Goal: Task Accomplishment & Management: Manage account settings

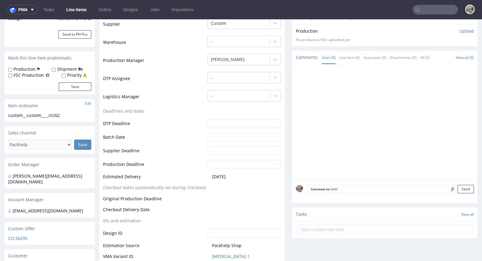
scroll to position [187, 0]
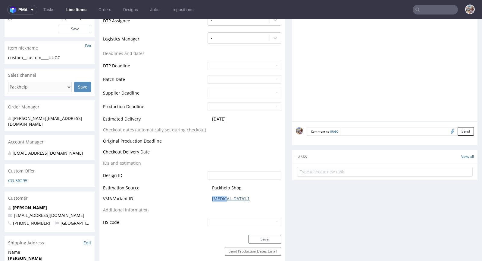
drag, startPoint x: 227, startPoint y: 198, endPoint x: 210, endPoint y: 197, distance: 17.5
click at [212, 197] on span "[MEDICAL_DATA]-1" at bounding box center [246, 198] width 69 height 6
copy link "CAUL-1"
click at [215, 196] on link "CAUL-1" at bounding box center [231, 198] width 38 height 6
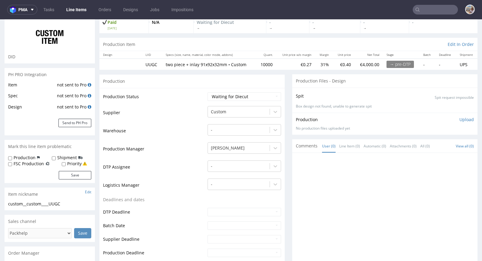
scroll to position [0, 0]
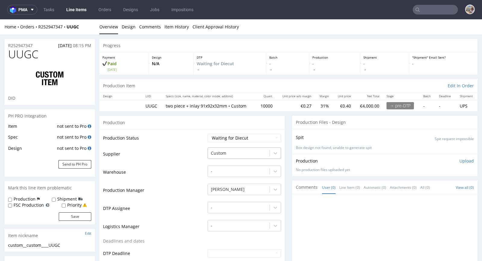
click at [240, 151] on div at bounding box center [239, 152] width 56 height 7
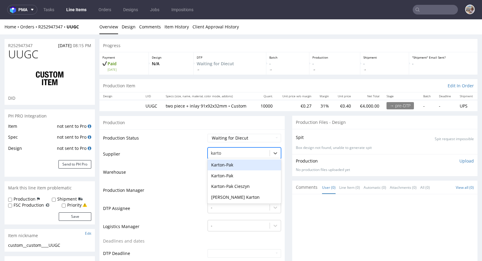
type input "karton"
click at [245, 183] on div "Karton-Pak Cieszyn" at bounding box center [245, 186] width 74 height 11
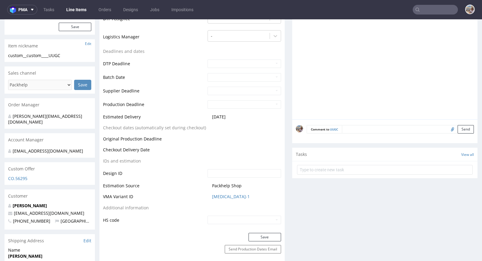
scroll to position [201, 0]
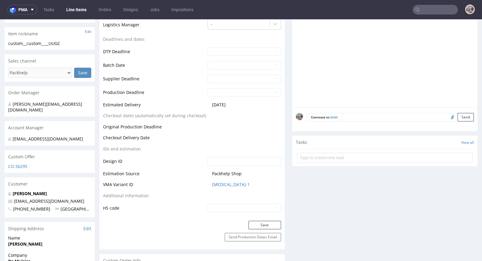
click at [251, 218] on div "Production Status Waiting for Artwork Waiting for Diecut Waiting for Mockup Wai…" at bounding box center [192, 74] width 185 height 293
click at [251, 221] on button "Save" at bounding box center [265, 224] width 33 height 8
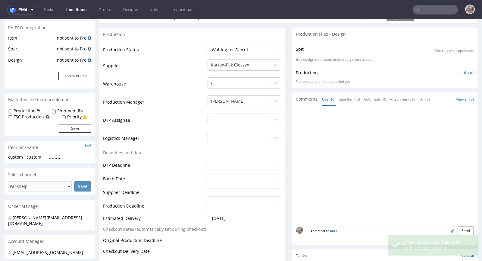
scroll to position [0, 0]
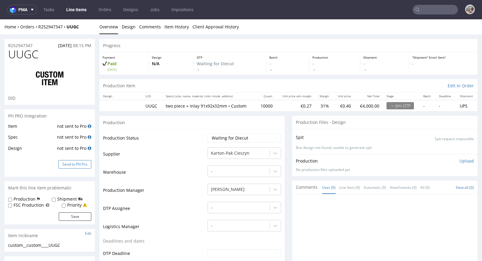
click at [79, 165] on button "Send to PH Pro" at bounding box center [74, 164] width 33 height 8
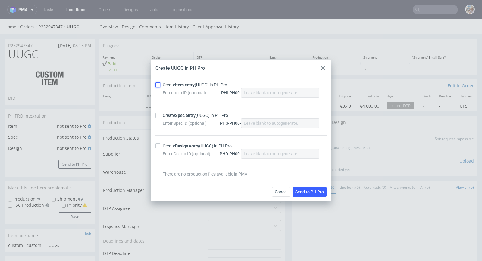
click at [160, 86] on input "Create Item entry (UUGC) in PH Pro" at bounding box center [158, 84] width 5 height 5
checkbox input "true"
click at [158, 116] on input "Create Spec entry (UUGC) in PH Pro" at bounding box center [158, 115] width 5 height 5
checkbox input "true"
click at [308, 193] on span "Send to PH Pro" at bounding box center [309, 191] width 29 height 4
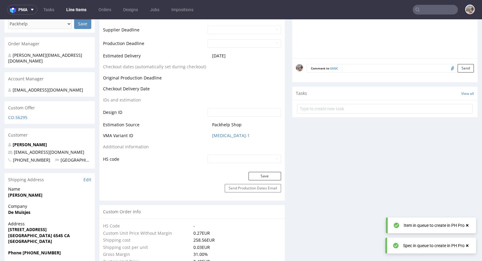
scroll to position [257, 0]
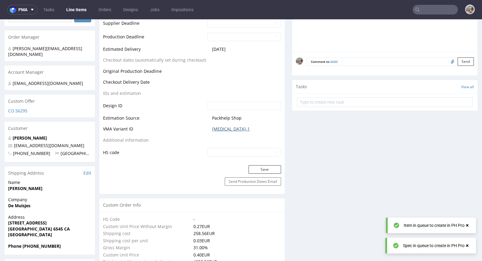
click at [221, 128] on link "CAUL-1" at bounding box center [231, 129] width 38 height 6
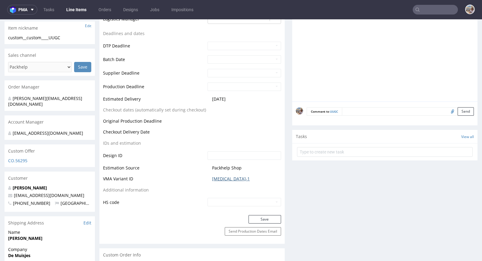
scroll to position [0, 0]
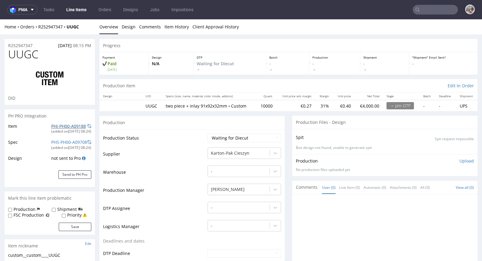
click at [68, 126] on link "PHI-PH00-A09188" at bounding box center [68, 126] width 35 height 6
click at [73, 125] on link "PHI-PH00-A09189" at bounding box center [68, 126] width 35 height 6
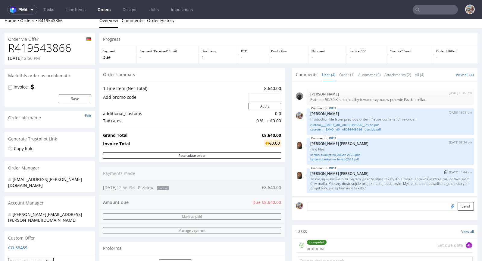
scroll to position [7, 0]
click at [337, 207] on textarea at bounding box center [390, 205] width 167 height 8
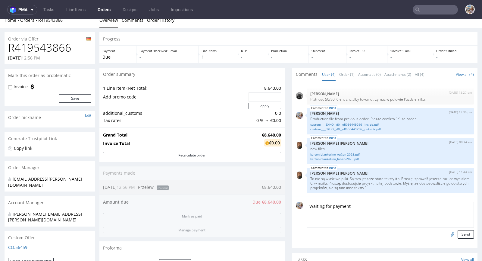
drag, startPoint x: 359, startPoint y: 207, endPoint x: 297, endPoint y: 201, distance: 62.7
click at [297, 201] on div "Waiting for payment Send" at bounding box center [385, 219] width 178 height 37
type textarea "Waiting for payment"
click at [458, 236] on button "Send" at bounding box center [466, 234] width 16 height 8
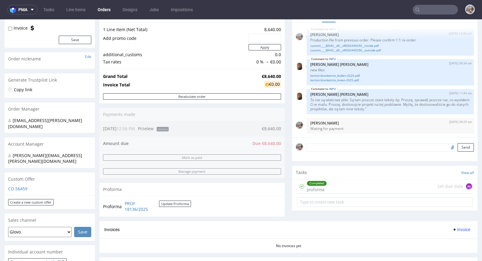
scroll to position [65, 0]
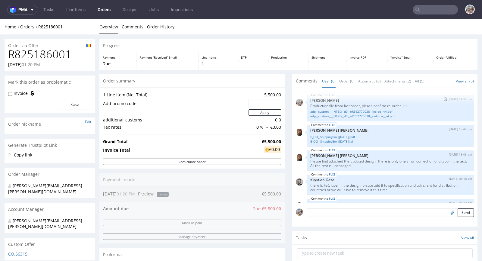
scroll to position [39, 0]
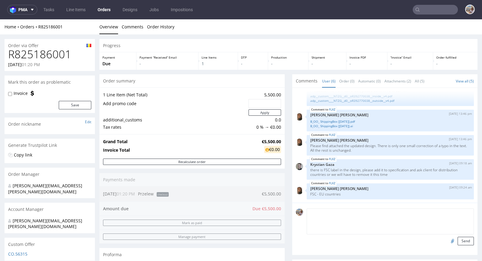
click at [330, 214] on textarea at bounding box center [390, 221] width 167 height 26
paste textarea "Waiting for payment"
type textarea "Waiting for payment"
click at [458, 242] on button "Send" at bounding box center [466, 240] width 16 height 8
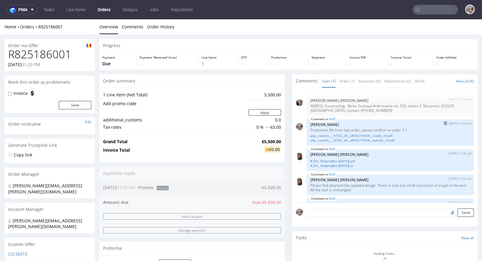
scroll to position [59, 0]
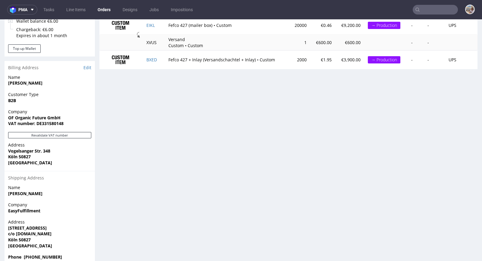
scroll to position [307, 0]
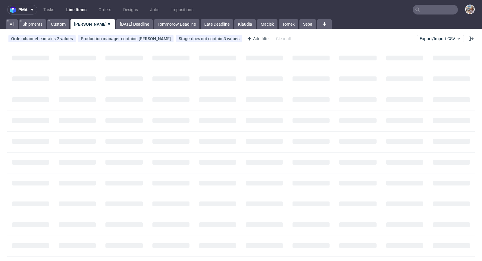
click at [428, 7] on input "text" at bounding box center [435, 10] width 45 height 10
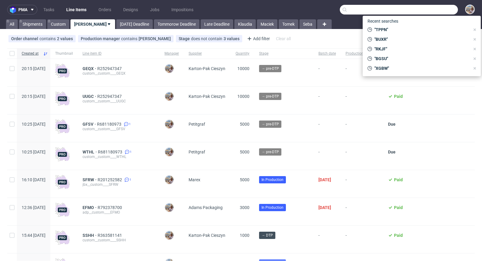
paste input "TPPN"
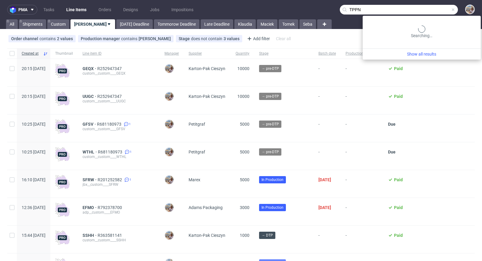
type input "TPPN"
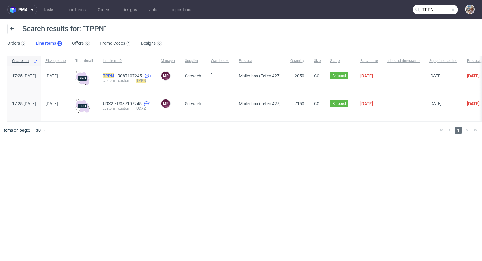
click at [114, 75] on mark "TPPN" at bounding box center [108, 75] width 11 height 5
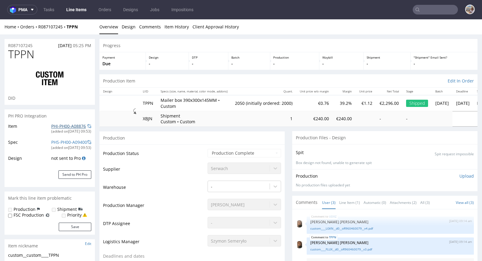
click at [68, 123] on link "PHI-PH00-A08876" at bounding box center [68, 126] width 35 height 6
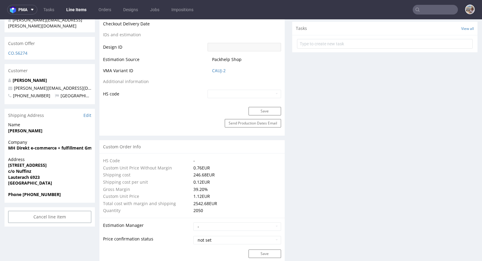
scroll to position [244, 0]
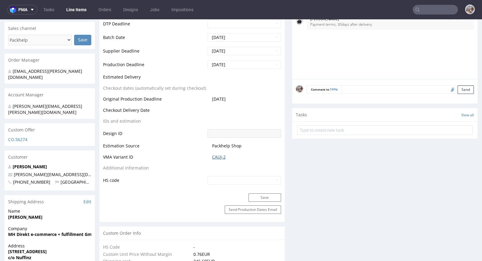
click at [219, 157] on link "CAUJ-2" at bounding box center [219, 157] width 14 height 6
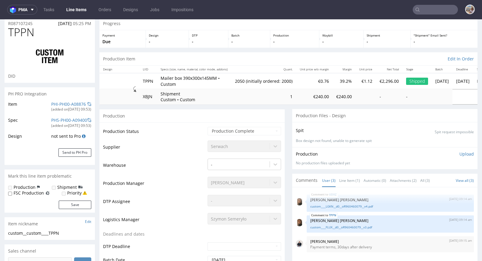
scroll to position [0, 0]
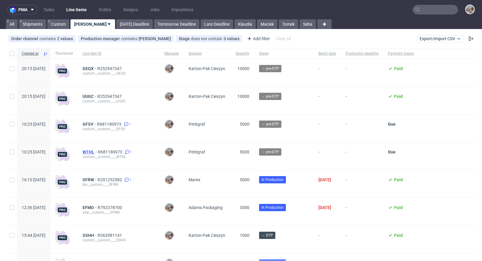
click at [98, 153] on span "WTHL" at bounding box center [90, 151] width 15 height 5
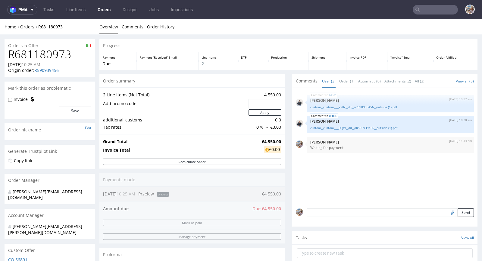
scroll to position [143, 0]
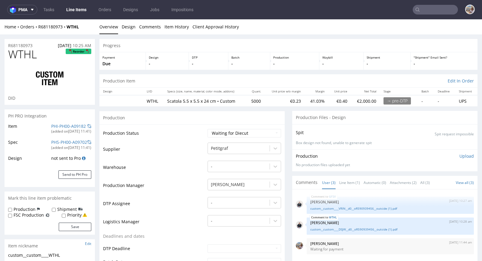
scroll to position [137, 0]
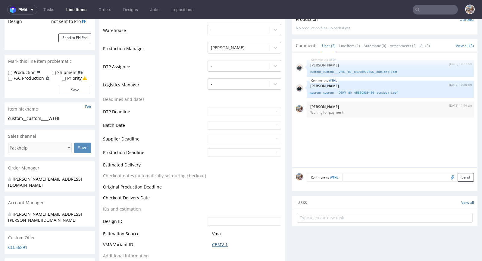
click at [224, 244] on link "CBMV-1" at bounding box center [220, 244] width 16 height 6
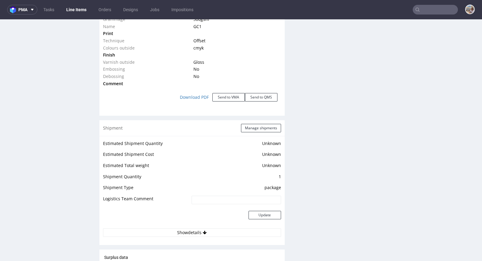
scroll to position [997, 0]
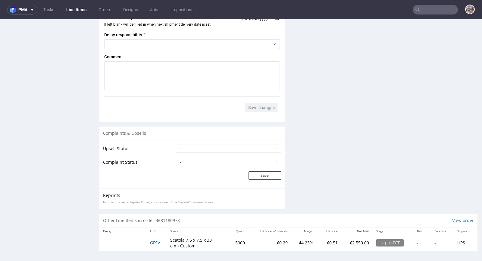
click at [155, 239] on span "GFSV" at bounding box center [155, 242] width 10 height 6
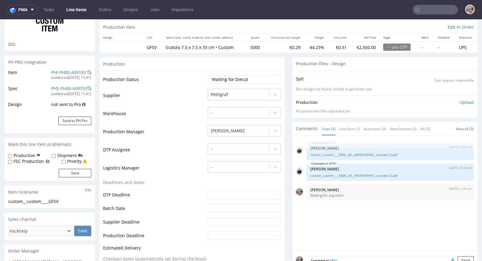
scroll to position [6, 0]
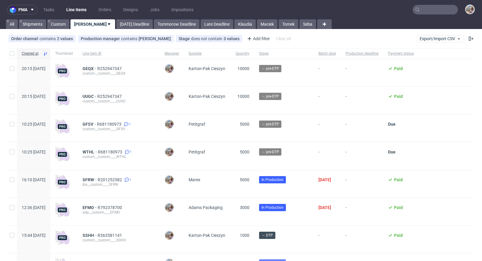
click at [439, 7] on input "text" at bounding box center [435, 10] width 45 height 10
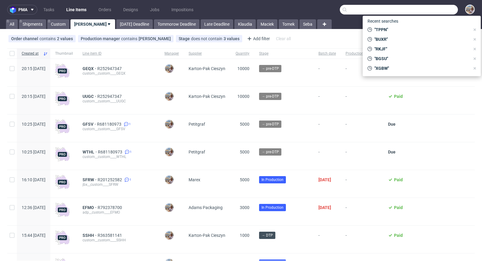
paste input "SFRW"
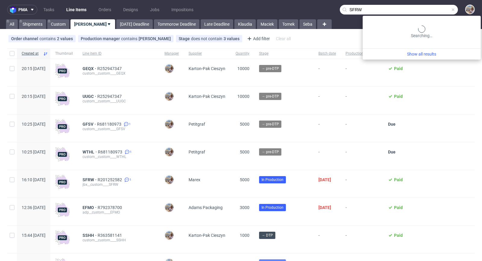
type input "SFRW"
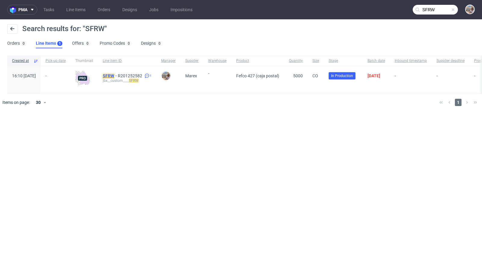
click at [114, 74] on mark "SFRW" at bounding box center [108, 75] width 11 height 5
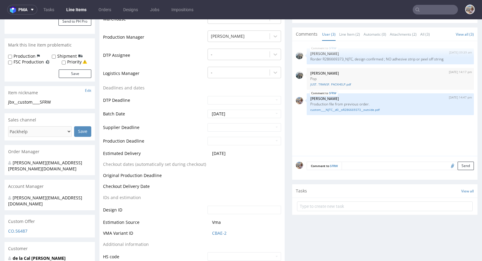
scroll to position [97, 0]
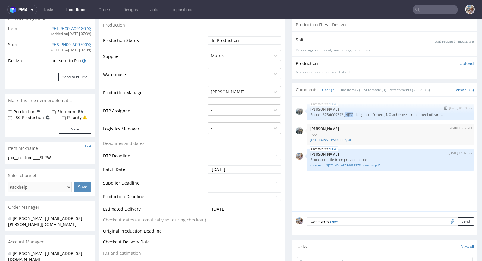
drag, startPoint x: 342, startPoint y: 117, endPoint x: 351, endPoint y: 117, distance: 9.3
click at [351, 117] on p "Rorder R286669373_NJTC, design confirmed ; NO adhesive strip or peel off string" at bounding box center [391, 114] width 160 height 5
copy p "NJTC"
click at [426, 11] on input "text" at bounding box center [435, 10] width 45 height 10
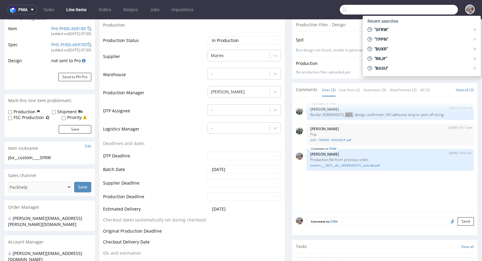
paste input "NJTC"
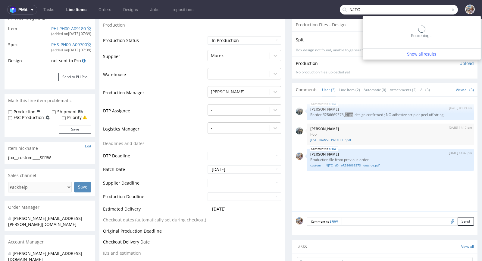
type input "NJTC"
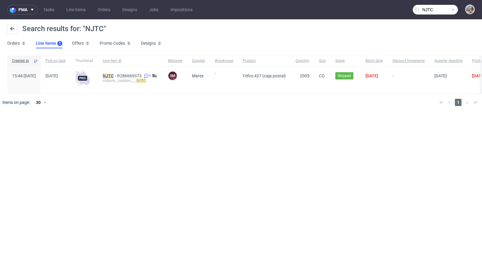
click at [114, 74] on mark "NJTC" at bounding box center [108, 75] width 11 height 5
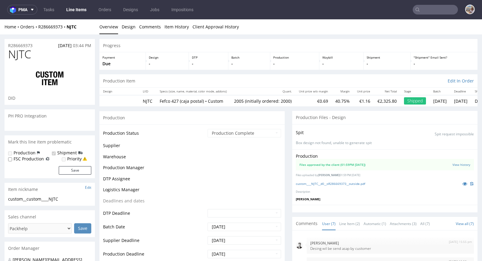
scroll to position [52, 0]
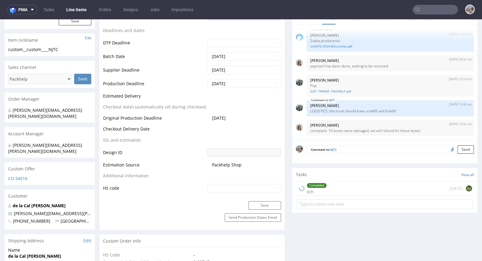
select select "in_progress"
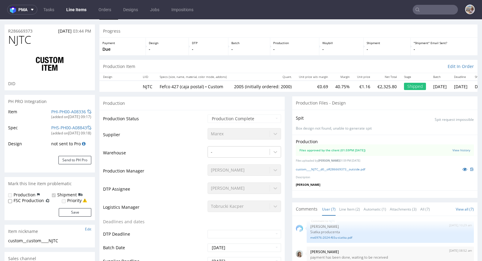
scroll to position [0, 0]
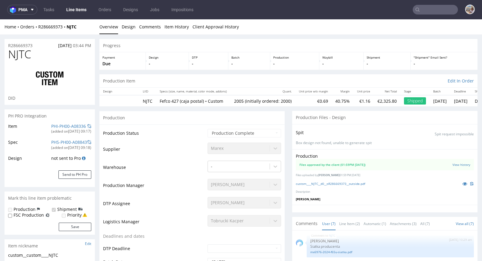
type input "NJTC"
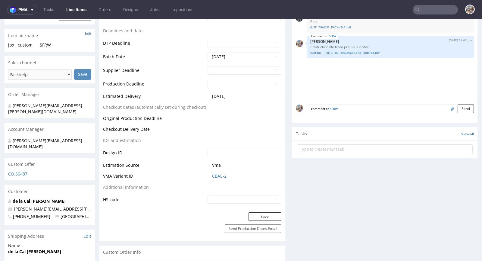
scroll to position [173, 0]
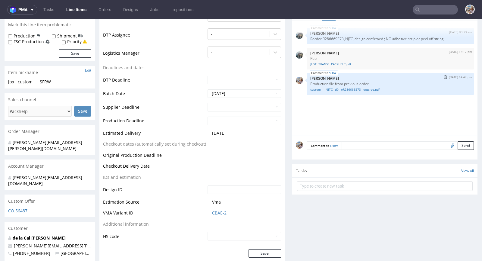
click at [344, 92] on link "custom____NJTC__d0__oR286669373__outside.pdf" at bounding box center [391, 89] width 160 height 5
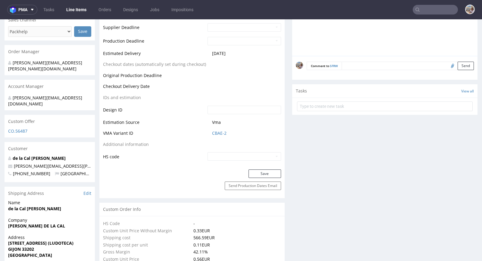
scroll to position [302, 0]
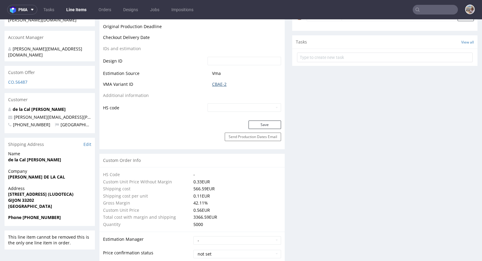
click at [217, 86] on link "CBAE-2" at bounding box center [219, 84] width 14 height 6
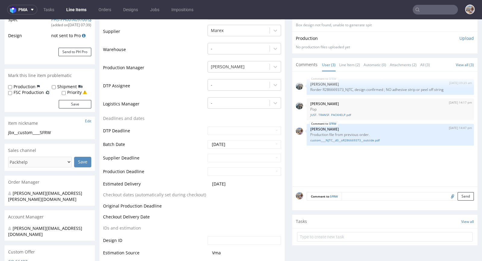
scroll to position [220, 0]
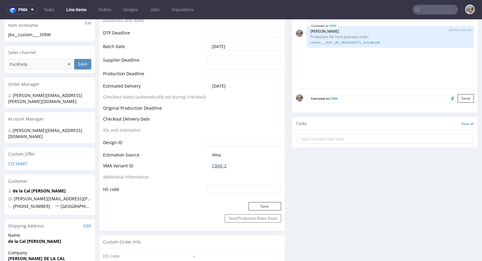
click at [218, 167] on link "CBAE-2" at bounding box center [219, 166] width 14 height 6
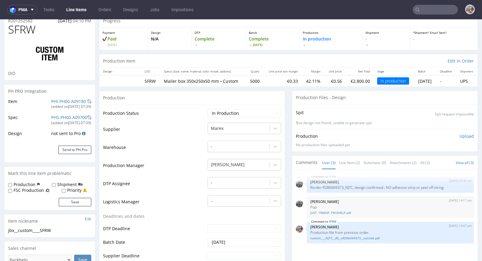
scroll to position [0, 0]
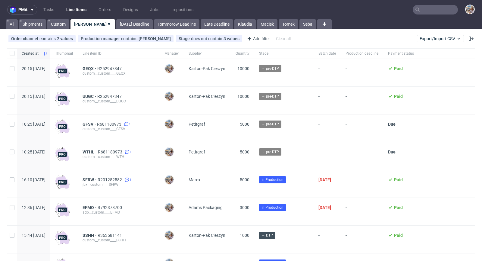
click at [428, 9] on input "text" at bounding box center [435, 10] width 45 height 10
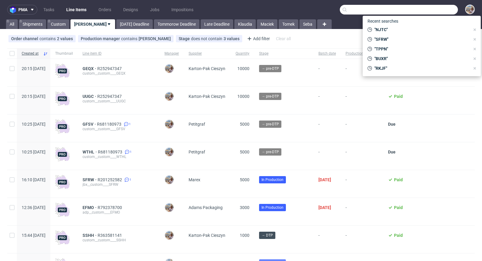
paste input "NJTC"
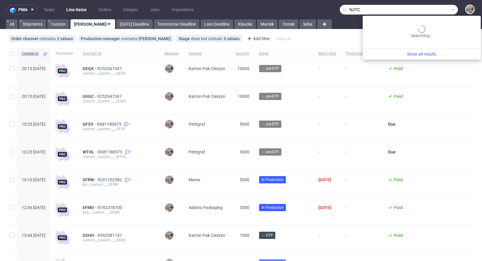
type input "NJTC"
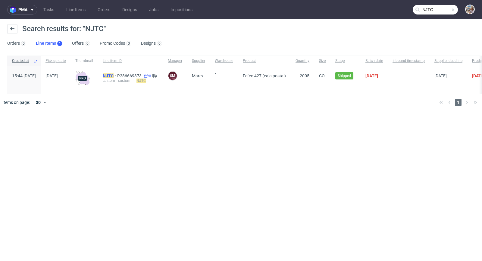
click at [114, 76] on mark "NJTC" at bounding box center [108, 75] width 11 height 5
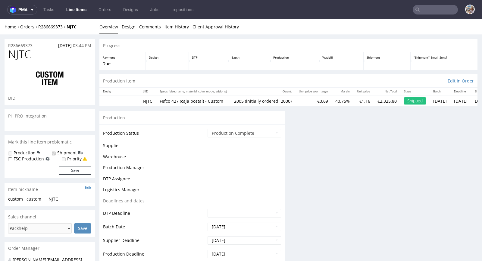
select select "in_progress"
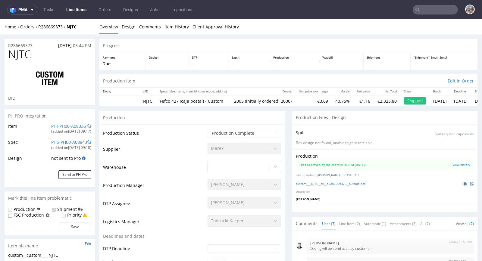
type input "2005"
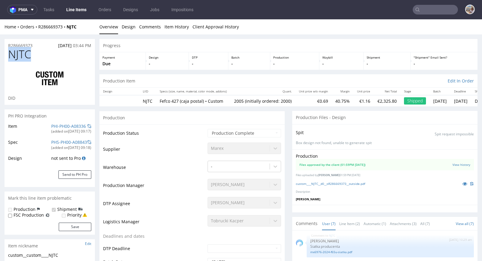
drag, startPoint x: 40, startPoint y: 55, endPoint x: 2, endPoint y: 54, distance: 38.0
copy span "NJTC"
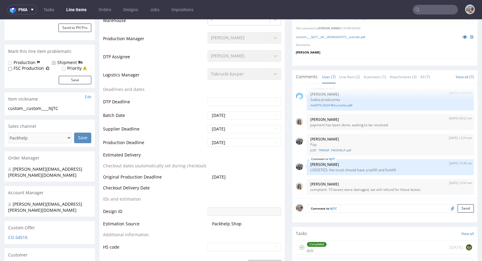
scroll to position [223, 0]
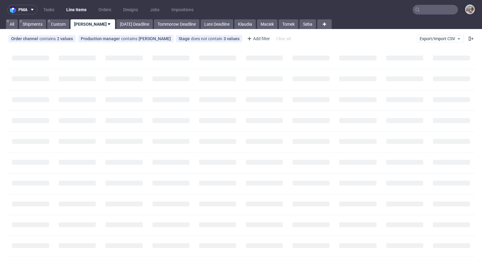
click at [433, 17] on nav "pma Tasks Line Items Orders Designs Jobs Impositions" at bounding box center [241, 9] width 482 height 19
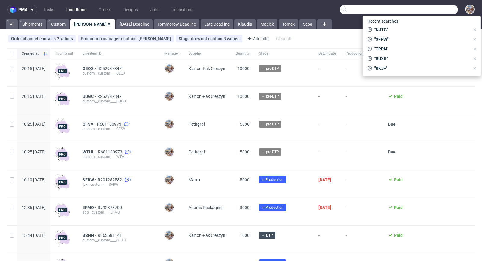
click at [433, 14] on input "text" at bounding box center [399, 10] width 118 height 10
paste input "R397283742"
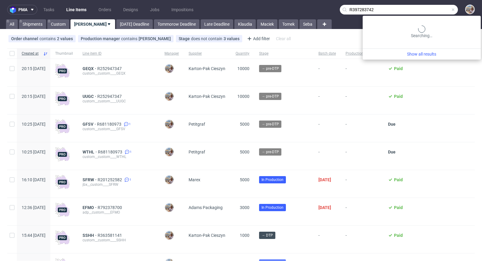
type input "R397283742"
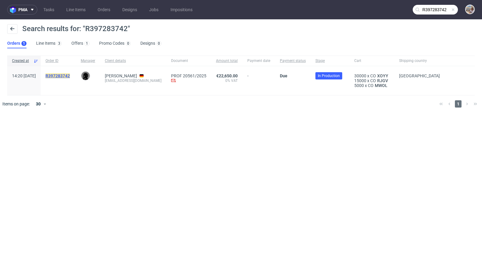
click at [70, 74] on mark "R397283742" at bounding box center [58, 75] width 24 height 5
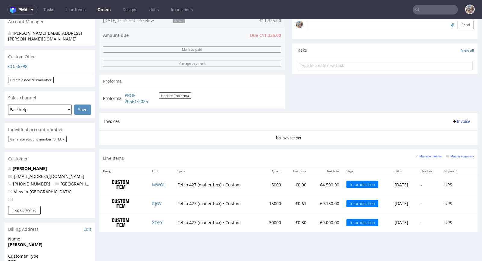
scroll to position [188, 0]
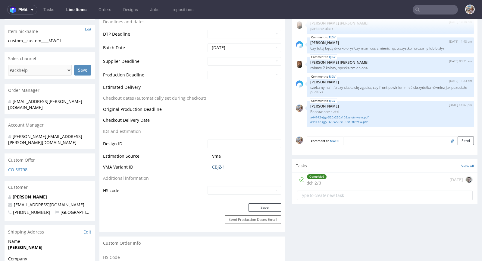
scroll to position [223, 0]
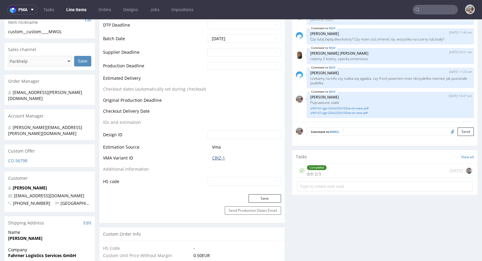
click at [219, 156] on link "CBJZ-1" at bounding box center [218, 158] width 13 height 6
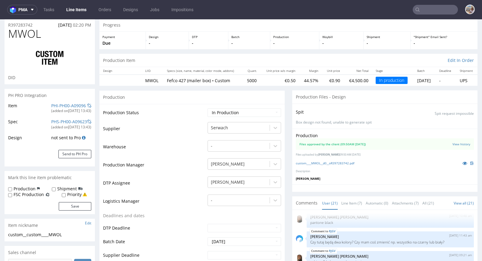
scroll to position [0, 0]
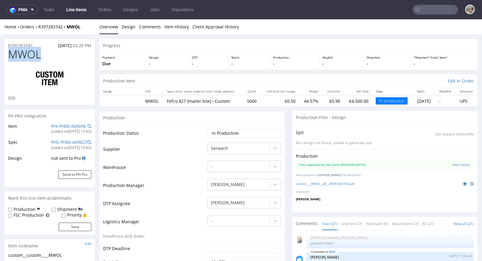
drag, startPoint x: 41, startPoint y: 54, endPoint x: 10, endPoint y: 56, distance: 31.1
click at [10, 56] on h1 "MWOL" at bounding box center [49, 54] width 83 height 12
copy span "MWOL"
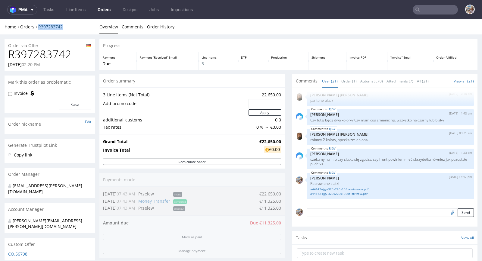
drag, startPoint x: 65, startPoint y: 27, endPoint x: 39, endPoint y: 26, distance: 26.2
click at [39, 26] on div "Home Orders R397283742" at bounding box center [50, 27] width 90 height 6
copy link "R397283742"
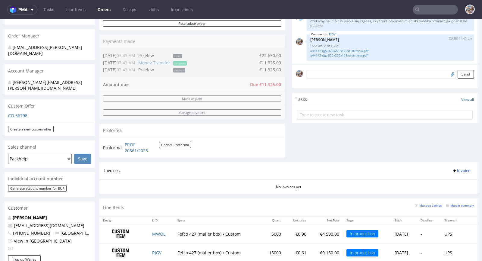
scroll to position [273, 0]
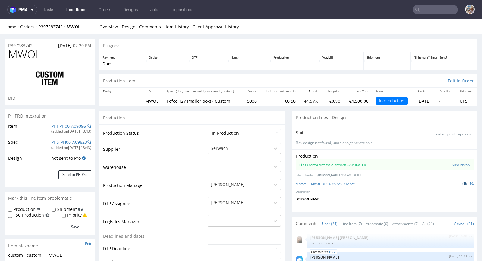
click at [463, 183] on icon at bounding box center [465, 183] width 5 height 4
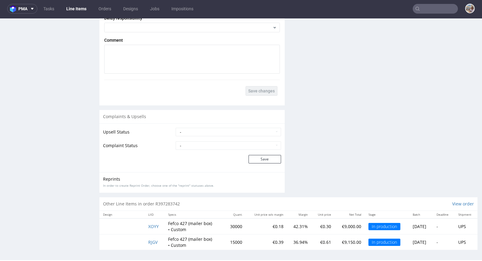
scroll to position [2, 0]
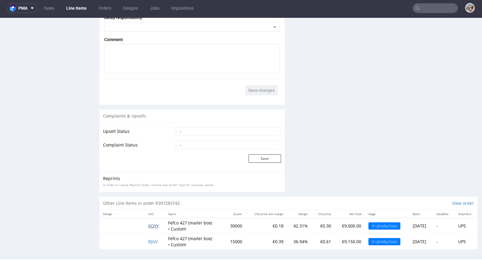
click at [148, 226] on span "XOYY" at bounding box center [153, 226] width 11 height 6
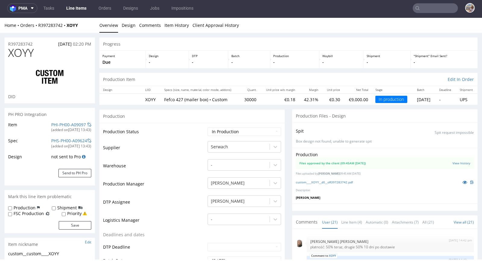
scroll to position [362, 0]
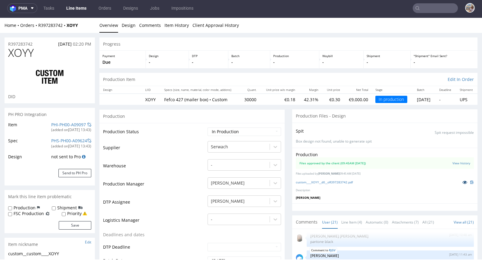
click at [463, 180] on icon at bounding box center [465, 182] width 5 height 4
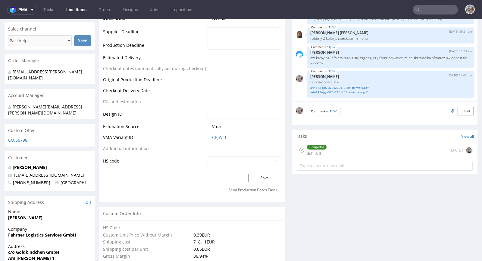
scroll to position [267, 0]
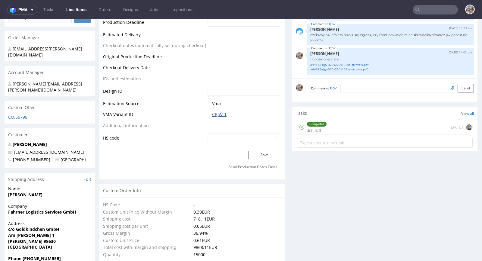
click at [214, 115] on link "CBJW-1" at bounding box center [219, 114] width 14 height 6
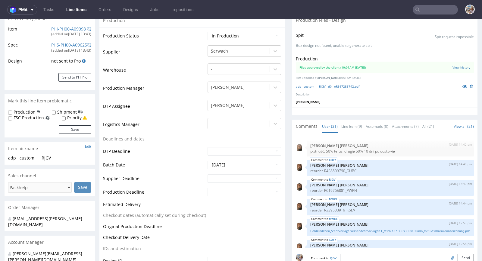
scroll to position [0, 0]
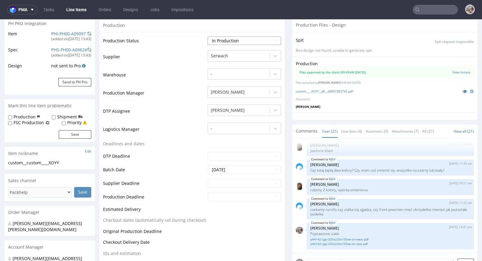
scroll to position [213, 0]
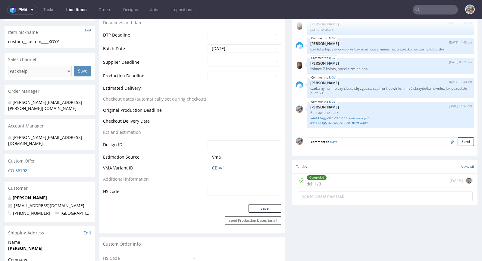
click at [222, 166] on link "CBJV-1" at bounding box center [218, 168] width 13 height 6
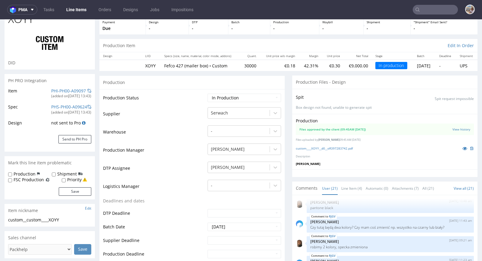
scroll to position [0, 0]
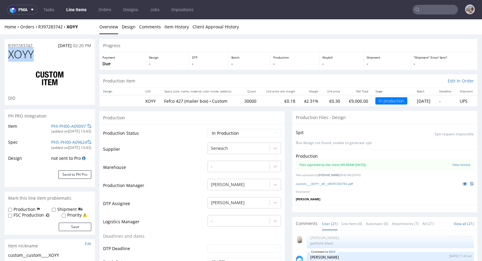
drag, startPoint x: 54, startPoint y: 57, endPoint x: 5, endPoint y: 56, distance: 48.6
click at [5, 56] on div "XOYY DID" at bounding box center [50, 76] width 90 height 56
copy span "XOYY"
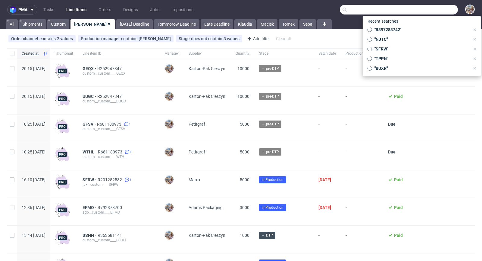
click at [416, 13] on input "text" at bounding box center [399, 10] width 118 height 10
paste input "KSEV"
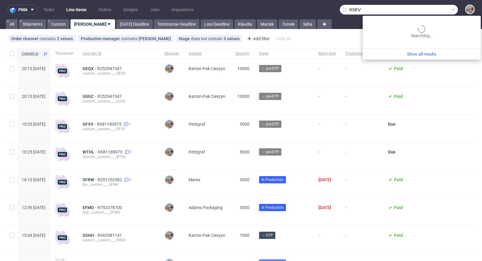
type input "KSEV"
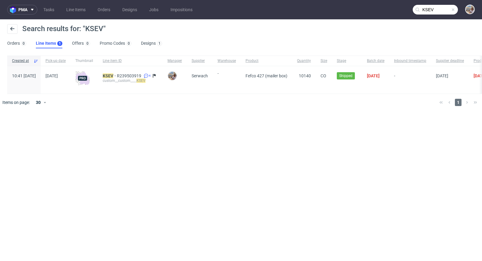
click at [118, 75] on div "KSEV R239503919 4 custom__custom____ KSEV" at bounding box center [130, 79] width 65 height 27
click at [113, 77] on mark "KSEV" at bounding box center [108, 75] width 11 height 5
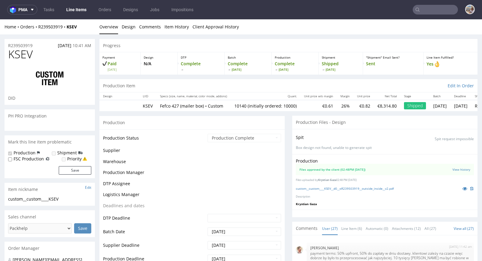
scroll to position [624, 0]
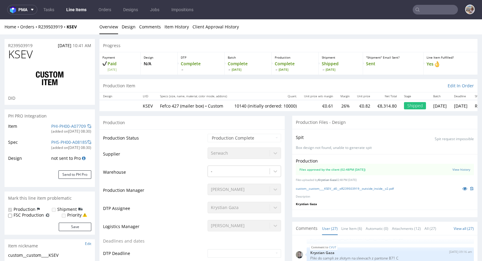
select select "in_progress"
click at [463, 186] on icon at bounding box center [465, 188] width 5 height 4
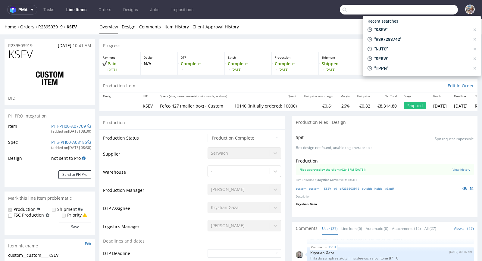
click at [422, 9] on input "text" at bounding box center [399, 10] width 118 height 10
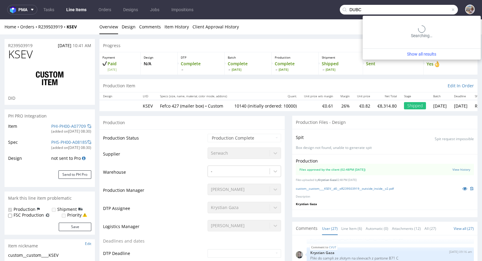
type input "DUBC"
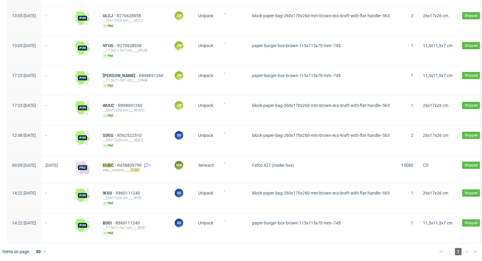
scroll to position [122, 0]
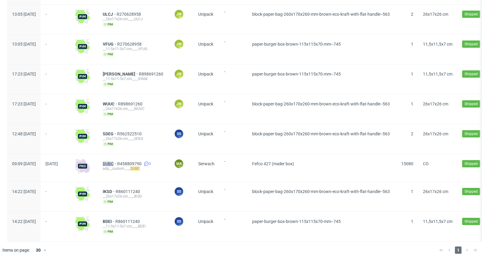
click at [114, 161] on mark "DUBC" at bounding box center [108, 163] width 11 height 5
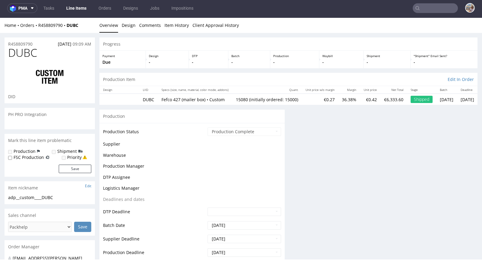
scroll to position [2, 0]
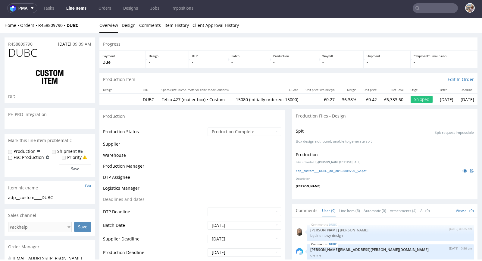
select select "in_progress"
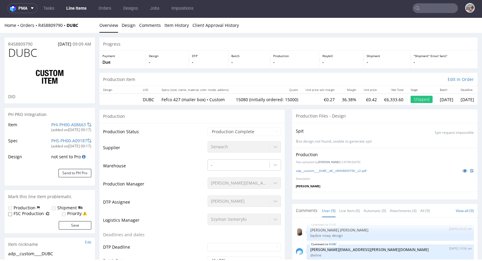
scroll to position [106, 0]
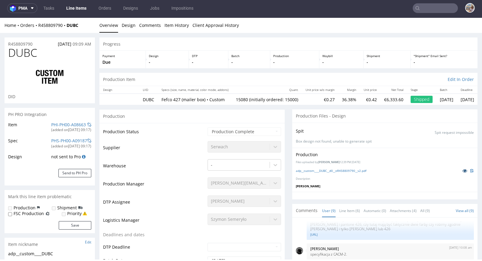
click at [463, 169] on icon at bounding box center [465, 170] width 5 height 4
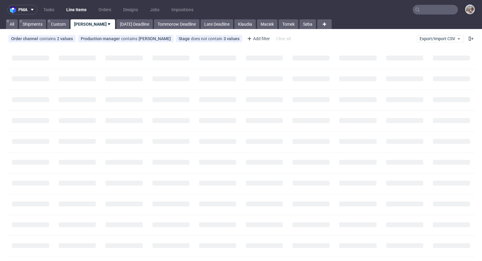
click at [440, 9] on input "text" at bounding box center [435, 10] width 45 height 10
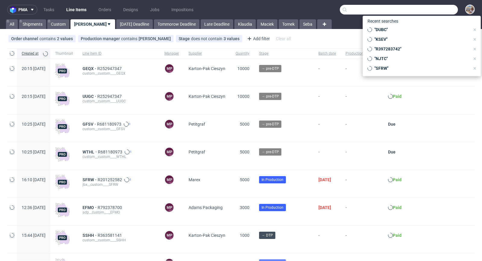
paste input "SFRW"
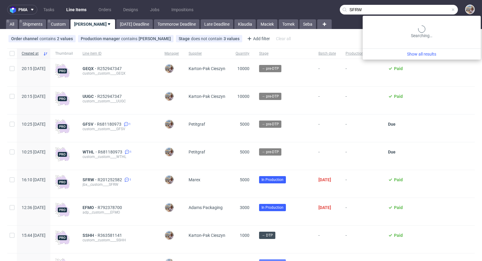
type input "SFRW"
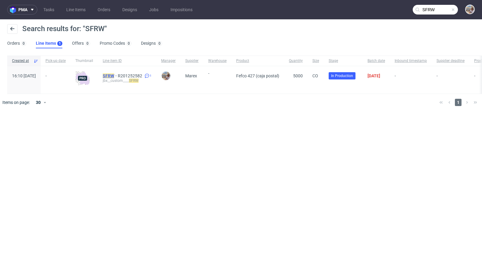
click at [114, 74] on mark "SFRW" at bounding box center [108, 75] width 11 height 5
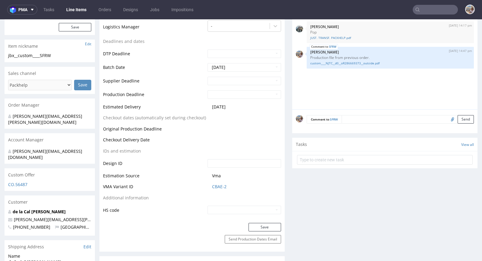
scroll to position [231, 0]
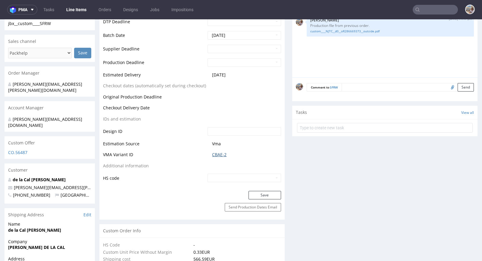
click at [222, 157] on link "CBAE-2" at bounding box center [219, 154] width 14 height 6
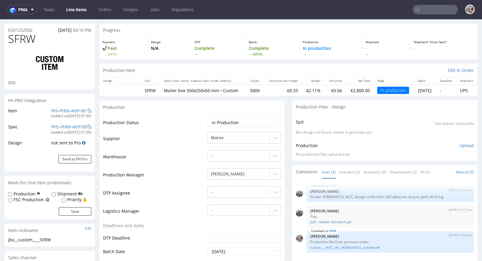
scroll to position [0, 0]
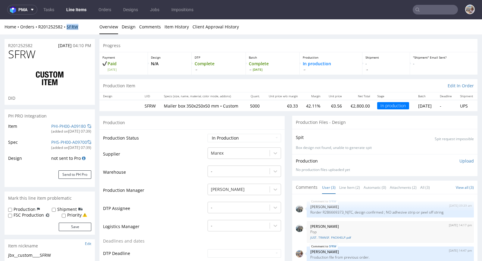
drag, startPoint x: 86, startPoint y: 28, endPoint x: 68, endPoint y: 26, distance: 18.6
click at [68, 26] on div "Home Orders R201252582 SFRW" at bounding box center [50, 27] width 90 height 6
copy strong "SFRW"
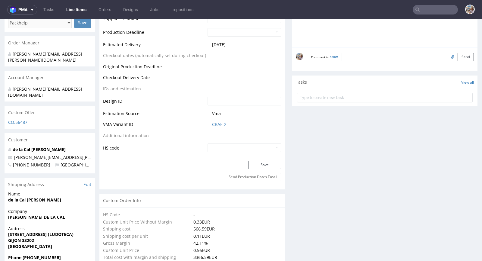
scroll to position [262, 0]
click at [222, 127] on link "CBAE-2" at bounding box center [219, 124] width 14 height 6
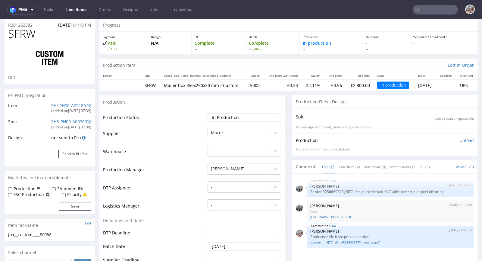
scroll to position [4, 0]
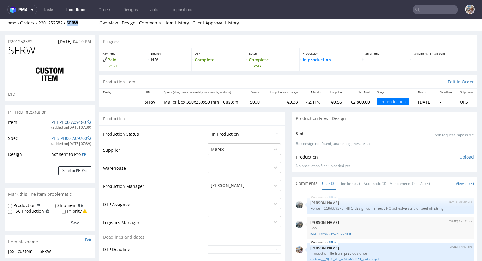
click at [76, 121] on link "PHI-PH00-A09180" at bounding box center [68, 122] width 35 height 6
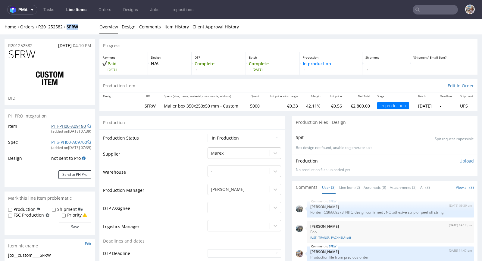
scroll to position [0, 0]
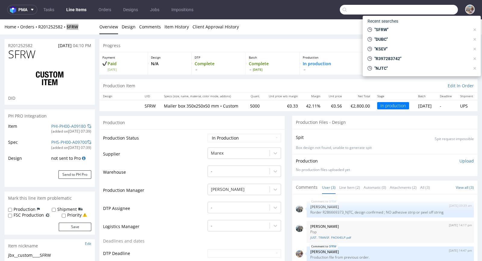
click at [421, 10] on input "text" at bounding box center [399, 10] width 118 height 10
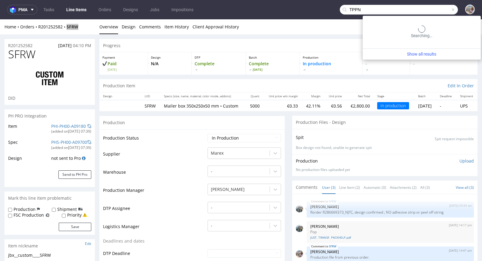
type input "TPPN"
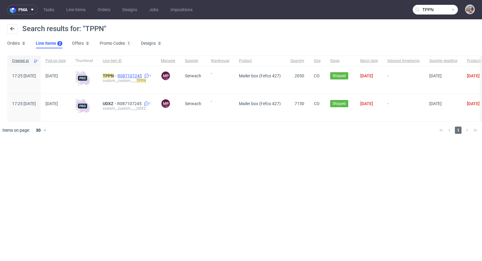
click at [143, 75] on span "R087107245" at bounding box center [131, 75] width 26 height 5
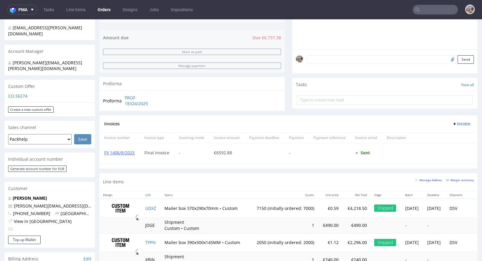
scroll to position [186, 0]
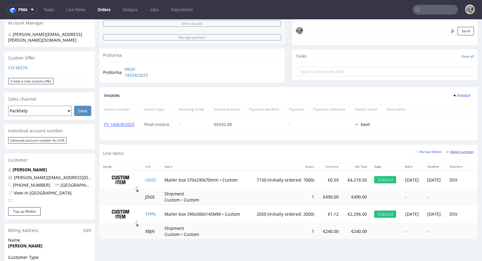
click at [449, 150] on small "Margin summary" at bounding box center [461, 151] width 28 height 3
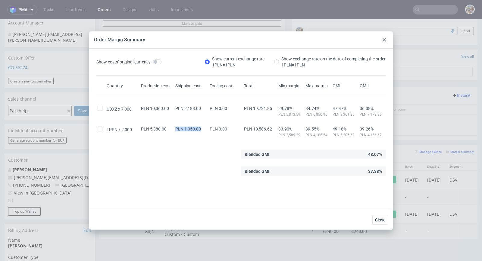
drag, startPoint x: 173, startPoint y: 127, endPoint x: 200, endPoint y: 129, distance: 26.9
click at [200, 129] on div "PLN 1,050.00" at bounding box center [191, 128] width 34 height 5
copy span "PLN 1,050.00"
click at [387, 39] on div at bounding box center [384, 39] width 7 height 7
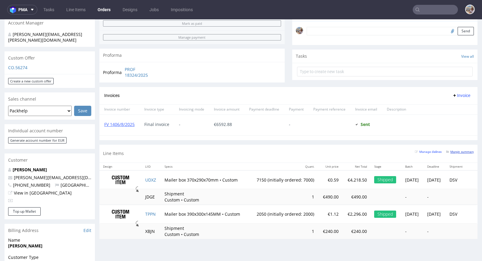
click at [461, 150] on small "Margin summary" at bounding box center [461, 151] width 28 height 3
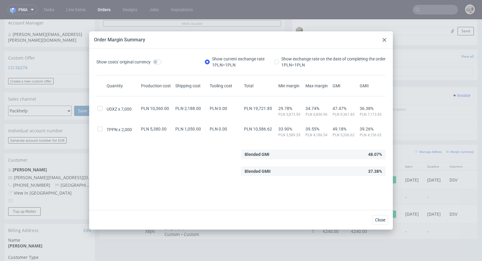
click at [383, 38] on use at bounding box center [385, 40] width 4 height 4
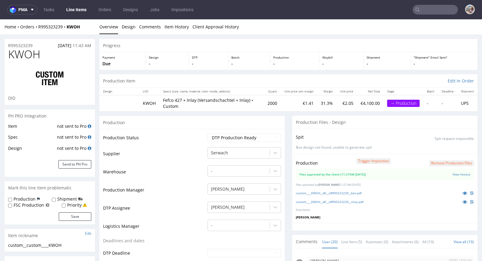
scroll to position [350, 0]
click at [77, 161] on button "Send to PH Pro" at bounding box center [74, 164] width 33 height 8
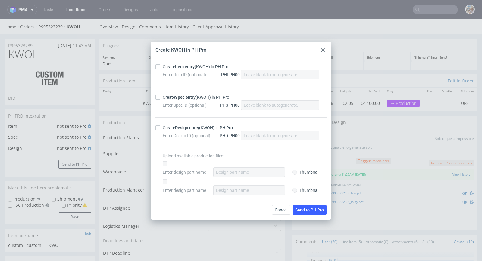
click at [195, 67] on strong "Item entry" at bounding box center [185, 66] width 20 height 5
click at [160, 67] on input "Create Item entry (KWOH) in PH Pro" at bounding box center [158, 66] width 5 height 5
checkbox input "true"
click at [183, 96] on strong "Spec entry" at bounding box center [185, 97] width 21 height 5
click at [160, 96] on input "Create Spec entry (KWOH) in PH Pro" at bounding box center [158, 97] width 5 height 5
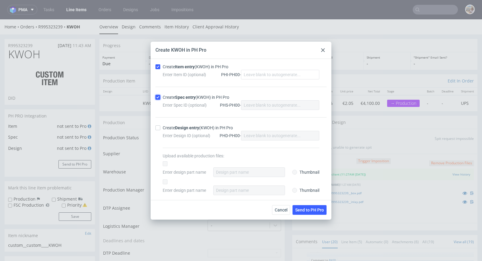
checkbox input "true"
click at [309, 210] on span "Send to PH Pro" at bounding box center [309, 209] width 29 height 4
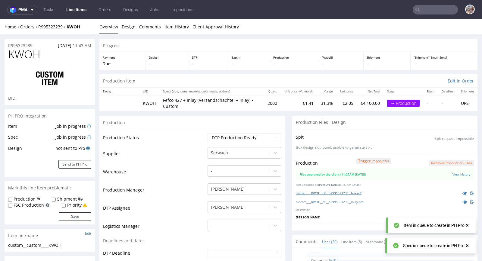
click at [327, 191] on link "custom____KWOH__d0__oR995323239__box.pdf" at bounding box center [329, 193] width 66 height 4
click at [325, 199] on link "custom____KWOH__d0__oR995323239__inlay.pdf" at bounding box center [330, 201] width 68 height 4
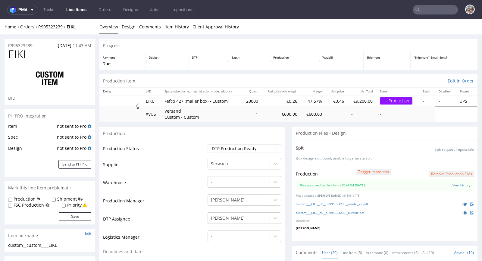
scroll to position [350, 0]
click at [322, 201] on link "custom____EIKL__d0__oR995323239__inside__v2.pdf" at bounding box center [332, 203] width 72 height 4
click at [321, 210] on link "custom____EIKL__d0__oR995323239__outside.pdf" at bounding box center [330, 212] width 68 height 4
drag, startPoint x: 80, startPoint y: 166, endPoint x: 90, endPoint y: 176, distance: 14.5
click at [80, 166] on button "Send to PH Pro" at bounding box center [74, 164] width 33 height 8
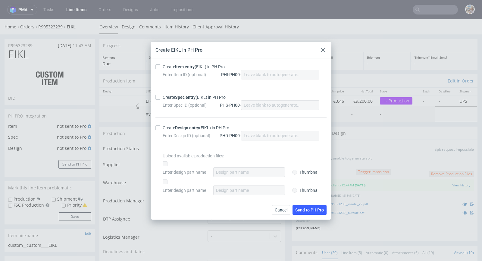
click at [169, 68] on div "Create Item entry (EIKL) in PH Pro" at bounding box center [194, 67] width 62 height 6
click at [160, 68] on input "Create Item entry (EIKL) in PH Pro" at bounding box center [158, 66] width 5 height 5
checkbox input "true"
click at [170, 97] on div "Create Spec entry (EIKL) in PH Pro" at bounding box center [194, 97] width 63 height 6
click at [160, 97] on input "Create Spec entry (EIKL) in PH Pro" at bounding box center [158, 97] width 5 height 5
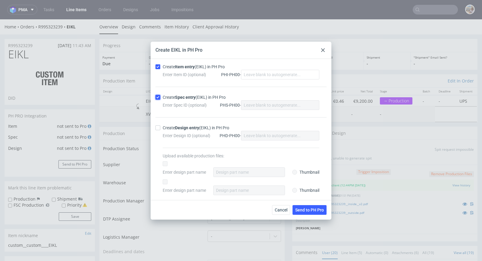
checkbox input "true"
click at [305, 209] on span "Send to PH Pro" at bounding box center [309, 209] width 29 height 4
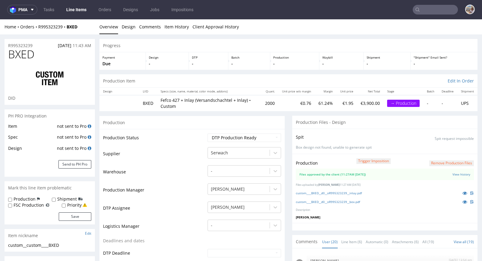
scroll to position [350, 0]
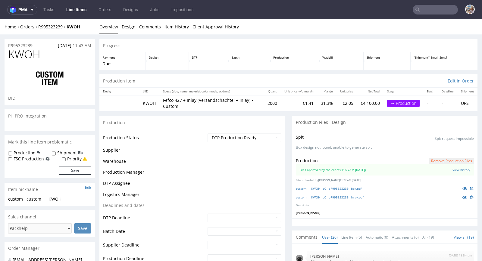
scroll to position [350, 0]
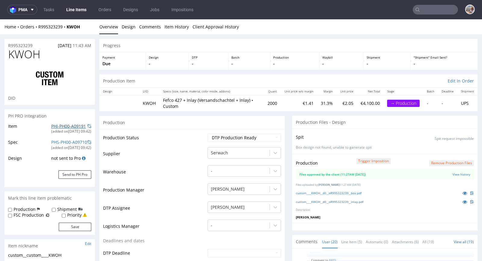
click at [74, 124] on link "PHI-PH00-A09191" at bounding box center [68, 126] width 35 height 6
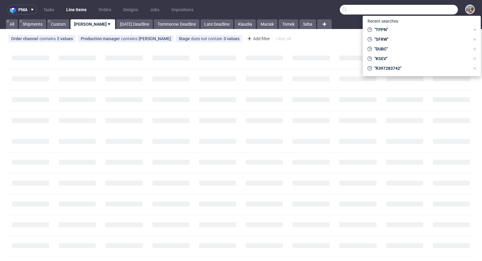
click at [413, 12] on input "text" at bounding box center [399, 10] width 118 height 10
paste input "R087107245"
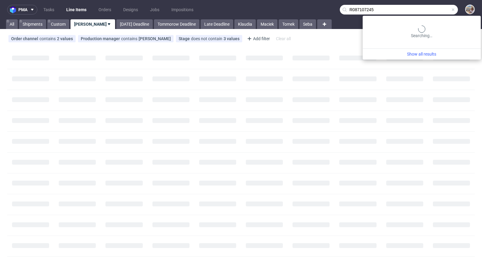
type input "R087107245"
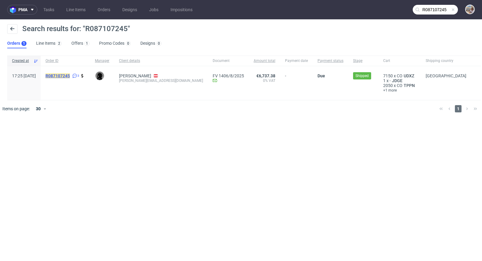
click at [70, 74] on mark "R087107245" at bounding box center [58, 75] width 24 height 5
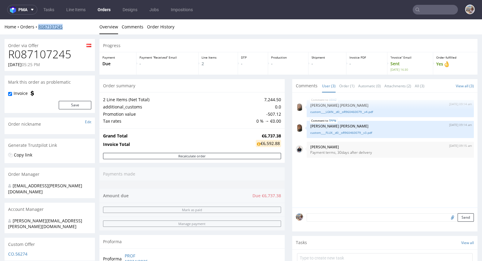
drag, startPoint x: 69, startPoint y: 28, endPoint x: 39, endPoint y: 25, distance: 30.3
click at [39, 25] on div "Home Orders R087107245" at bounding box center [50, 27] width 90 height 6
copy link "R087107245"
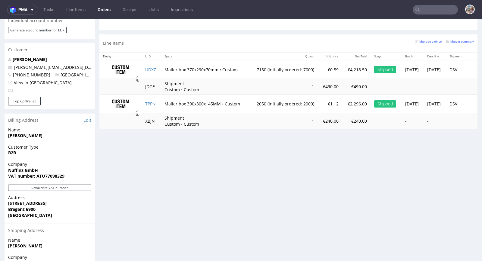
scroll to position [271, 0]
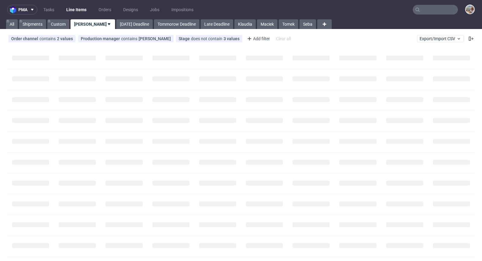
click at [424, 11] on input "text" at bounding box center [435, 10] width 45 height 10
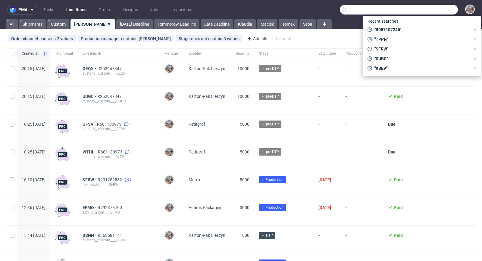
paste input "SFRW"
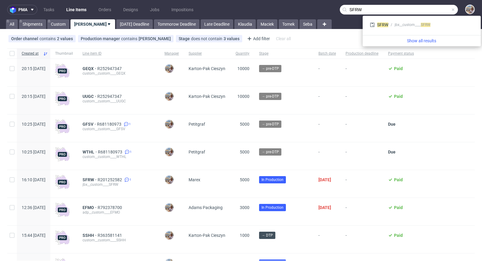
type input "SFRW"
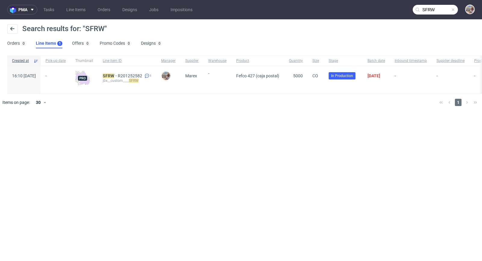
click at [125, 79] on div "jbx__custom____ SFRW" at bounding box center [127, 80] width 49 height 5
click at [114, 77] on mark "SFRW" at bounding box center [108, 75] width 11 height 5
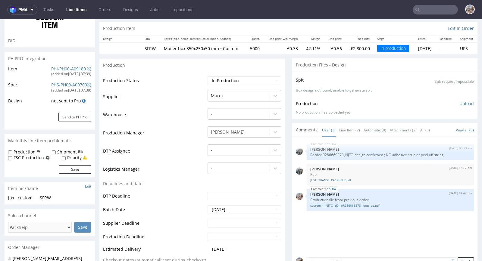
scroll to position [185, 0]
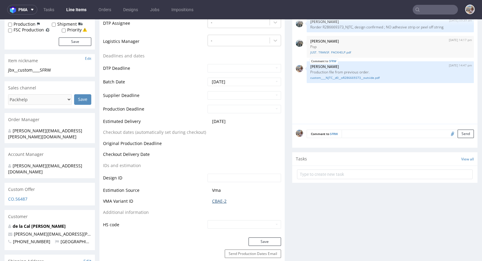
click at [223, 202] on link "CBAE-2" at bounding box center [219, 201] width 14 height 6
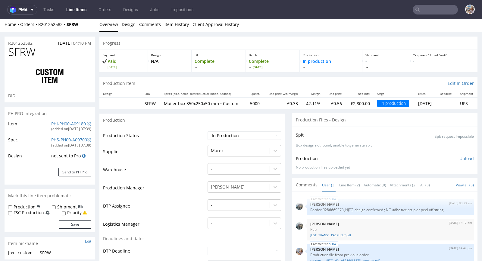
scroll to position [46, 0]
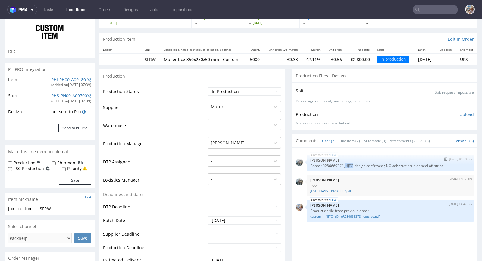
drag, startPoint x: 342, startPoint y: 169, endPoint x: 351, endPoint y: 168, distance: 8.4
click at [351, 168] on p "Rorder R286669373_NJTC, design confirmed ; NO adhesive strip or peel off string" at bounding box center [391, 165] width 160 height 5
copy p "NJTC"
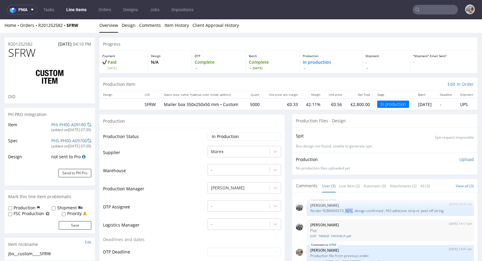
scroll to position [0, 0]
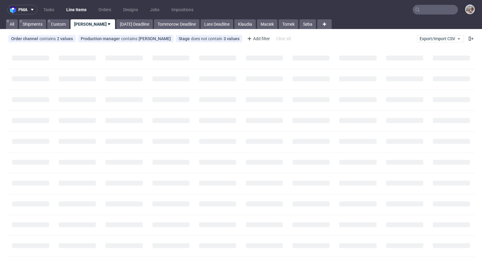
click at [428, 9] on input "text" at bounding box center [435, 10] width 45 height 10
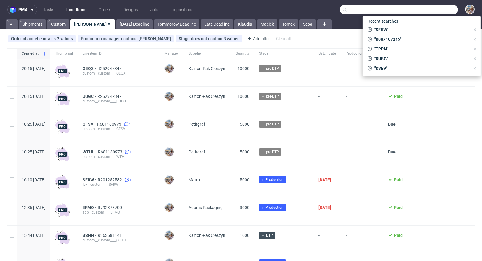
paste input "NJTC"
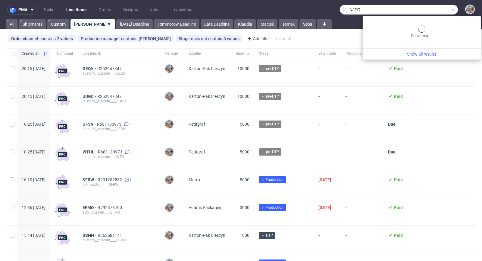
type input "NJTC"
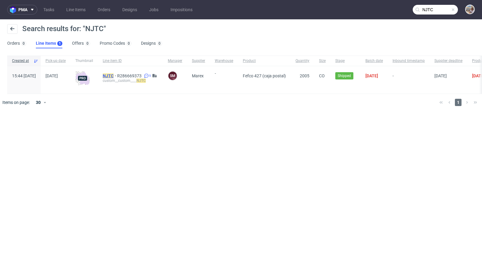
click at [114, 73] on mark "NJTC" at bounding box center [108, 75] width 11 height 5
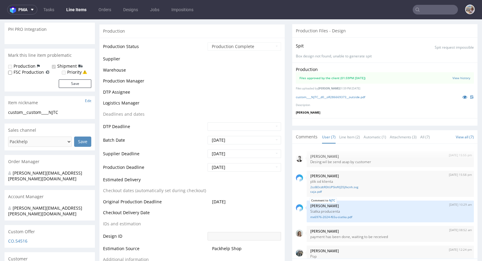
scroll to position [52, 0]
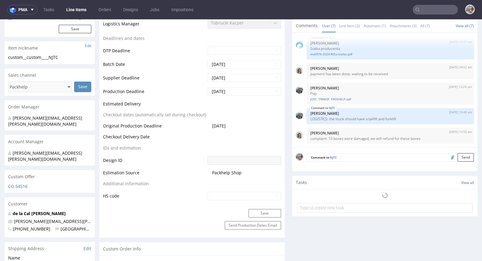
select select "in_progress"
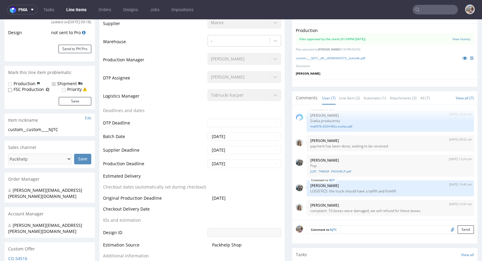
scroll to position [128, 0]
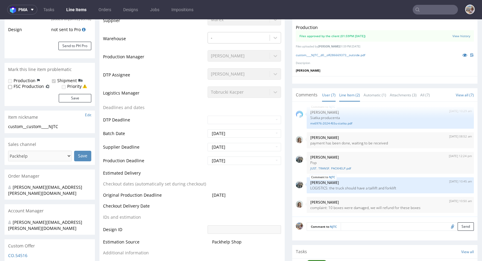
click at [351, 90] on link "Line Item (2)" at bounding box center [350, 94] width 21 height 13
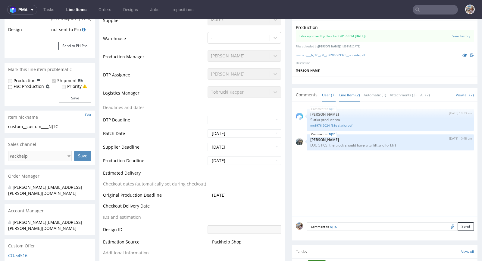
click at [330, 93] on link "User (7)" at bounding box center [329, 94] width 14 height 13
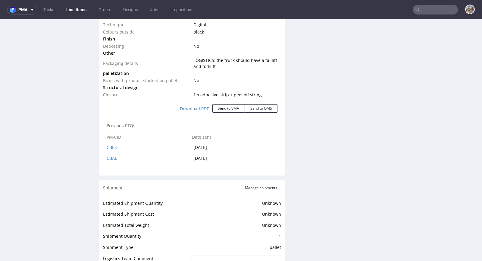
scroll to position [682, 0]
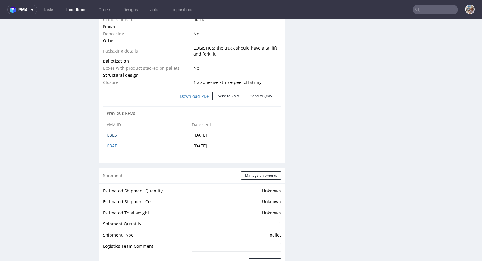
click at [114, 135] on link "CBES" at bounding box center [112, 135] width 10 height 6
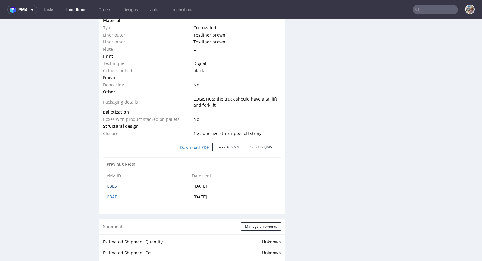
scroll to position [645, 0]
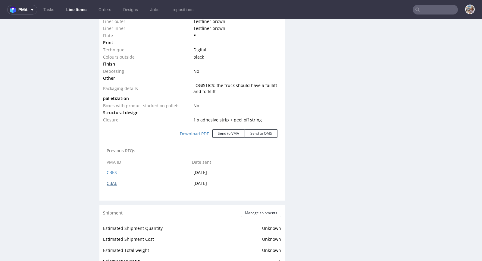
click at [108, 181] on link "CBAE" at bounding box center [112, 183] width 11 height 6
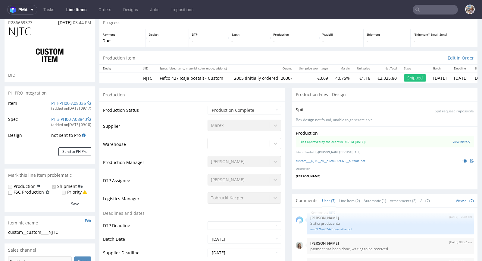
scroll to position [0, 0]
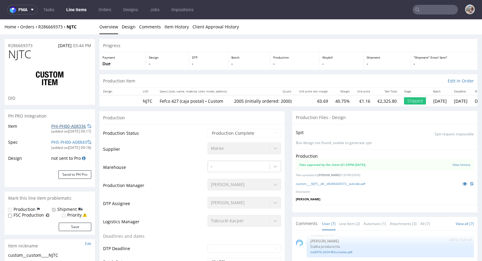
click at [53, 128] on link "PHI-PH00-A08336" at bounding box center [68, 126] width 35 height 6
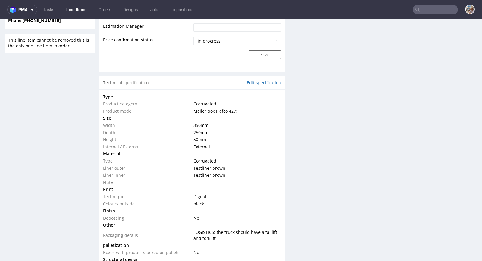
scroll to position [506, 0]
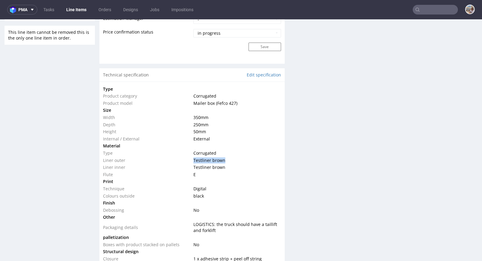
drag, startPoint x: 226, startPoint y: 157, endPoint x: 191, endPoint y: 160, distance: 34.5
click at [192, 160] on td "Testliner brown" at bounding box center [236, 159] width 89 height 7
copy span "Testliner brown"
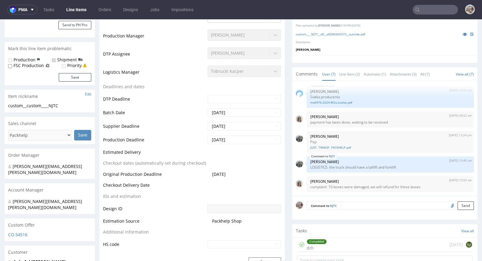
scroll to position [0, 0]
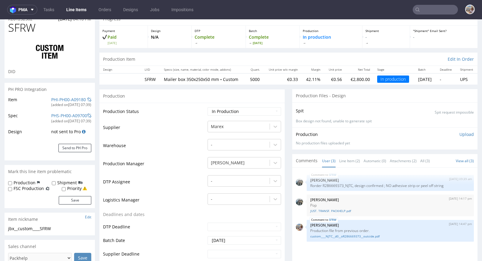
scroll to position [24, 0]
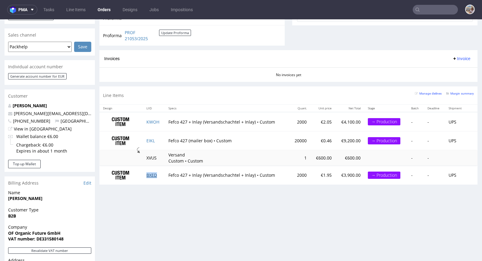
scroll to position [233, 0]
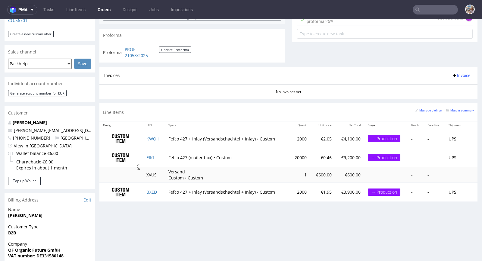
click at [182, 214] on div "Progress Payment Due Payment “Received” Email - Line Items 3 DTP - Production -…" at bounding box center [289, 101] width 378 height 591
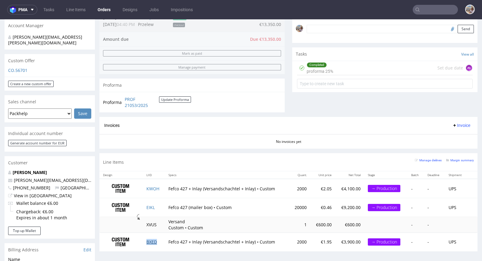
scroll to position [188, 0]
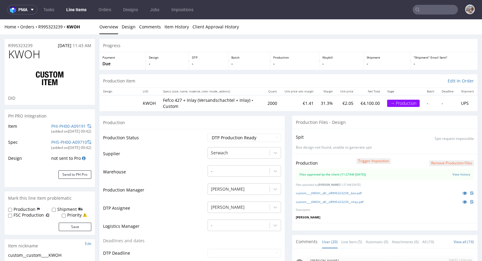
scroll to position [350, 0]
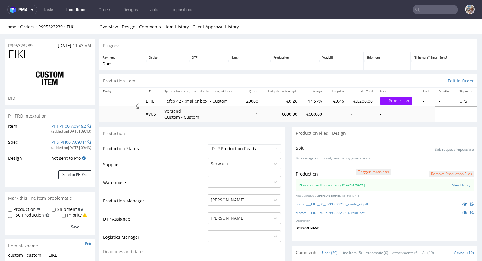
scroll to position [350, 0]
click at [73, 127] on link "PHI-PH00-A09192" at bounding box center [68, 126] width 35 height 6
click at [338, 201] on link "custom____EIKL__d0__oR995323239__inside__v2.pdf" at bounding box center [332, 203] width 72 height 4
click at [333, 211] on link "custom____EIKL__d0__oR995323239__outside.pdf" at bounding box center [330, 212] width 68 height 4
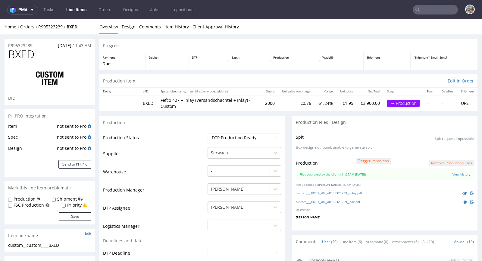
scroll to position [350, 0]
click at [332, 201] on link "custom____BXED__d0__oR995323239__box.pdf" at bounding box center [328, 201] width 64 height 4
click at [333, 191] on link "custom____BXED__d0__oR995323239__inlay.pdf" at bounding box center [329, 193] width 66 height 4
click at [77, 166] on button "Send to PH Pro" at bounding box center [74, 164] width 33 height 8
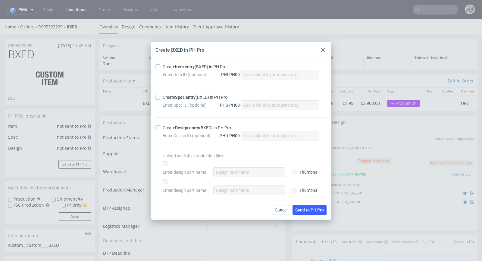
click at [197, 64] on div "Create Item entry (BXED) in PH Pro" at bounding box center [195, 67] width 64 height 6
click at [160, 64] on input "Create Item entry (BXED) in PH Pro" at bounding box center [158, 66] width 5 height 5
checkbox input "true"
click at [193, 97] on strong "Spec entry" at bounding box center [185, 97] width 21 height 5
click at [160, 97] on input "Create Spec entry (BXED) in PH Pro" at bounding box center [158, 97] width 5 height 5
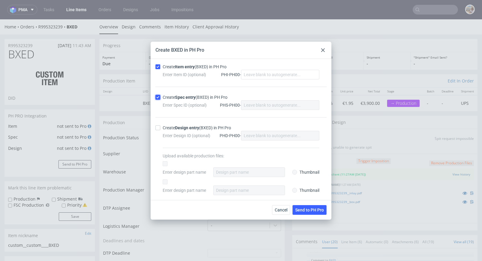
checkbox input "true"
click at [316, 210] on span "Send to PH Pro" at bounding box center [309, 209] width 29 height 4
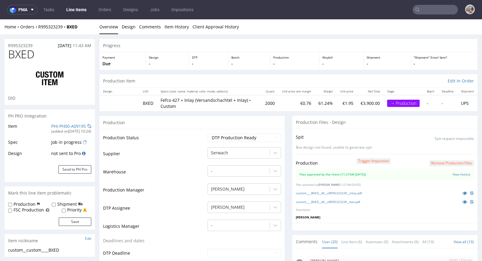
scroll to position [350, 0]
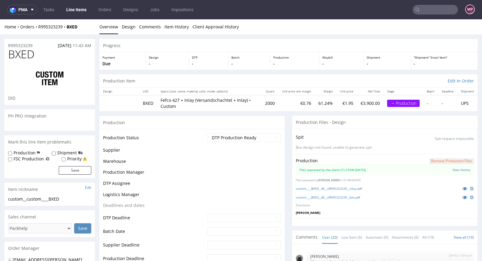
scroll to position [350, 0]
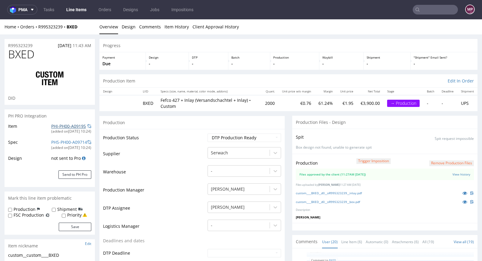
click at [71, 126] on link "PHI-PH00-A09195" at bounding box center [68, 126] width 35 height 6
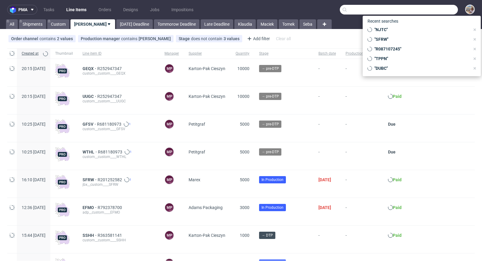
click at [435, 9] on input "text" at bounding box center [399, 10] width 118 height 10
paste input "RJGV"
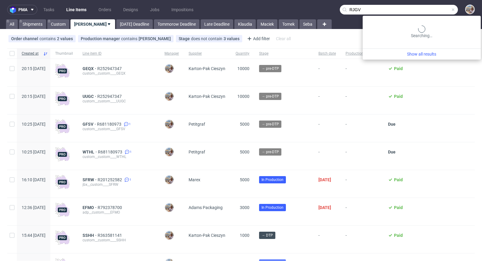
type input "RJGV"
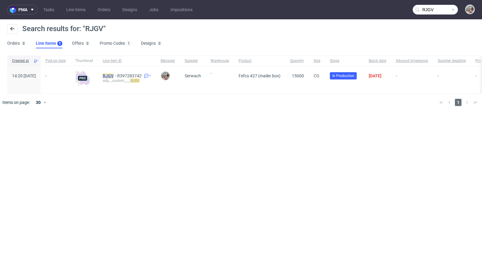
click at [114, 75] on mark "RJGV" at bounding box center [108, 75] width 11 height 5
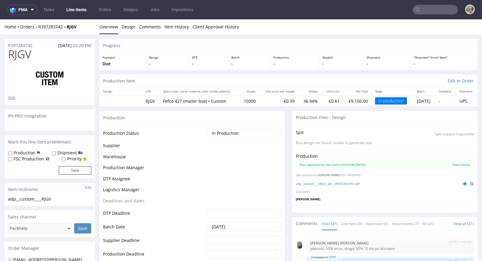
scroll to position [362, 0]
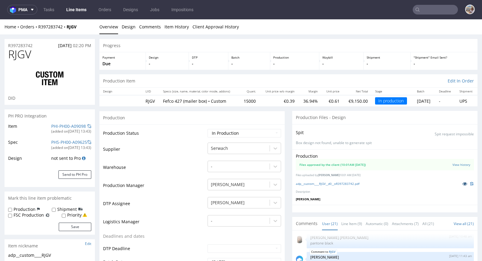
click at [463, 181] on icon at bounding box center [465, 183] width 5 height 4
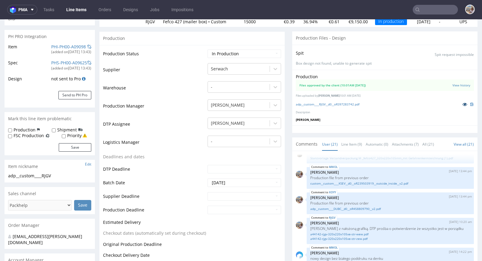
scroll to position [0, 0]
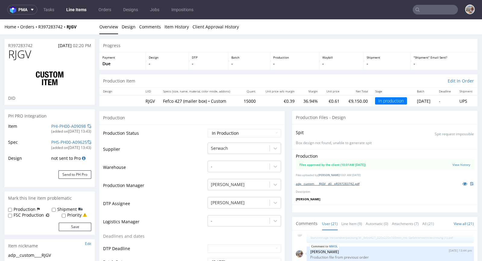
click at [345, 181] on link "adp__custom____RJGV__d0__oR397283742.pdf" at bounding box center [328, 183] width 64 height 4
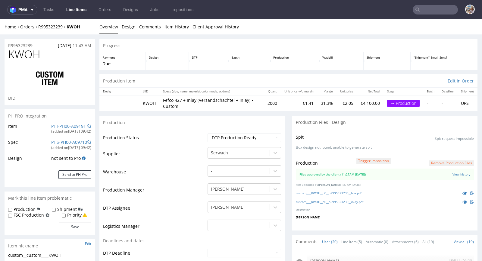
scroll to position [350, 0]
click at [71, 126] on link "PHI-PH00-A09191" at bounding box center [68, 126] width 35 height 6
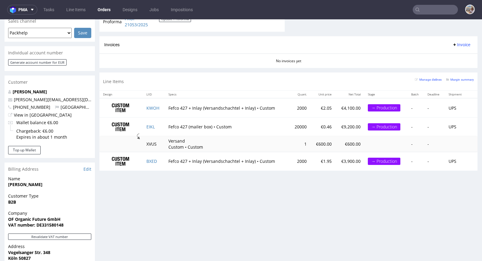
scroll to position [272, 0]
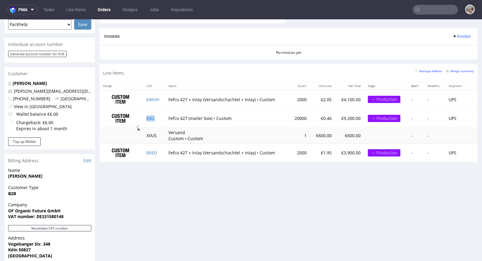
click at [158, 118] on td "EIKL" at bounding box center [154, 118] width 22 height 19
click at [159, 150] on td "BXED" at bounding box center [154, 152] width 22 height 19
drag, startPoint x: 300, startPoint y: 98, endPoint x: 289, endPoint y: 98, distance: 10.6
click at [289, 98] on td "2000" at bounding box center [299, 99] width 21 height 19
copy td "2000"
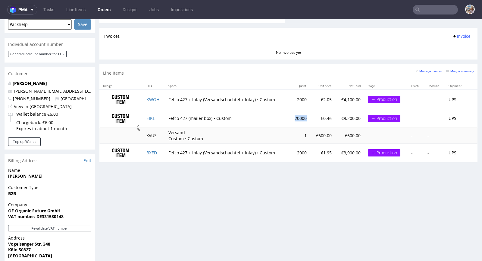
drag, startPoint x: 299, startPoint y: 116, endPoint x: 283, endPoint y: 117, distance: 16.0
click at [289, 117] on td "20000" at bounding box center [299, 118] width 21 height 19
copy td "20000"
drag, startPoint x: 301, startPoint y: 149, endPoint x: 287, endPoint y: 149, distance: 13.9
click at [289, 149] on td "2000" at bounding box center [299, 152] width 21 height 19
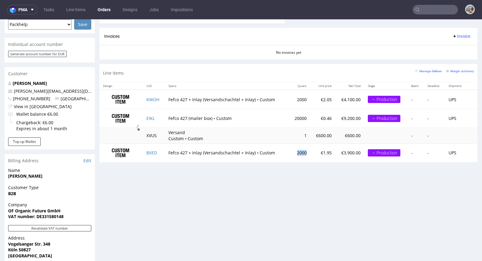
copy td "2000"
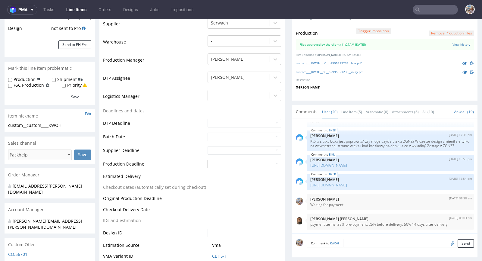
scroll to position [151, 0]
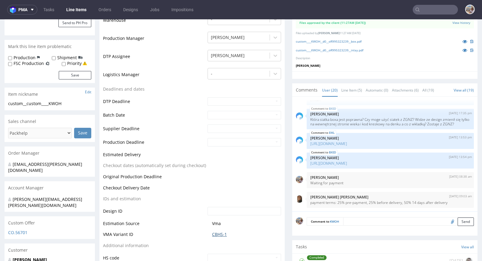
click at [221, 232] on link "CBHS-1" at bounding box center [219, 234] width 15 height 6
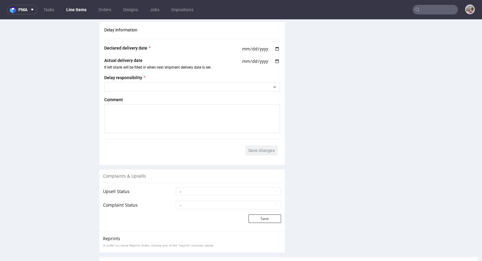
scroll to position [741, 0]
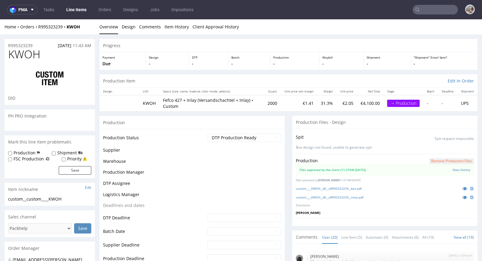
scroll to position [350, 0]
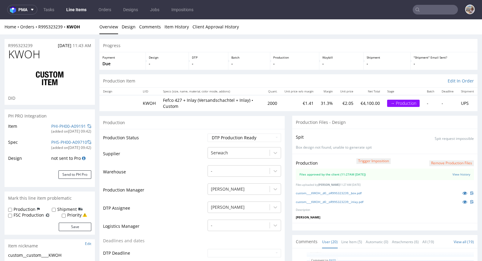
click at [19, 41] on div "R995323239 [DATE] 11:43 AM" at bounding box center [50, 44] width 90 height 10
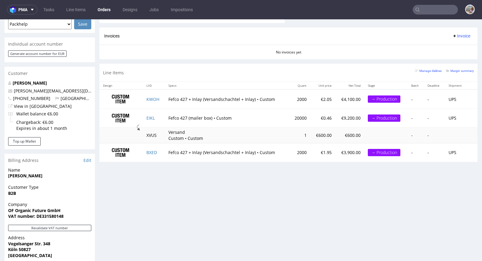
scroll to position [277, 0]
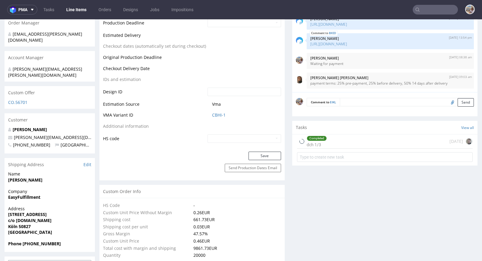
scroll to position [307, 0]
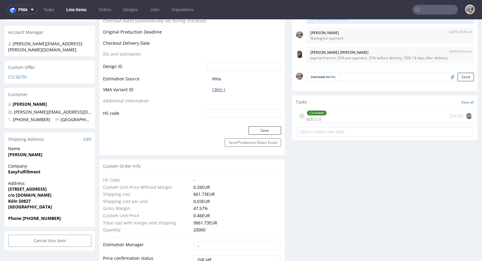
click at [216, 88] on link "CBHI-1" at bounding box center [219, 90] width 14 height 6
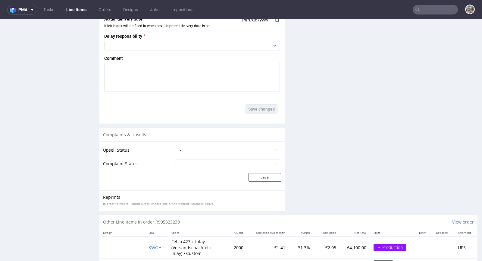
scroll to position [1100, 0]
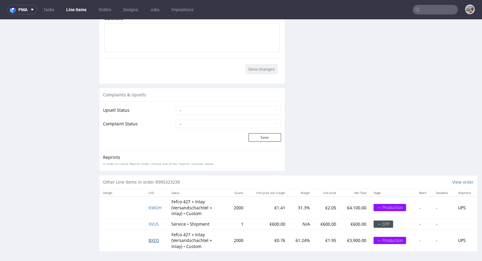
click at [150, 238] on span "BXED" at bounding box center [154, 240] width 11 height 6
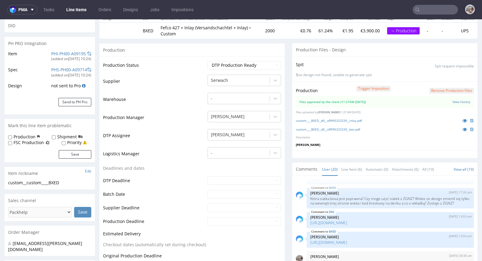
scroll to position [212, 0]
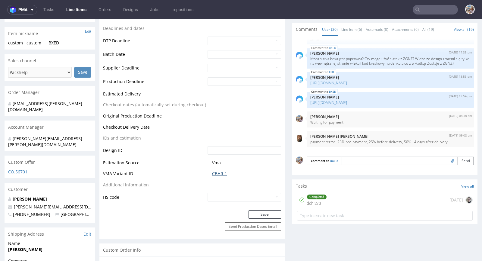
click at [213, 175] on link "CBHR-1" at bounding box center [219, 173] width 15 height 6
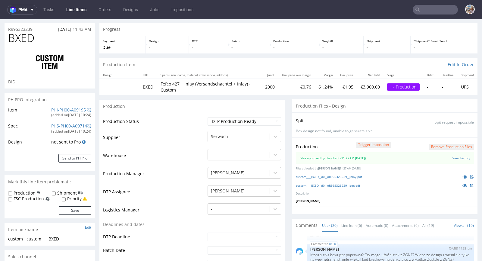
scroll to position [0, 0]
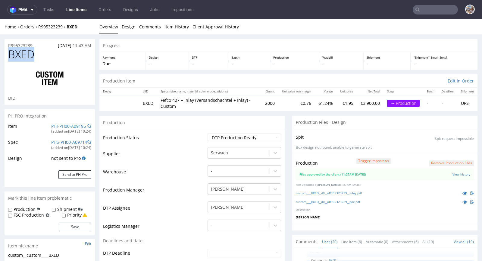
drag, startPoint x: 36, startPoint y: 55, endPoint x: 3, endPoint y: 55, distance: 33.5
copy span "BXED"
click at [23, 48] on span "BXED" at bounding box center [21, 54] width 26 height 12
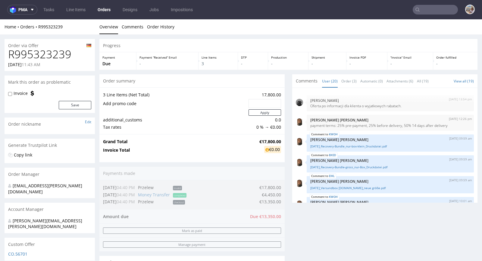
scroll to position [350, 0]
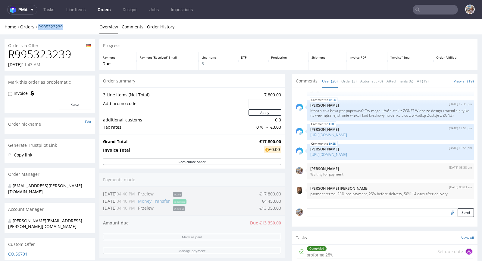
drag, startPoint x: 70, startPoint y: 27, endPoint x: 38, endPoint y: 26, distance: 32.0
click at [38, 26] on div "Home Orders R995323239" at bounding box center [50, 27] width 90 height 6
copy link "R995323239"
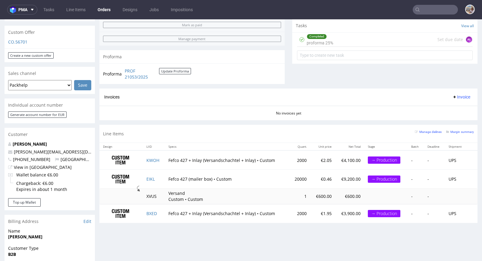
scroll to position [248, 0]
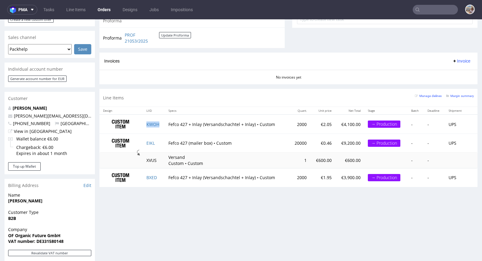
click at [161, 122] on td "KWOH" at bounding box center [154, 123] width 22 height 19
copy link "KWOH"
click at [156, 144] on td "EIKL" at bounding box center [154, 143] width 22 height 19
copy link "EIKL"
click at [160, 174] on td "BXED" at bounding box center [154, 177] width 22 height 19
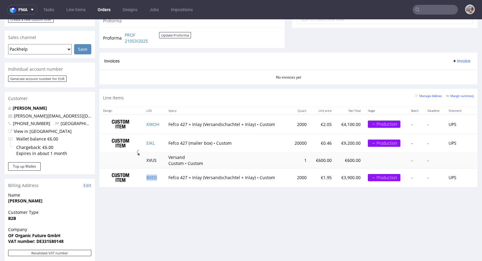
copy link "BXED"
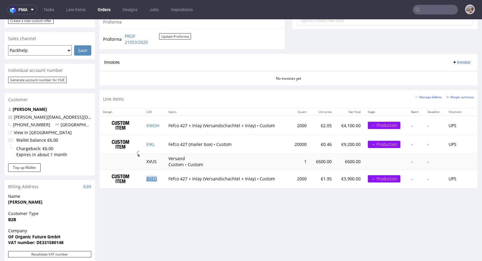
scroll to position [246, 0]
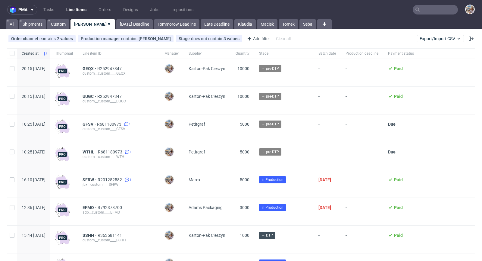
click at [432, 9] on input "text" at bounding box center [435, 10] width 45 height 10
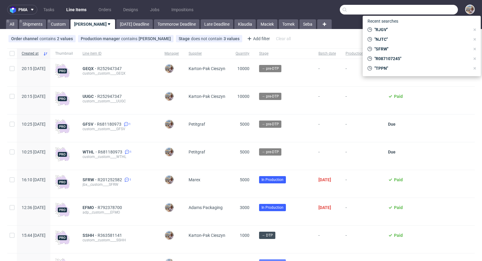
paste input "QEXD"
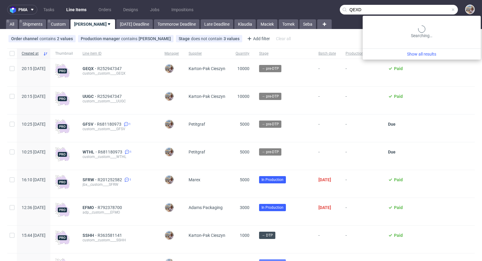
type input "QEXD"
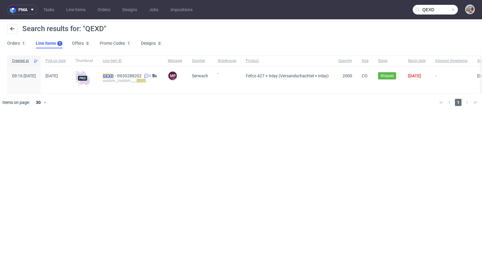
click at [114, 74] on mark "QEXD" at bounding box center [108, 75] width 11 height 5
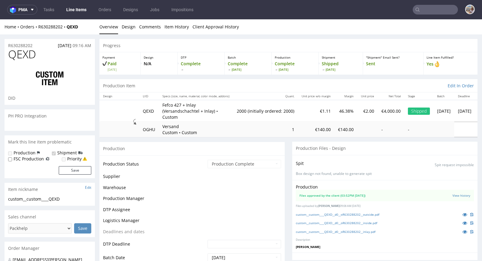
scroll to position [237, 0]
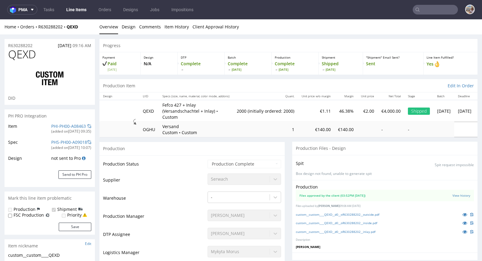
select select "in_progress"
click at [463, 229] on icon at bounding box center [465, 231] width 5 height 4
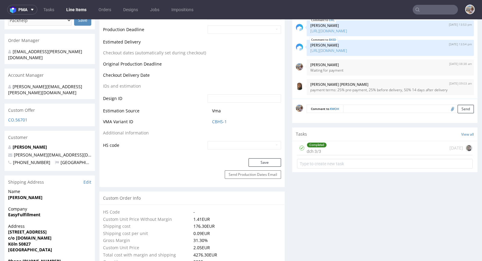
scroll to position [269, 0]
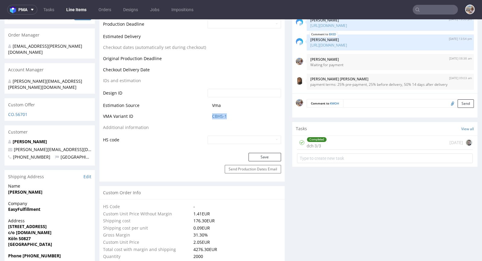
drag, startPoint x: 229, startPoint y: 117, endPoint x: 207, endPoint y: 116, distance: 22.0
click at [207, 116] on td "CBHS-1" at bounding box center [243, 117] width 75 height 11
copy link "CBHS-1"
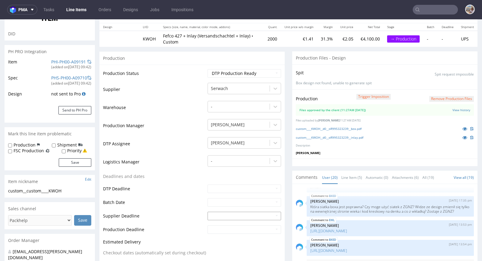
scroll to position [0, 0]
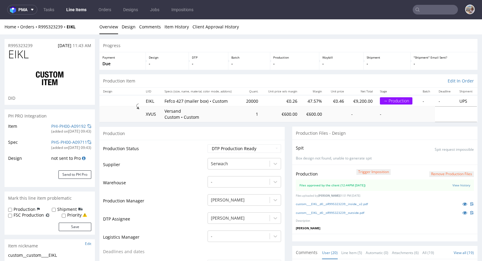
scroll to position [350, 0]
drag, startPoint x: 36, startPoint y: 58, endPoint x: 11, endPoint y: 55, distance: 26.0
click at [11, 55] on h1 "EIKL" at bounding box center [49, 54] width 83 height 12
copy span "EIKL"
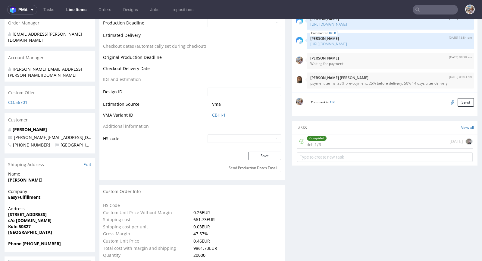
scroll to position [295, 0]
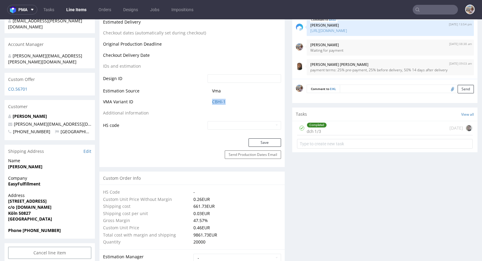
drag, startPoint x: 227, startPoint y: 102, endPoint x: 206, endPoint y: 100, distance: 21.8
click at [206, 100] on td "CBHI-1" at bounding box center [243, 103] width 75 height 11
copy link "CBHI-1"
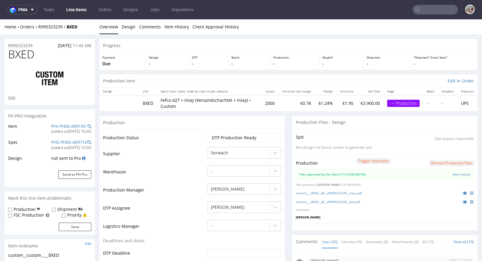
scroll to position [350, 0]
drag, startPoint x: 44, startPoint y: 54, endPoint x: 0, endPoint y: 57, distance: 44.4
copy span "BXED"
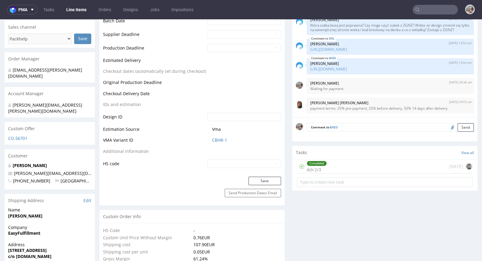
scroll to position [273, 0]
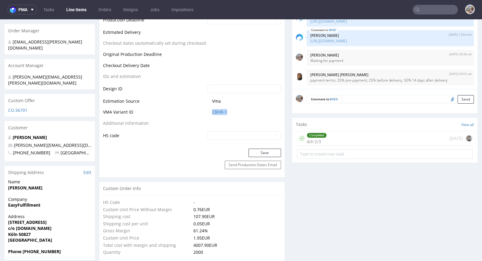
drag, startPoint x: 231, startPoint y: 112, endPoint x: 206, endPoint y: 111, distance: 24.7
click at [206, 111] on td "CBHR-1" at bounding box center [243, 113] width 75 height 11
copy link "CBHR-1"
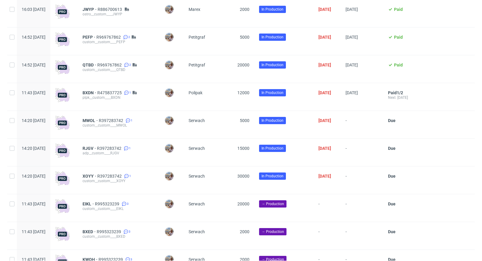
scroll to position [771, 0]
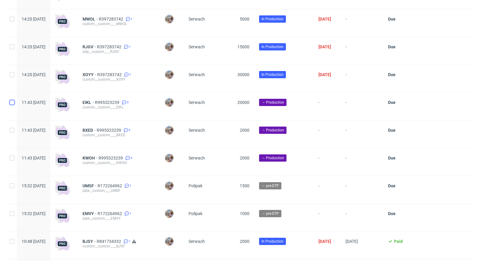
click at [13, 104] on input "checkbox" at bounding box center [12, 102] width 5 height 5
checkbox input "true"
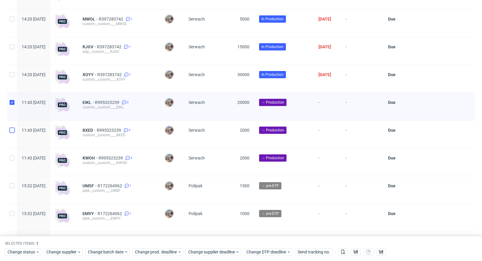
click at [12, 132] on input "checkbox" at bounding box center [12, 130] width 5 height 5
checkbox input "true"
click at [10, 160] on input "checkbox" at bounding box center [12, 157] width 5 height 5
checkbox input "true"
click at [18, 252] on span "Change status" at bounding box center [22, 252] width 28 height 6
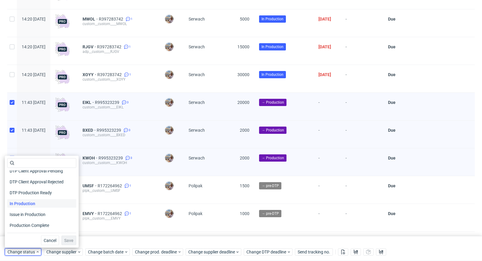
scroll to position [78, 0]
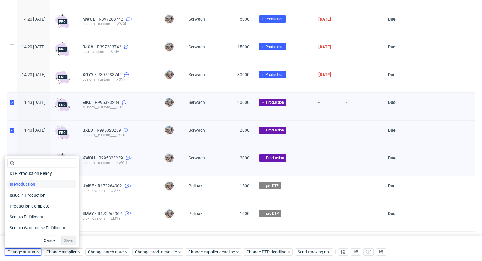
click at [23, 186] on span "In Production" at bounding box center [22, 184] width 30 height 8
click at [65, 240] on span "Save" at bounding box center [68, 240] width 9 height 4
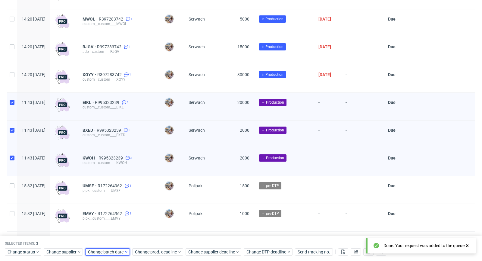
click at [115, 253] on span "Change batch date" at bounding box center [106, 252] width 36 height 6
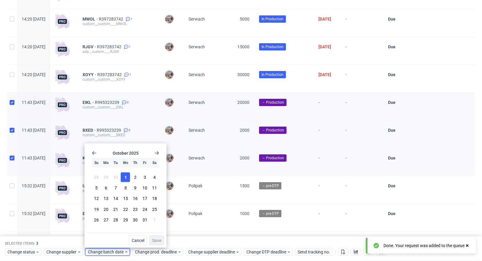
click at [126, 178] on span "1" at bounding box center [126, 177] width 2 height 6
click at [156, 240] on span "Save" at bounding box center [156, 240] width 9 height 4
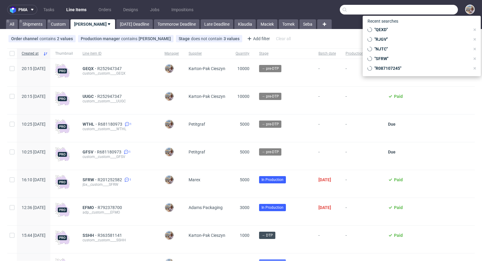
click at [426, 10] on input "text" at bounding box center [399, 10] width 118 height 10
paste input "ZYQO"
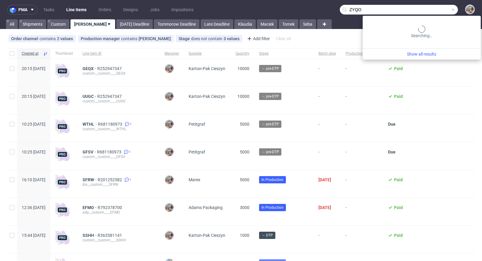
type input "ZYQO"
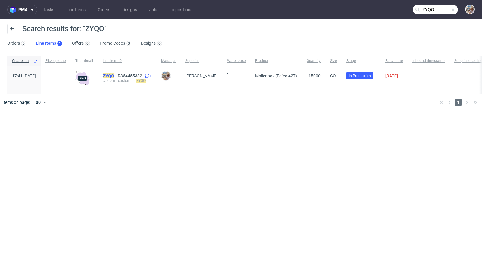
click at [114, 75] on mark "ZYQO" at bounding box center [108, 75] width 11 height 5
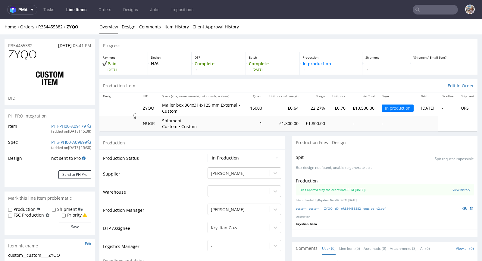
scroll to position [27, 0]
click at [463, 209] on icon at bounding box center [465, 208] width 5 height 4
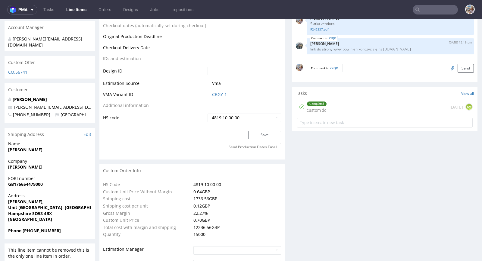
scroll to position [147, 0]
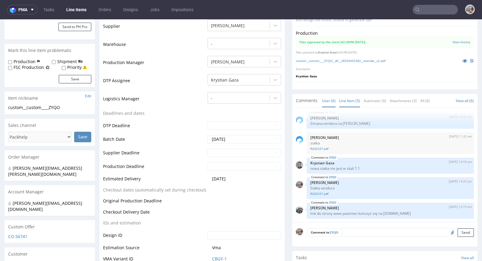
click at [352, 103] on link "Line Item (5)" at bounding box center [350, 100] width 21 height 13
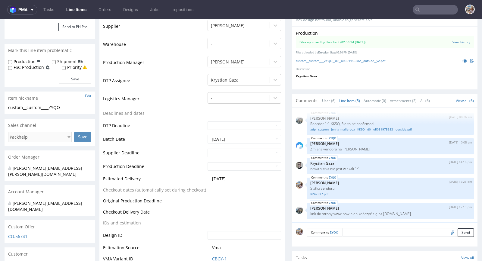
scroll to position [0, 0]
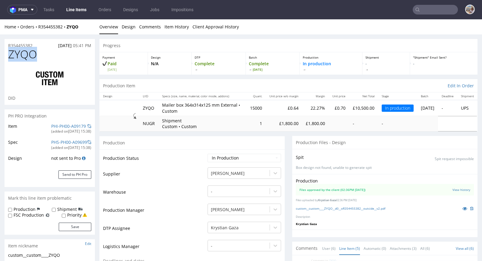
drag, startPoint x: 40, startPoint y: 53, endPoint x: 5, endPoint y: 52, distance: 34.7
click at [5, 52] on div "ZYQO DID" at bounding box center [50, 76] width 90 height 56
copy span "ZYQO"
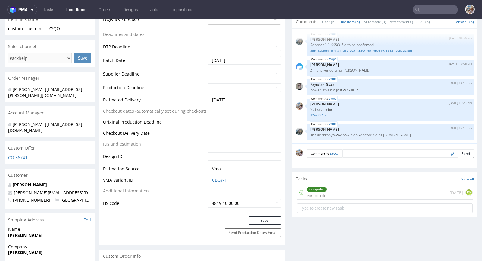
scroll to position [250, 0]
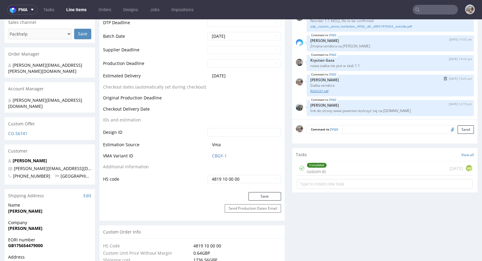
click at [322, 89] on link "R242337.pdf" at bounding box center [391, 91] width 160 height 5
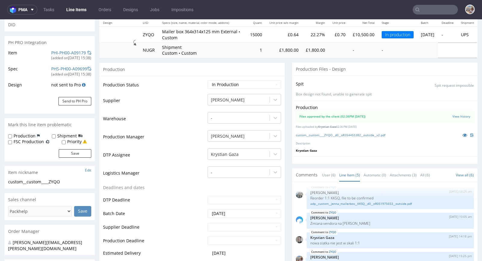
scroll to position [0, 0]
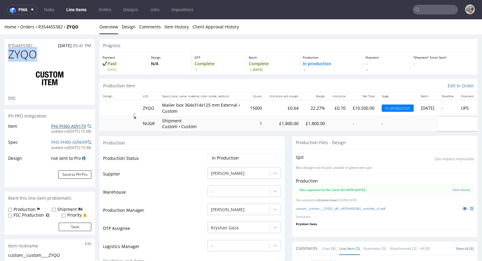
click at [63, 126] on link "PHI-PH00-A09179" at bounding box center [68, 126] width 35 height 6
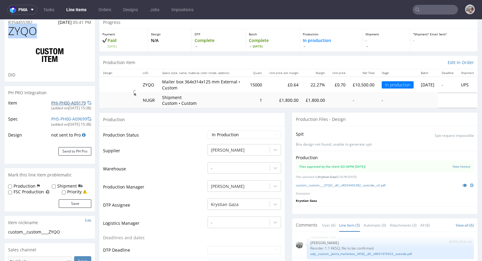
scroll to position [128, 0]
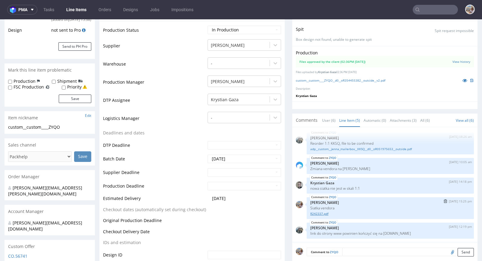
click at [320, 212] on link "R242337.pdf" at bounding box center [391, 213] width 160 height 5
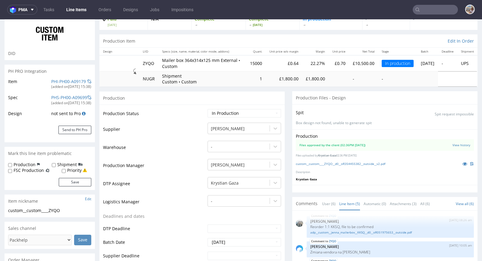
scroll to position [0, 0]
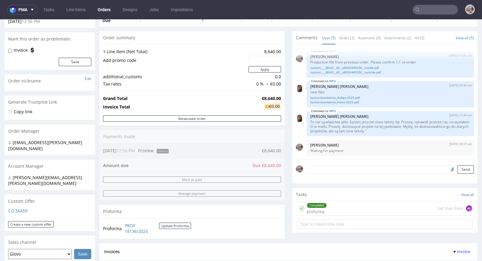
scroll to position [44, 0]
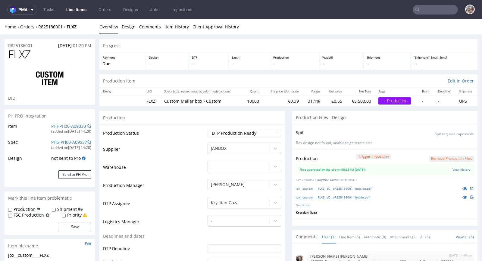
scroll to position [59, 0]
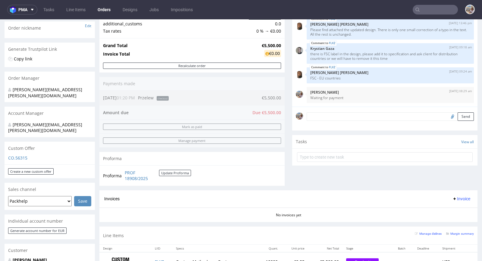
scroll to position [40, 0]
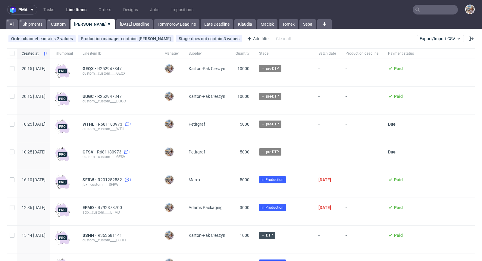
click at [436, 10] on input "text" at bounding box center [435, 10] width 45 height 10
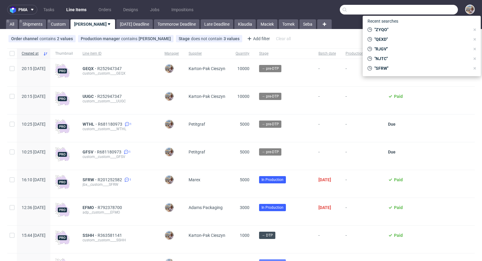
paste input "R640671482"
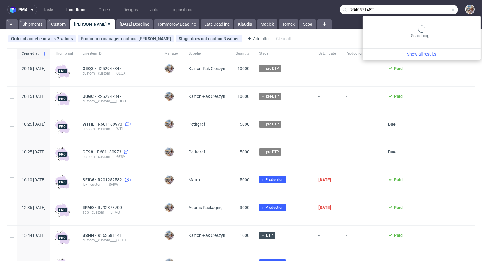
type input "R640671482"
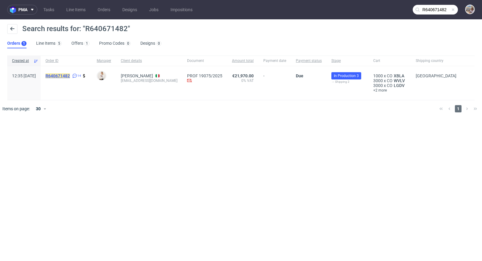
click at [70, 77] on mark "R640671482" at bounding box center [58, 75] width 24 height 5
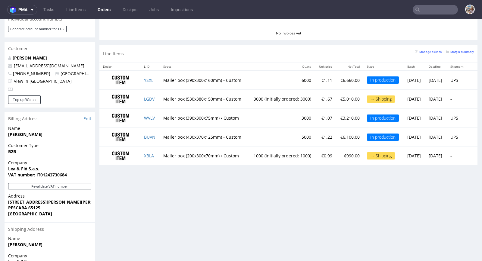
scroll to position [292, 0]
click at [150, 81] on td "YSXL" at bounding box center [150, 79] width 19 height 19
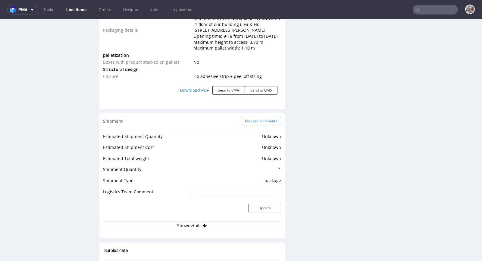
scroll to position [729, 0]
click at [258, 119] on button "Manage shipments" at bounding box center [261, 120] width 40 height 8
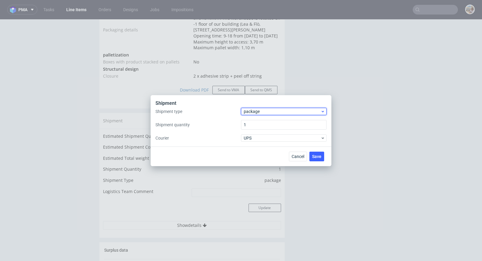
click at [254, 108] on div "package" at bounding box center [284, 111] width 86 height 7
click at [257, 121] on div "pallet" at bounding box center [284, 123] width 81 height 11
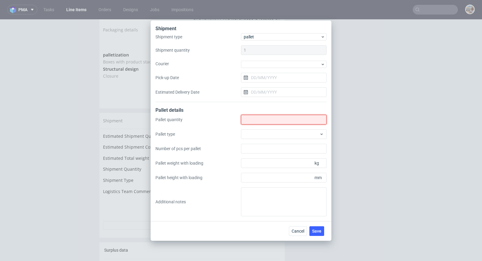
click at [254, 119] on input "Shipment type" at bounding box center [284, 120] width 86 height 10
type input "6"
click at [306, 227] on button "Cancel" at bounding box center [298, 231] width 18 height 10
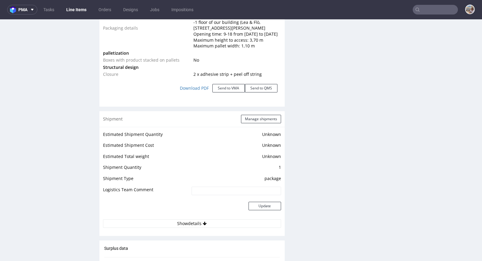
scroll to position [731, 0]
click at [255, 121] on button "Manage shipments" at bounding box center [261, 118] width 40 height 8
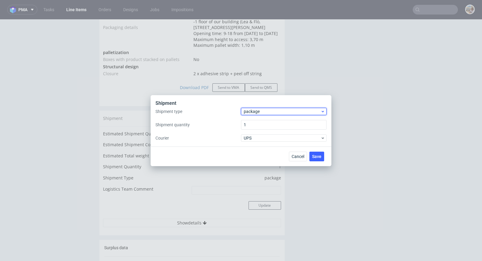
click at [256, 110] on span "package" at bounding box center [282, 111] width 77 height 6
click at [257, 121] on div "pallet" at bounding box center [284, 123] width 81 height 11
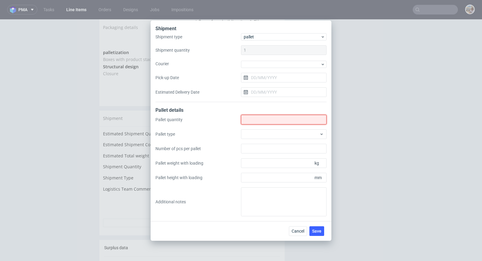
click at [257, 118] on input "Shipment type" at bounding box center [284, 120] width 86 height 10
type input "6"
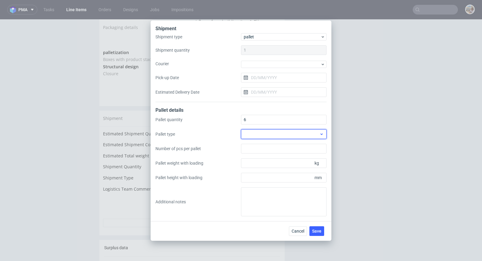
click at [320, 135] on icon at bounding box center [322, 133] width 5 height 5
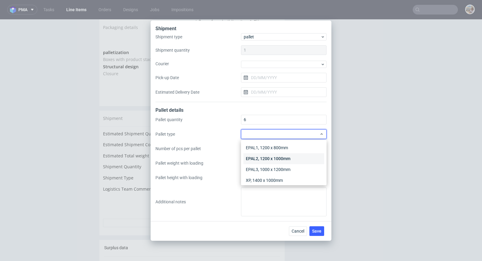
click at [289, 160] on div "EPAL2, 1200 x 1000mm" at bounding box center [284, 158] width 81 height 11
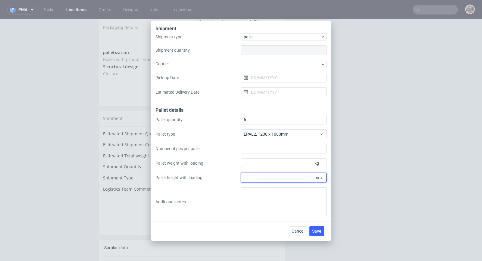
click at [291, 176] on input "Pallet height with loading" at bounding box center [284, 177] width 86 height 10
type input "1780"
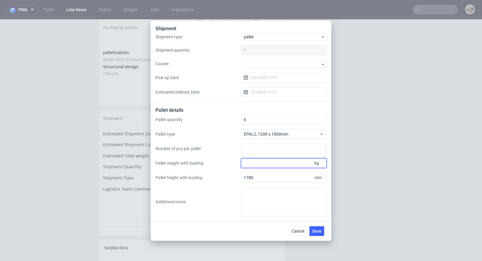
click at [283, 163] on input "Pallet weight with loading" at bounding box center [284, 163] width 86 height 10
type input "345"
click at [317, 227] on button "Save" at bounding box center [317, 231] width 15 height 10
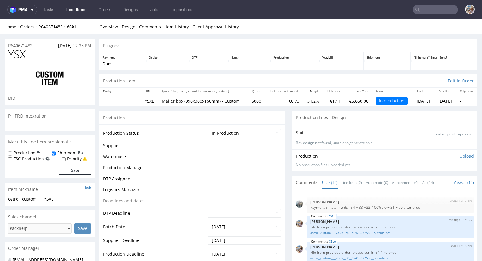
scroll to position [201, 0]
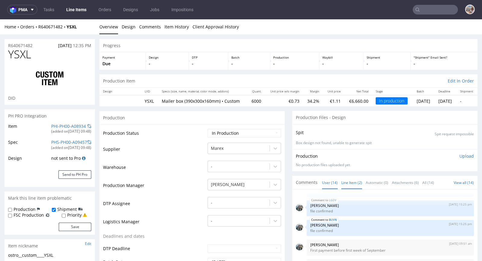
click at [347, 185] on link "Line Item (2)" at bounding box center [352, 182] width 21 height 13
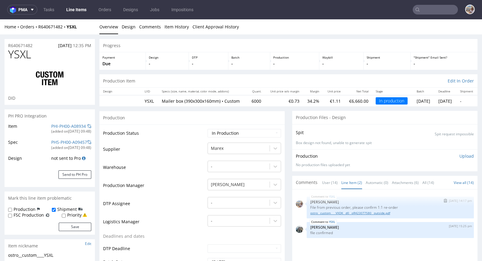
click at [366, 215] on link "ostro__custom____VXDK__d0__oR423077580__outside.pdf" at bounding box center [391, 212] width 160 height 5
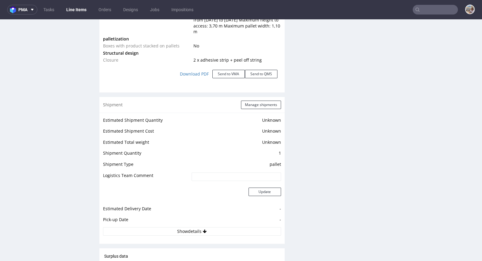
scroll to position [828, 0]
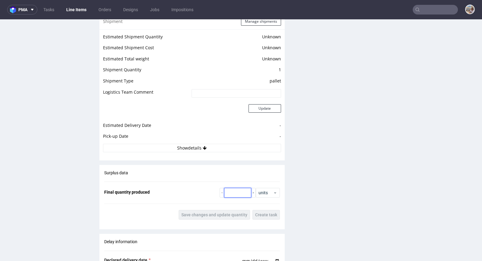
click at [232, 194] on input "number" at bounding box center [237, 193] width 27 height 10
type input "6000"
click at [218, 216] on span "Save changes and update quantity" at bounding box center [215, 214] width 66 height 4
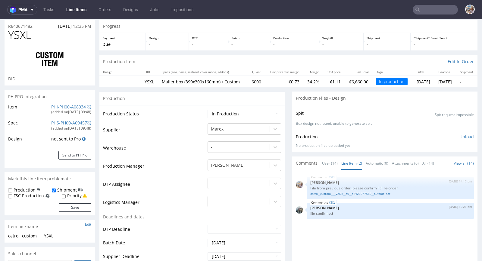
scroll to position [0, 0]
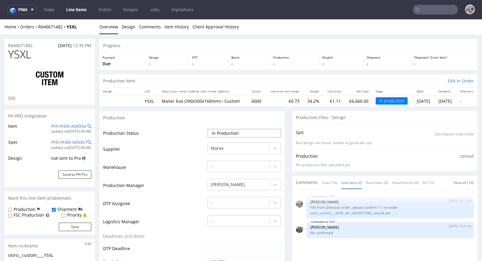
click at [225, 137] on select "Waiting for Artwork Waiting for Diecut Waiting for Mockup Waiting for DTP Waiti…" at bounding box center [245, 133] width 74 height 8
select select "production_complete"
click at [208, 129] on select "Waiting for Artwork Waiting for Diecut Waiting for Mockup Waiting for DTP Waiti…" at bounding box center [245, 133] width 74 height 8
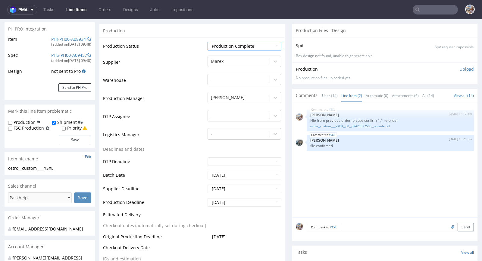
scroll to position [205, 0]
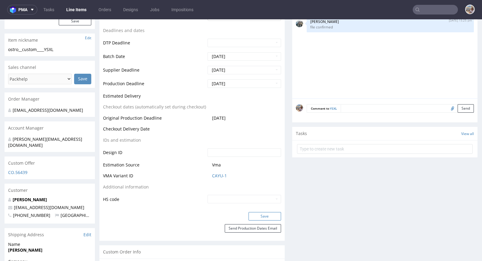
click at [265, 219] on button "Save" at bounding box center [265, 216] width 33 height 8
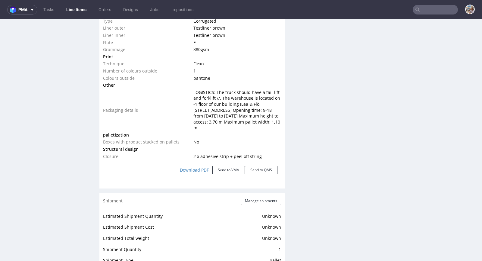
scroll to position [778, 0]
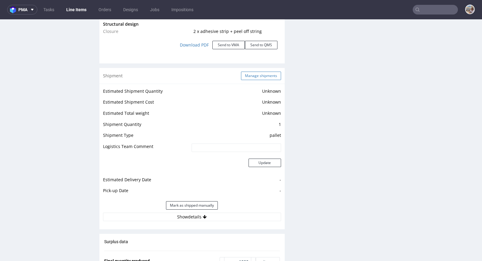
click at [263, 77] on button "Manage shipments" at bounding box center [261, 75] width 40 height 8
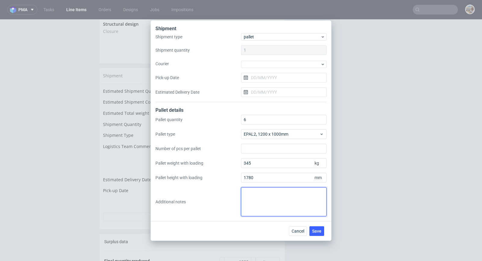
click at [258, 192] on textarea at bounding box center [284, 201] width 86 height 29
drag, startPoint x: 303, startPoint y: 198, endPoint x: 241, endPoint y: 186, distance: 63.0
click at [241, 186] on div "Pallet quantity 6 Pallet type EPAL2, 1200 x 1000mm Number of pcs per pallet Pal…" at bounding box center [241, 165] width 171 height 101
type textarea "Prośba o odbiór całego zlecenia nie wcześniej niż 3/10 po południu."
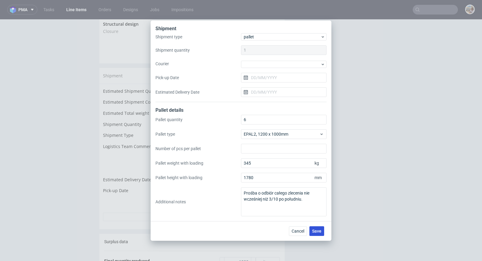
click at [319, 232] on span "Save" at bounding box center [316, 231] width 9 height 4
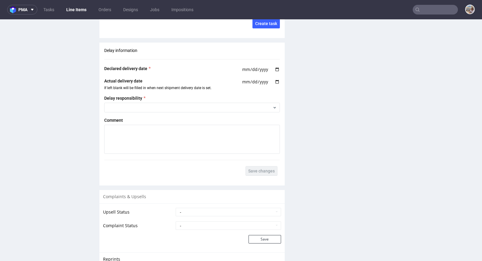
scroll to position [1177, 0]
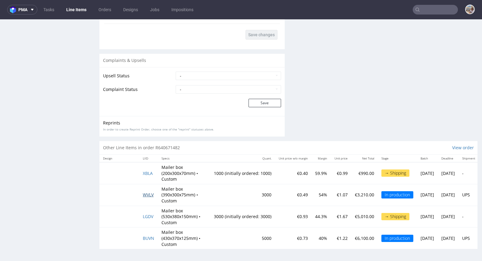
click at [148, 191] on span "WVLV" at bounding box center [148, 194] width 11 height 6
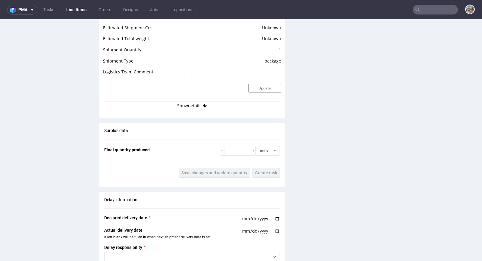
scroll to position [856, 0]
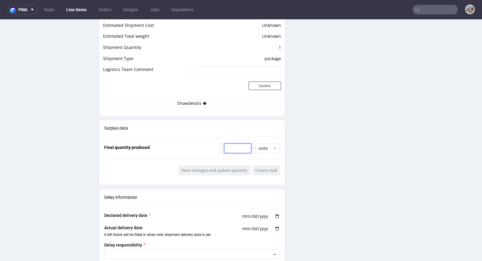
click at [229, 153] on input "number" at bounding box center [237, 148] width 27 height 10
type input "3000"
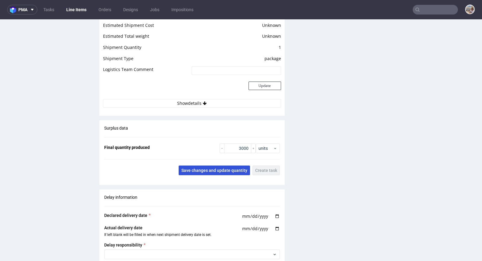
click at [232, 171] on span "Save changes and update quantity" at bounding box center [215, 170] width 66 height 4
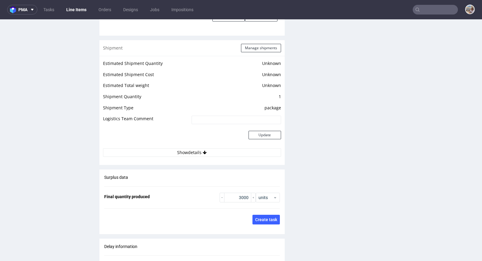
scroll to position [795, 0]
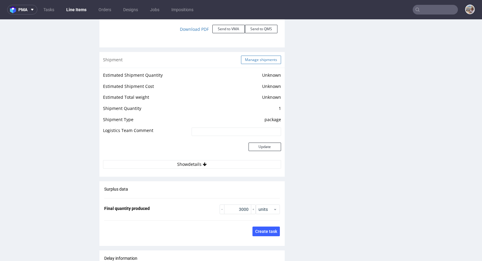
click at [256, 64] on button "Manage shipments" at bounding box center [261, 59] width 40 height 8
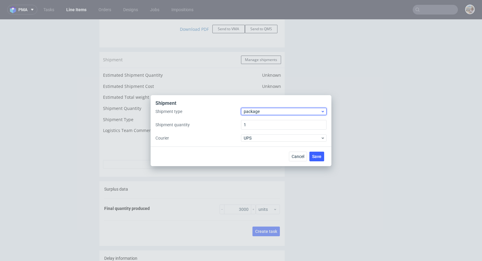
click at [273, 110] on span "package" at bounding box center [282, 111] width 77 height 6
click at [263, 137] on div "package" at bounding box center [284, 134] width 81 height 11
click at [268, 109] on span "package" at bounding box center [282, 111] width 77 height 6
click at [264, 125] on div "pallet" at bounding box center [284, 123] width 81 height 11
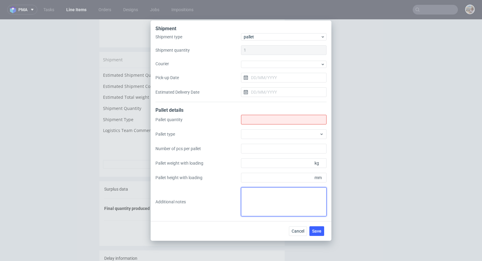
click at [253, 198] on textarea at bounding box center [284, 201] width 86 height 29
paste textarea "Prośba o odbiór całego zlecenia nie wcześniej niż 3/10 po południu."
type textarea "Prośba o odbiór całego zlecenia nie wcześniej niż 3/10 po południu."
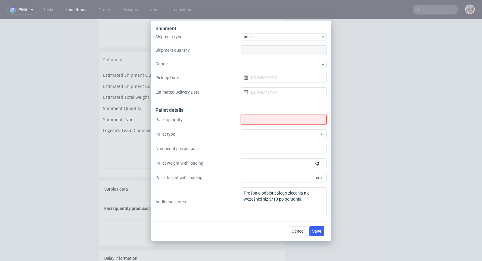
click at [259, 119] on input "Shipment type" at bounding box center [284, 120] width 86 height 10
type input "4"
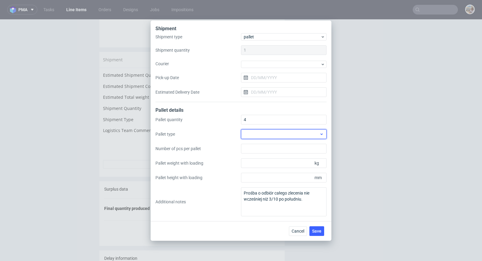
click at [270, 134] on div at bounding box center [284, 134] width 86 height 10
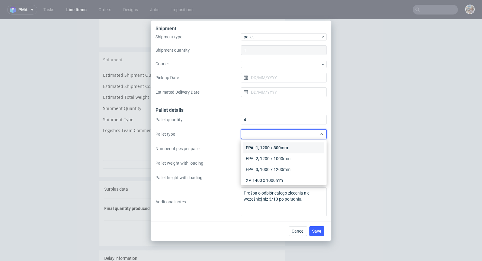
click at [267, 147] on div "EPAL1, 1200 x 800mm" at bounding box center [284, 147] width 81 height 11
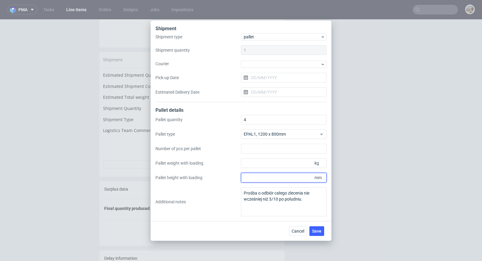
click at [262, 180] on input "Pallet height with loading" at bounding box center [284, 177] width 86 height 10
type input "1800"
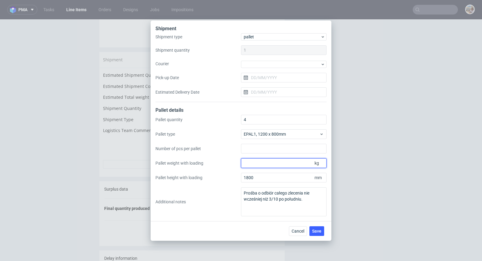
click at [271, 159] on input "Pallet weight with loading" at bounding box center [284, 163] width 86 height 10
paste input "175"
type input "175"
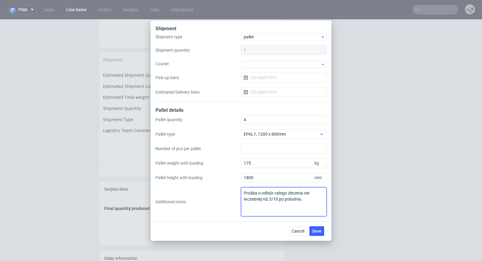
drag, startPoint x: 306, startPoint y: 201, endPoint x: 244, endPoint y: 192, distance: 62.8
click at [244, 192] on textarea "Prośba o odbiór całego zlecenia nie wcześniej niż 3/10 po południu." at bounding box center [284, 201] width 86 height 29
click at [314, 230] on span "Save" at bounding box center [316, 231] width 9 height 4
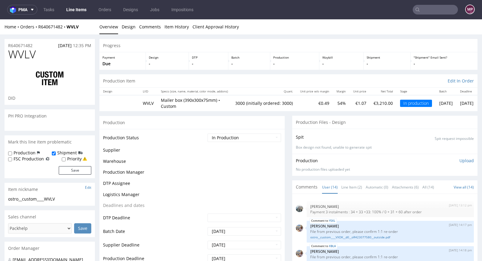
scroll to position [201, 0]
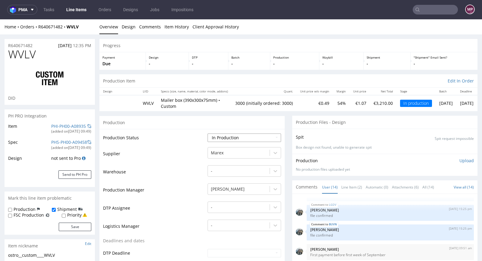
click at [227, 141] on select "Waiting for Artwork Waiting for Diecut Waiting for Mockup Waiting for DTP Waiti…" at bounding box center [245, 137] width 74 height 8
select select "production_complete"
click at [208, 133] on select "Waiting for Artwork Waiting for Diecut Waiting for Mockup Waiting for DTP Waiti…" at bounding box center [245, 137] width 74 height 8
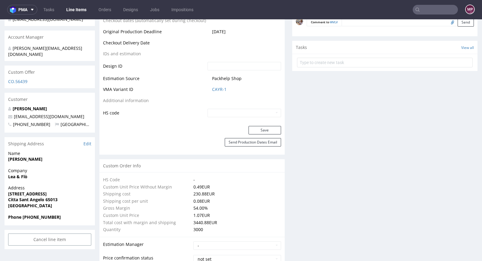
scroll to position [339, 0]
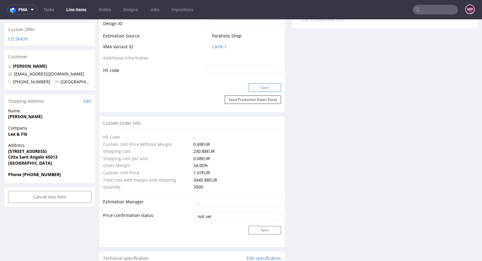
click at [266, 85] on button "Save" at bounding box center [265, 87] width 33 height 8
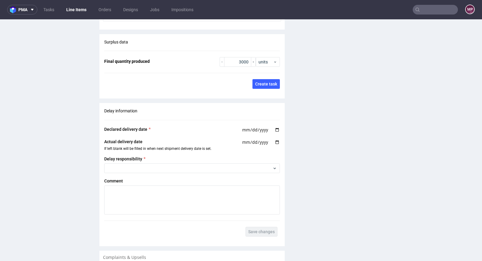
scroll to position [1189, 0]
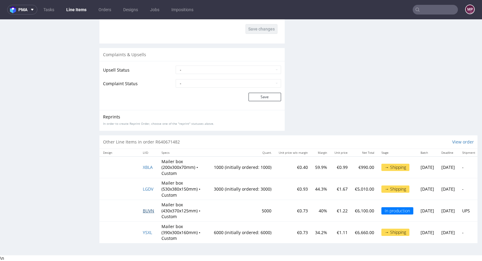
click at [145, 207] on span "BUVN" at bounding box center [148, 210] width 11 height 6
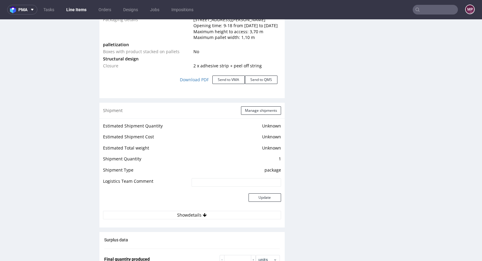
scroll to position [830, 0]
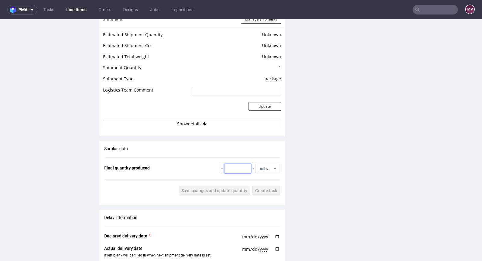
click at [235, 170] on input "number" at bounding box center [237, 168] width 27 height 10
type input "5000"
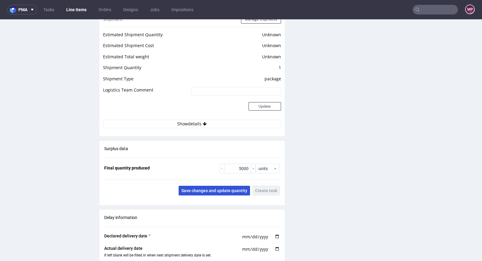
click at [225, 195] on button "Save changes and update quantity" at bounding box center [214, 190] width 71 height 10
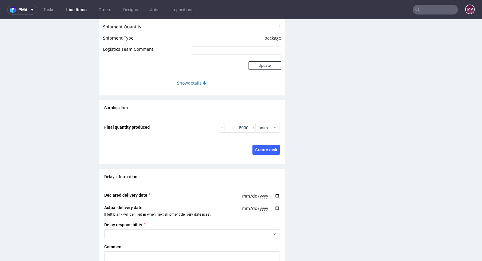
scroll to position [807, 0]
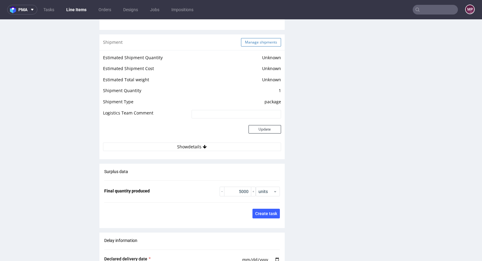
click at [251, 46] on button "Manage shipments" at bounding box center [261, 42] width 40 height 8
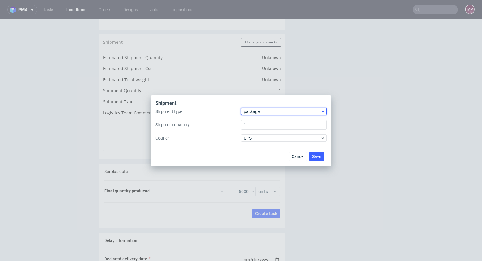
click at [249, 111] on span "package" at bounding box center [282, 111] width 77 height 6
click at [255, 122] on div "pallet" at bounding box center [284, 123] width 81 height 11
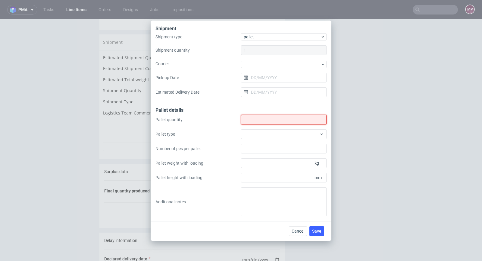
click at [262, 118] on input "Shipment type" at bounding box center [284, 120] width 86 height 10
click at [257, 196] on textarea at bounding box center [284, 201] width 86 height 29
paste textarea "Prośba o odbiór całego zlecenia nie wcześniej niż 3/10 po południu."
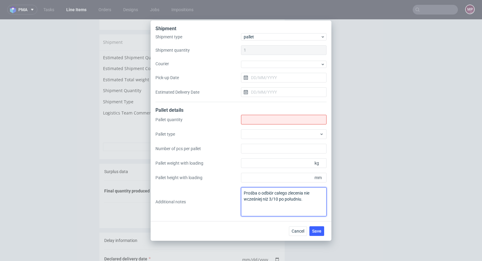
type textarea "Prośba o odbiór całego zlecenia nie wcześniej niż 3/10 po południu."
click at [265, 120] on input "Shipment type" at bounding box center [284, 120] width 86 height 10
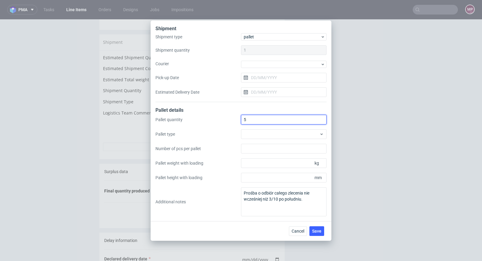
type input "5"
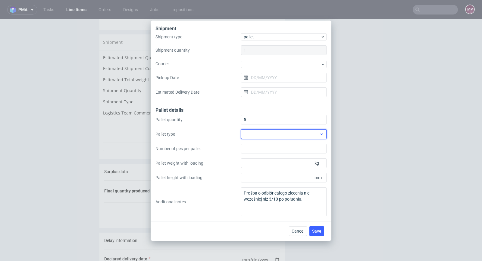
click at [270, 131] on div at bounding box center [284, 134] width 86 height 10
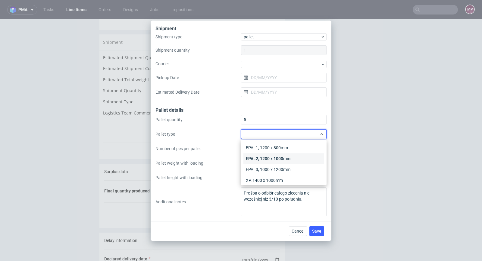
click at [273, 157] on div "EPAL2, 1200 x 1000mm" at bounding box center [284, 158] width 81 height 11
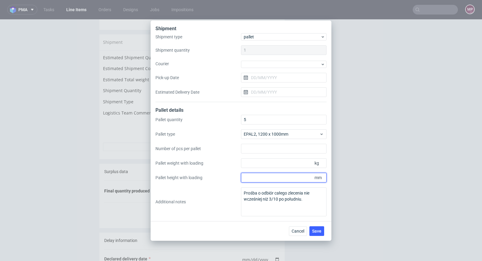
click at [264, 176] on input "Pallet height with loading" at bounding box center [284, 177] width 86 height 10
type input "1800"
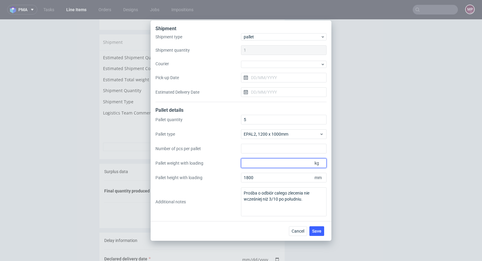
click at [262, 160] on input "Pallet weight with loading" at bounding box center [284, 163] width 86 height 10
paste input "350"
type input "350"
click at [316, 232] on span "Save" at bounding box center [316, 231] width 9 height 4
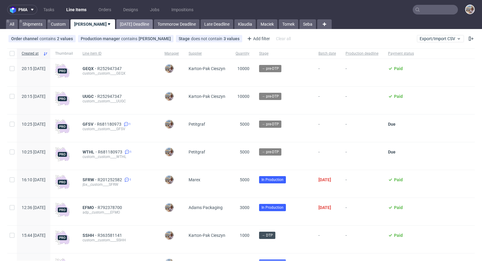
click at [122, 22] on link "[DATE] Deadline" at bounding box center [134, 24] width 36 height 10
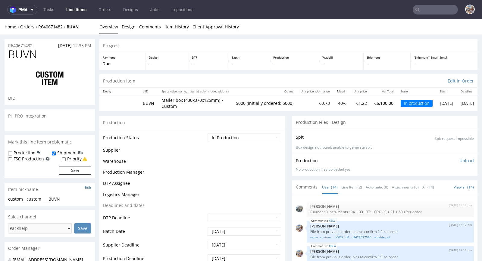
scroll to position [201, 0]
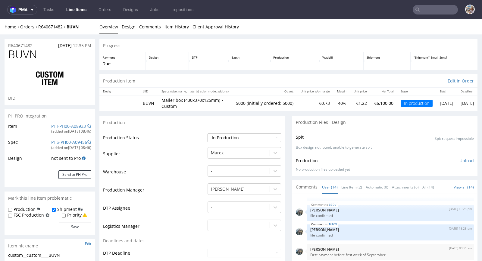
click at [234, 135] on select "Waiting for Artwork Waiting for Diecut Waiting for Mockup Waiting for DTP Waiti…" at bounding box center [245, 137] width 74 height 8
select select "production_complete"
click at [208, 133] on select "Waiting for Artwork Waiting for Diecut Waiting for Mockup Waiting for DTP Waiti…" at bounding box center [245, 137] width 74 height 8
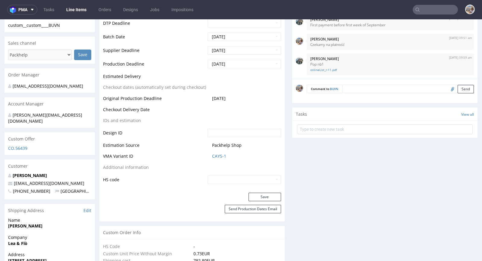
scroll to position [244, 0]
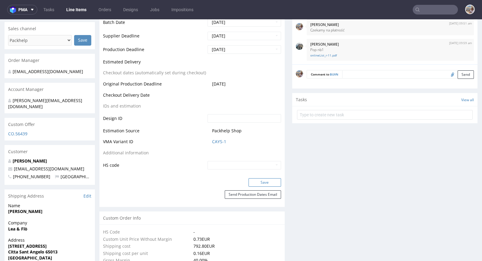
click at [261, 178] on button "Save" at bounding box center [265, 182] width 33 height 8
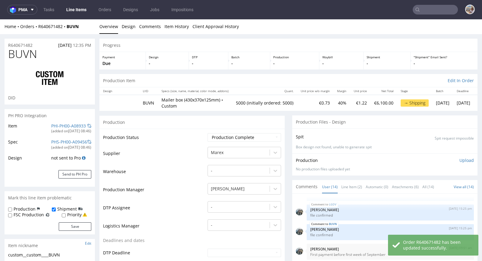
scroll to position [0, 0]
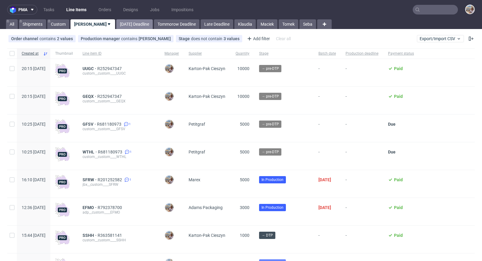
click at [116, 26] on link "[DATE] Deadline" at bounding box center [134, 24] width 36 height 10
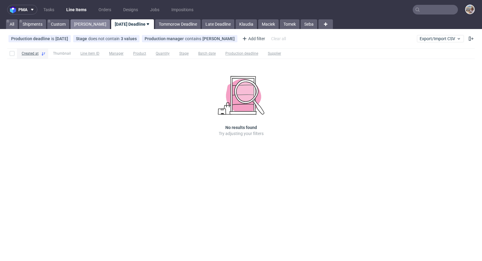
click at [84, 21] on link "[PERSON_NAME]" at bounding box center [90, 24] width 39 height 10
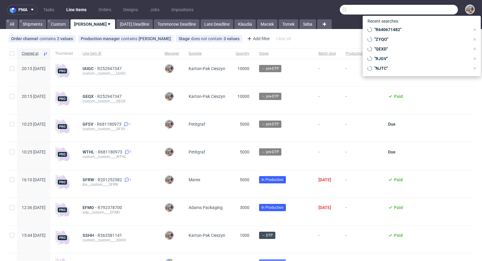
click at [428, 10] on input "text" at bounding box center [399, 10] width 118 height 10
paste input "SFRW"
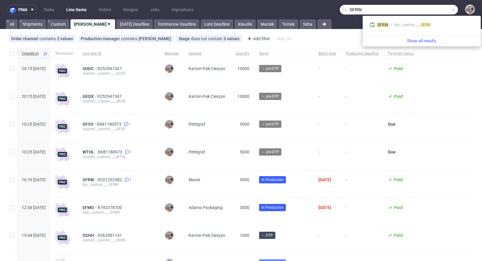
type input "SFRW"
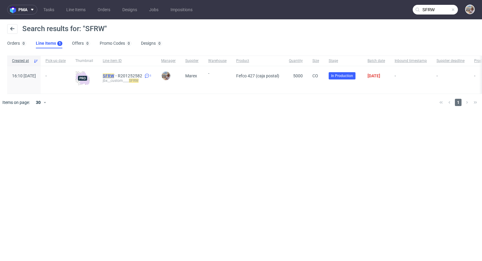
click at [114, 75] on mark "SFRW" at bounding box center [108, 75] width 11 height 5
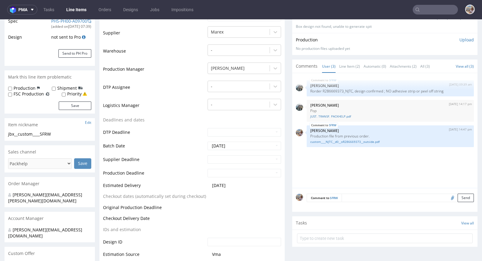
scroll to position [66, 0]
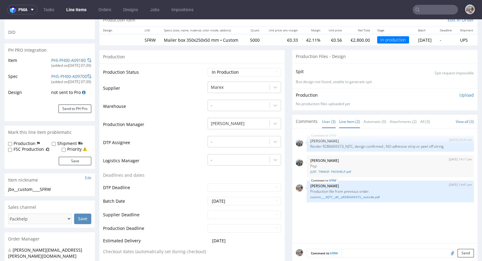
click at [350, 126] on link "Line Item (2)" at bounding box center [350, 121] width 21 height 13
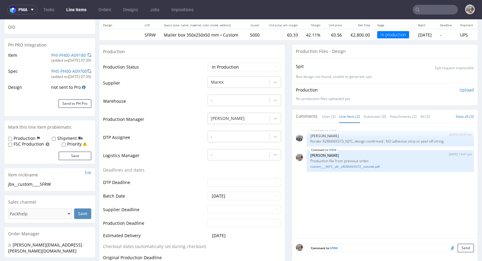
scroll to position [129, 0]
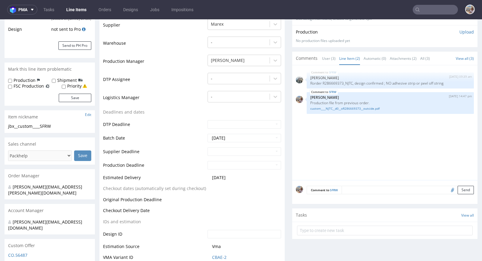
click at [358, 193] on textarea at bounding box center [408, 189] width 132 height 8
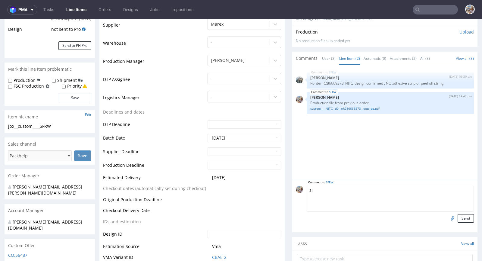
type textarea "s"
type textarea "Siatka vendora bez tasiemki"
click at [448, 219] on input "file" at bounding box center [452, 218] width 8 height 8
type input "C:\fakepath\zapakuj-to-f-65-fala-e-wym-zew-350x250x50-16-0.pdf"
click at [460, 222] on button "Send" at bounding box center [466, 218] width 16 height 8
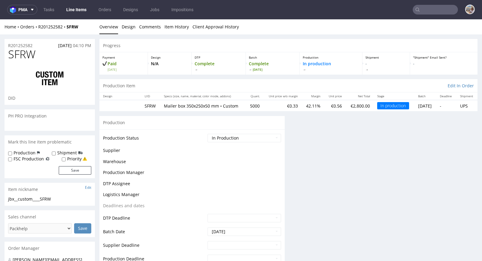
scroll to position [0, 0]
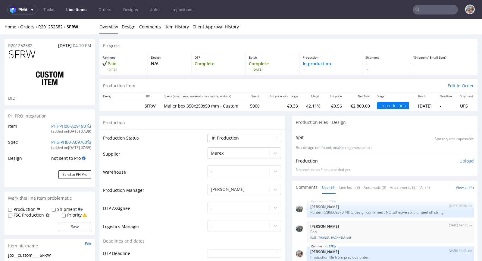
click at [229, 138] on select "Waiting for Artwork Waiting for Diecut Waiting for Mockup Waiting for DTP Waiti…" at bounding box center [245, 138] width 74 height 8
select select "back_for_dtp"
click at [208, 134] on select "Waiting for Artwork Waiting for Diecut Waiting for Mockup Waiting for DTP Waiti…" at bounding box center [245, 138] width 74 height 8
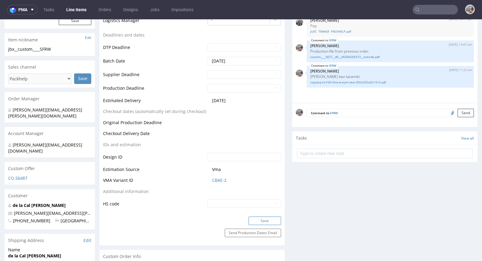
scroll to position [224, 0]
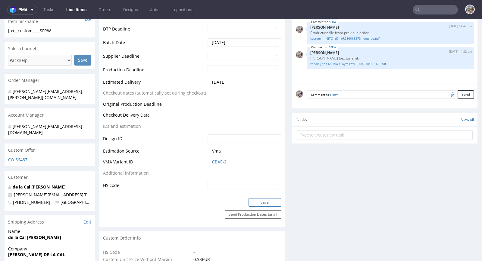
click at [258, 205] on button "Save" at bounding box center [265, 202] width 33 height 8
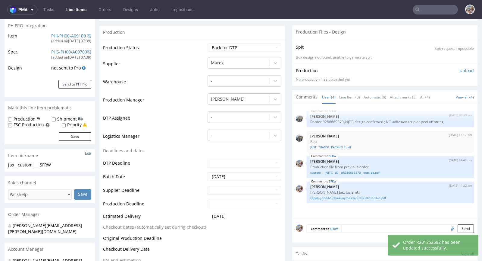
scroll to position [0, 0]
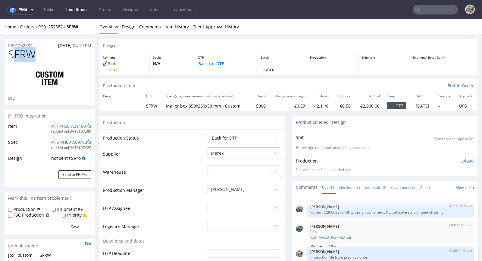
drag, startPoint x: 45, startPoint y: 56, endPoint x: 11, endPoint y: 56, distance: 34.4
click at [13, 56] on h1 "SFRW" at bounding box center [49, 54] width 83 height 12
click at [7, 56] on div "SFRW DID" at bounding box center [50, 76] width 90 height 56
drag, startPoint x: 42, startPoint y: 55, endPoint x: 9, endPoint y: 52, distance: 33.0
click at [9, 52] on h1 "SFRW" at bounding box center [49, 54] width 83 height 12
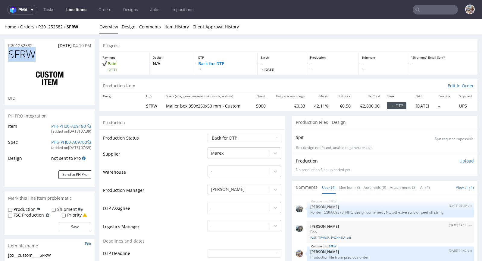
copy span "SFRW"
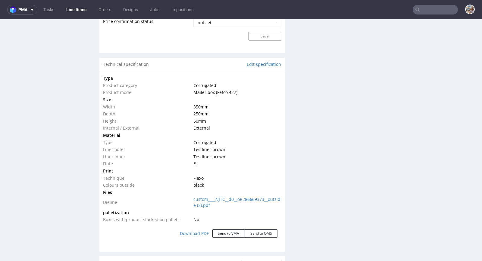
scroll to position [573, 0]
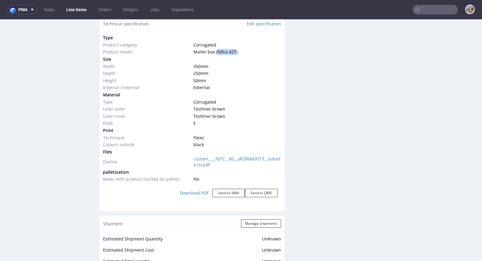
drag, startPoint x: 214, startPoint y: 51, endPoint x: 233, endPoint y: 51, distance: 18.7
click at [233, 51] on span "Mailer box (Fefco 427)" at bounding box center [216, 52] width 44 height 6
copy span "Fefco 427"
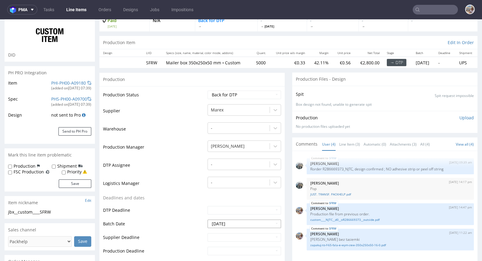
scroll to position [0, 0]
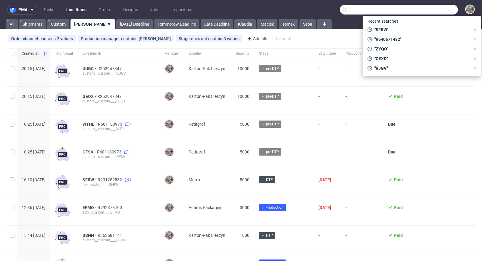
click at [434, 14] on input "text" at bounding box center [399, 10] width 118 height 10
paste input "DXWX"
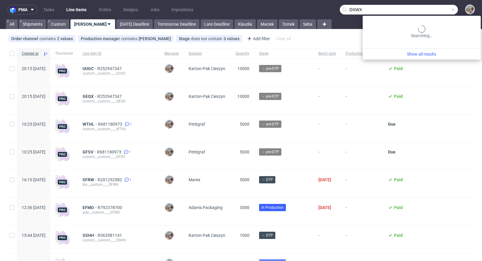
type input "DXWX"
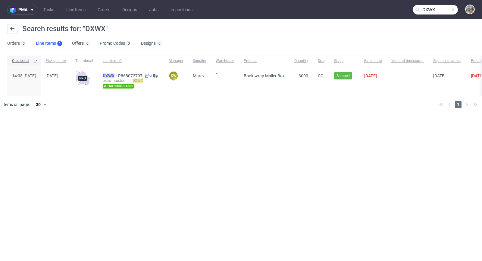
click at [115, 74] on mark "DXWX" at bounding box center [109, 75] width 12 height 5
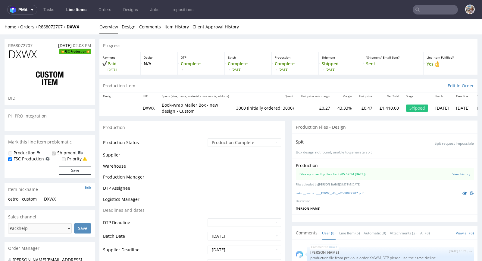
scroll to position [65, 0]
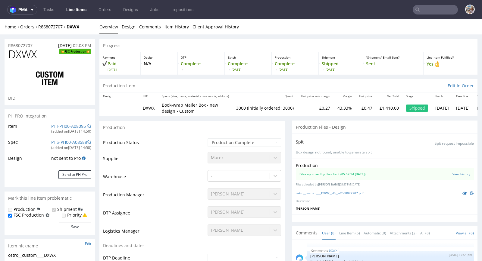
select select "in_progress"
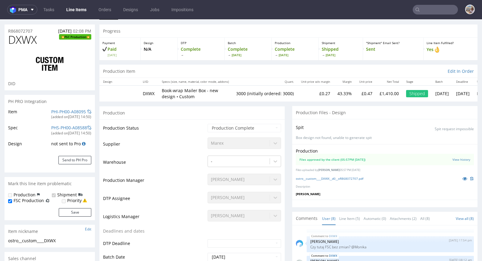
scroll to position [0, 0]
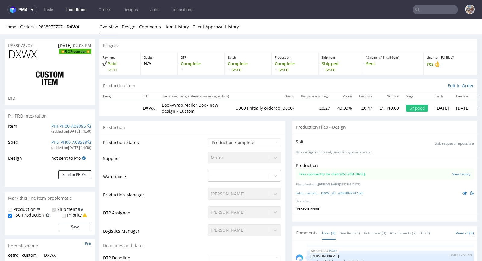
click at [460, 195] on p at bounding box center [467, 192] width 14 height 7
click at [463, 193] on icon at bounding box center [465, 193] width 5 height 4
drag, startPoint x: 83, startPoint y: 26, endPoint x: 38, endPoint y: 26, distance: 44.6
click at [38, 26] on div "Home Orders R868072707 DXWX" at bounding box center [50, 27] width 90 height 6
copy div "R868072707 DXWX"
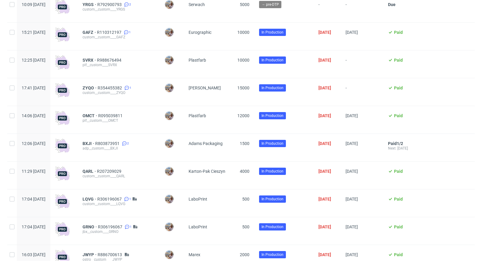
scroll to position [418, 0]
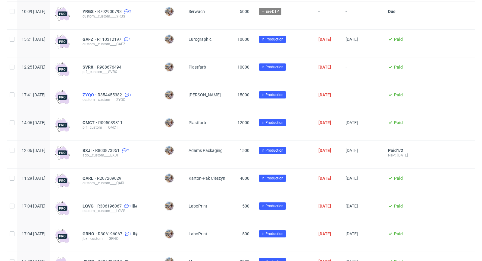
click at [98, 97] on span "ZYQO" at bounding box center [90, 94] width 15 height 5
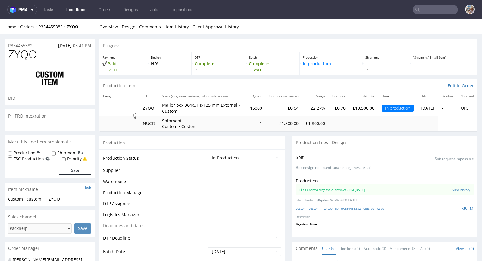
scroll to position [27, 0]
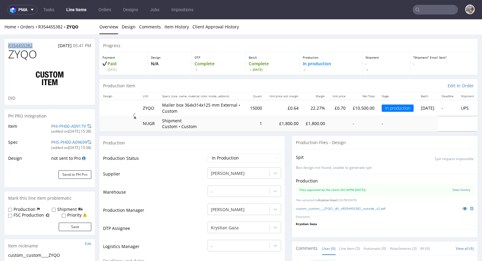
drag, startPoint x: 37, startPoint y: 46, endPoint x: 9, endPoint y: 46, distance: 28.3
click at [9, 46] on div "R354455382 18.09.2025 05:41 PM" at bounding box center [50, 44] width 90 height 10
copy p "R354455382"
drag, startPoint x: 36, startPoint y: 56, endPoint x: 11, endPoint y: 55, distance: 25.3
click at [11, 55] on span "ZYQO" at bounding box center [22, 54] width 29 height 12
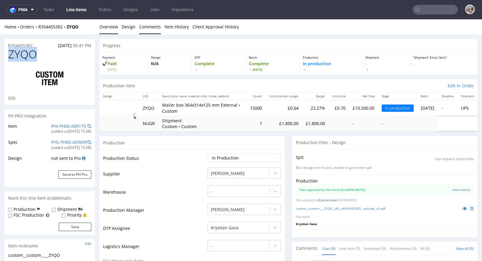
copy span "ZYQO"
click at [45, 49] on h1 "ZYQO" at bounding box center [49, 54] width 83 height 12
click at [34, 42] on div "R354455382 18.09.2025 05:41 PM" at bounding box center [50, 44] width 90 height 10
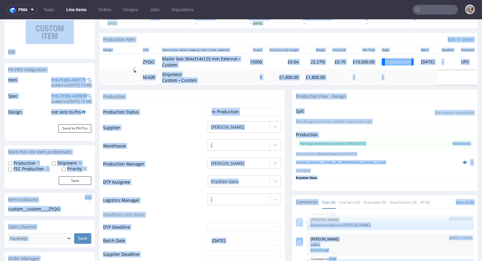
scroll to position [0, 0]
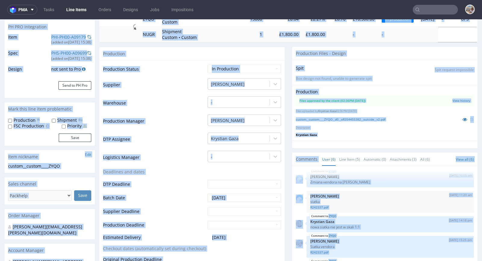
drag, startPoint x: 37, startPoint y: 45, endPoint x: 478, endPoint y: 259, distance: 490.1
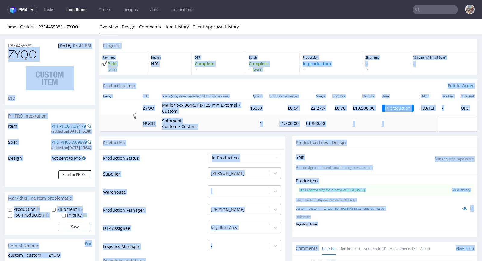
click at [71, 60] on h1 "ZYQO" at bounding box center [49, 54] width 83 height 12
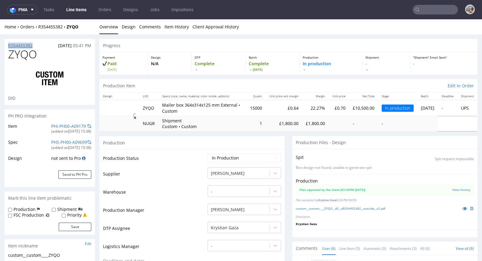
drag, startPoint x: 38, startPoint y: 46, endPoint x: 10, endPoint y: 42, distance: 28.0
click at [10, 42] on div "R354455382 18.09.2025 05:41 PM" at bounding box center [50, 44] width 90 height 10
copy p "R354455382"
drag, startPoint x: 254, startPoint y: 109, endPoint x: 236, endPoint y: 108, distance: 18.4
click at [236, 108] on tr "ZYQO Mailer box 364x314x125 mm External • Custom 15000 £0.64 22.27% £0.70 £10,5…" at bounding box center [289, 108] width 378 height 16
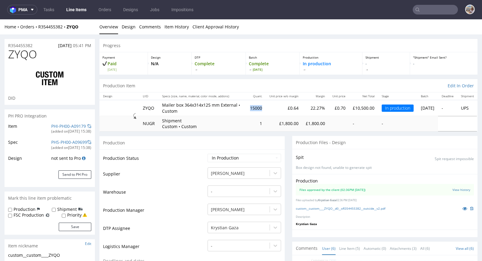
copy tr "Mailer box 364x314x125 mm External • Custom 15000"
click at [69, 125] on link "PHI-PH00-A09179" at bounding box center [68, 126] width 35 height 6
drag, startPoint x: 36, startPoint y: 44, endPoint x: 8, endPoint y: 44, distance: 27.4
click at [8, 44] on div "R354455382 18.09.2025 05:41 PM" at bounding box center [50, 44] width 90 height 10
copy p "R354455382"
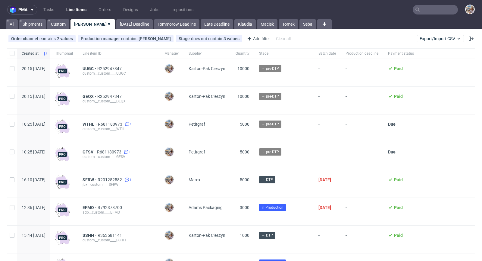
click at [426, 17] on nav "pma Tasks Line Items Orders Designs Jobs Impositions" at bounding box center [241, 9] width 482 height 19
click at [426, 12] on input "text" at bounding box center [435, 10] width 45 height 10
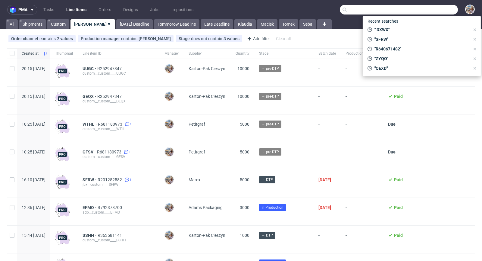
paste input "SNXW"
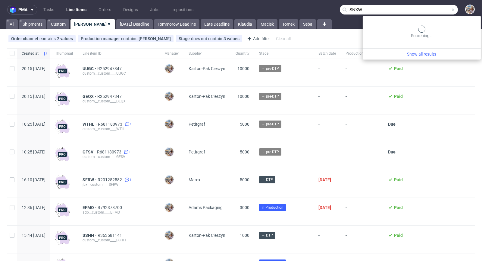
type input "SNXW"
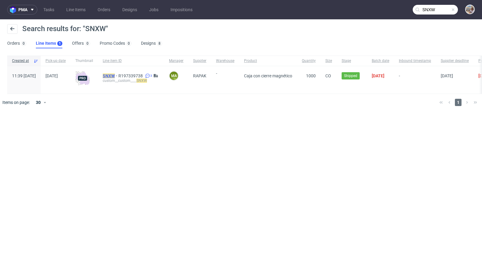
click at [115, 76] on mark "SNXW" at bounding box center [109, 75] width 12 height 5
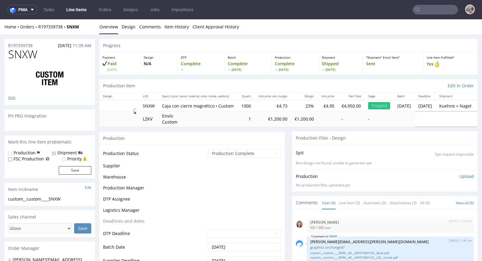
scroll to position [36, 0]
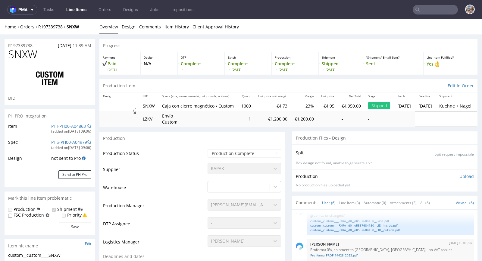
select select "in_progress"
click at [350, 203] on link "Line Item (3)" at bounding box center [350, 202] width 21 height 13
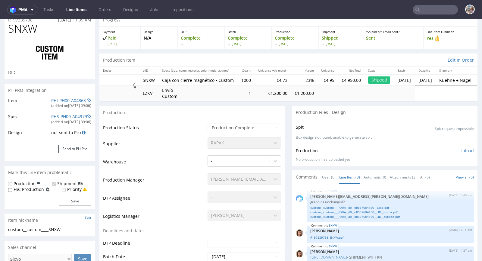
scroll to position [122, 0]
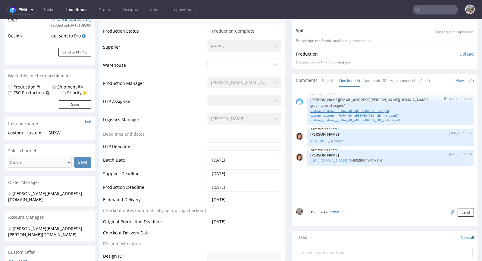
click at [354, 110] on link "custom__custom____RXRA__d0__oR557684150__Base.pdf" at bounding box center [391, 111] width 160 height 5
click at [371, 115] on link "custom__custom____RXRA__d0__oR557684150__LID__inside.pdf" at bounding box center [391, 115] width 160 height 5
click at [347, 120] on link "custom__custom____RXRA__d0__oR557684150__LID__outside.pdf" at bounding box center [391, 120] width 160 height 5
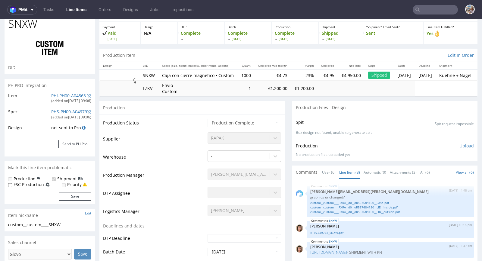
scroll to position [0, 0]
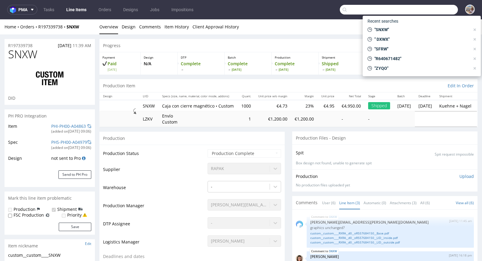
click at [445, 8] on input "text" at bounding box center [399, 10] width 118 height 10
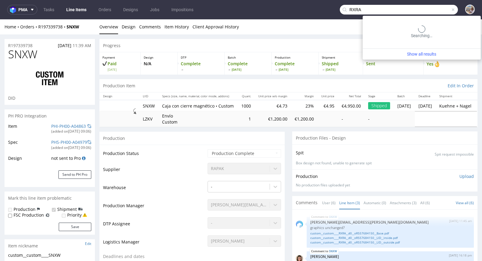
type input "RXRA"
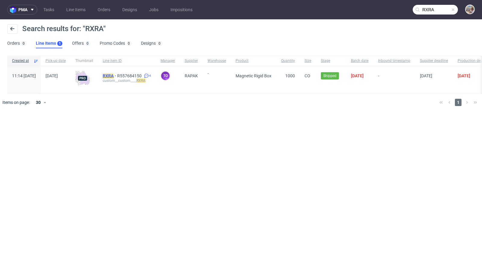
click at [114, 76] on mark "RXRA" at bounding box center [108, 75] width 11 height 5
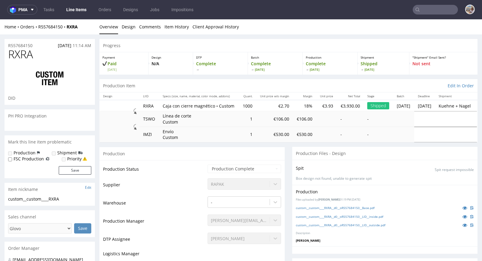
select select "done"
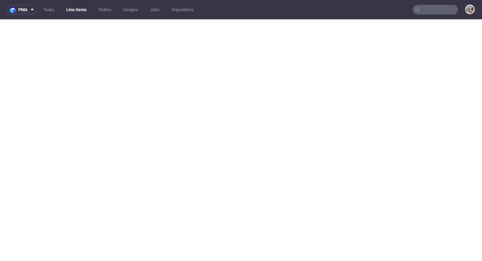
select select "done"
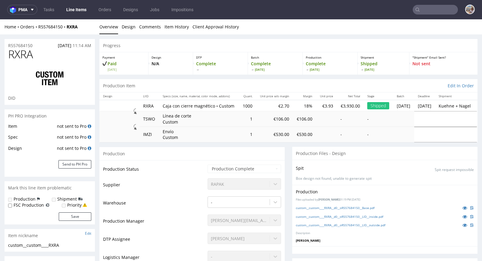
scroll to position [511, 0]
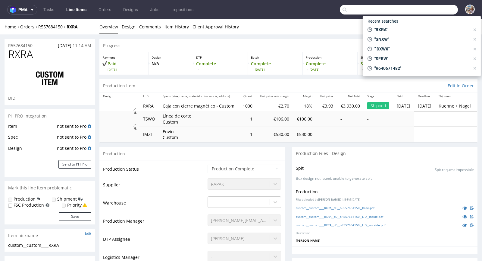
click at [426, 13] on input "text" at bounding box center [399, 10] width 118 height 10
paste input "R868072707"
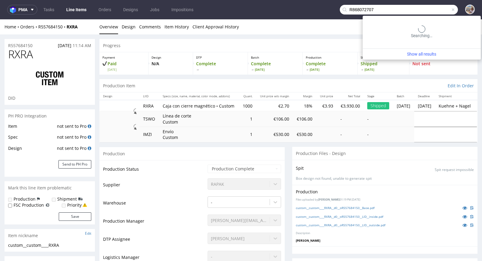
type input "R868072707"
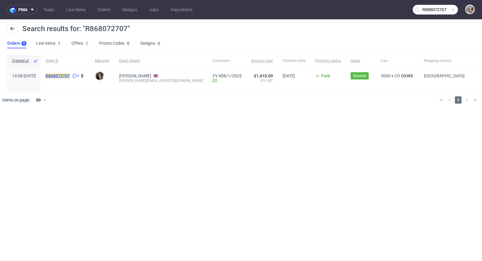
click at [70, 76] on mark "R868072707" at bounding box center [58, 75] width 24 height 5
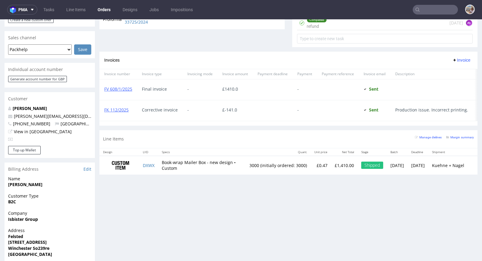
scroll to position [273, 0]
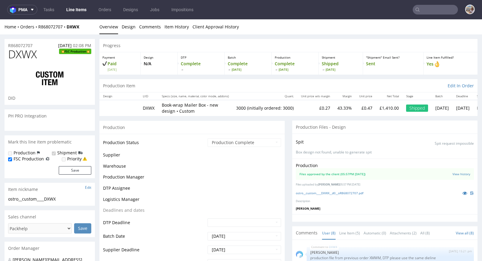
scroll to position [65, 0]
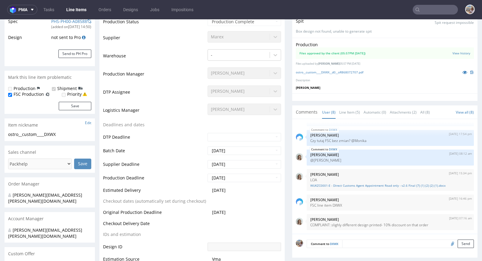
select select "in_progress"
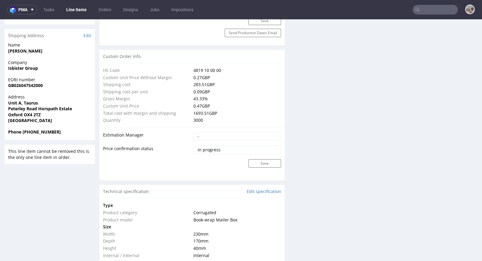
scroll to position [273, 0]
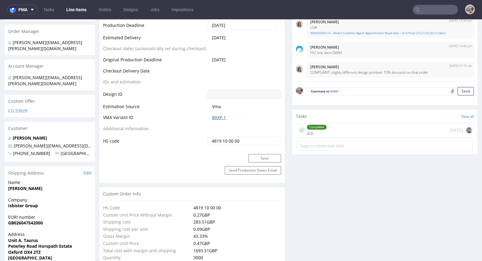
click at [217, 118] on link "BXXP-1" at bounding box center [219, 117] width 14 height 6
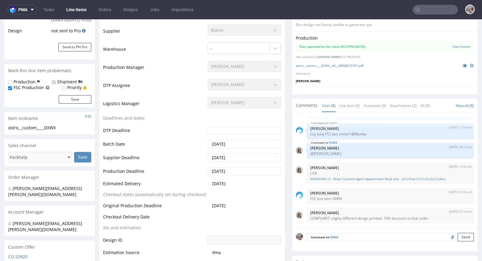
scroll to position [85, 0]
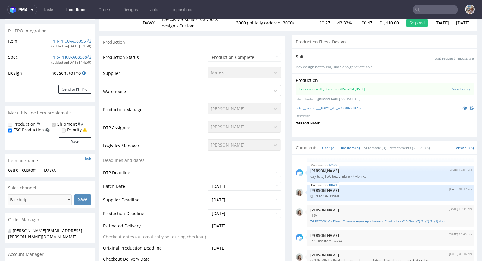
click at [340, 147] on link "Line Item (5)" at bounding box center [350, 147] width 21 height 13
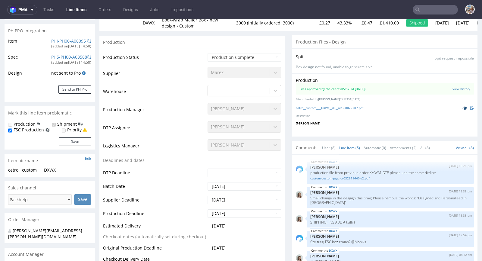
click at [463, 106] on icon at bounding box center [465, 108] width 5 height 4
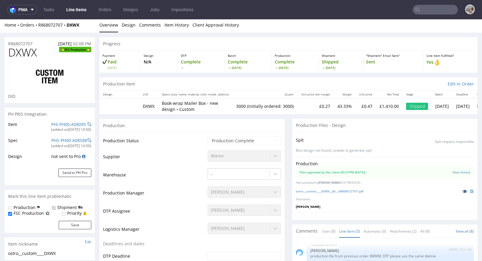
scroll to position [0, 0]
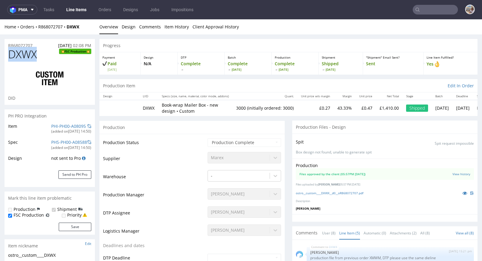
drag, startPoint x: 43, startPoint y: 57, endPoint x: 2, endPoint y: 55, distance: 41.6
copy span "DXWX"
click at [42, 53] on h1 "DXWX FSC Production" at bounding box center [49, 54] width 83 height 12
drag, startPoint x: 35, startPoint y: 45, endPoint x: 0, endPoint y: 42, distance: 34.8
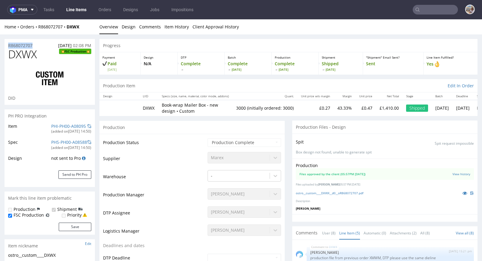
copy p "R868072707"
click at [32, 49] on span "DXWX" at bounding box center [22, 54] width 29 height 12
drag, startPoint x: 41, startPoint y: 56, endPoint x: 10, endPoint y: 56, distance: 30.5
click at [10, 56] on h1 "DXWX FSC Production" at bounding box center [49, 54] width 83 height 12
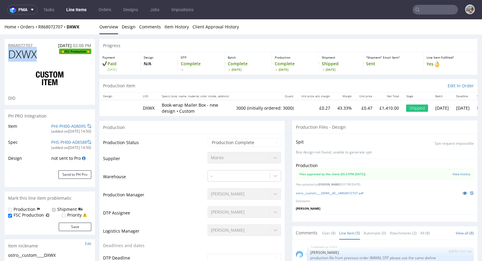
copy span "DXWX"
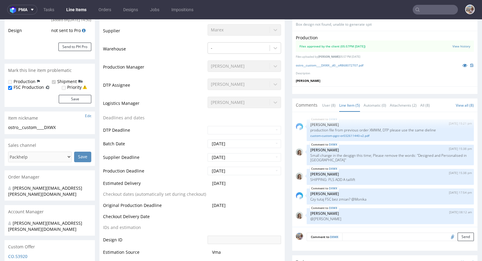
scroll to position [261, 0]
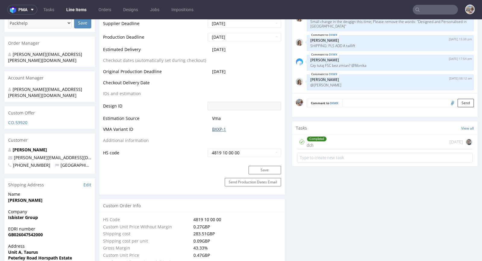
click at [223, 129] on link "BXXP-1" at bounding box center [219, 129] width 14 height 6
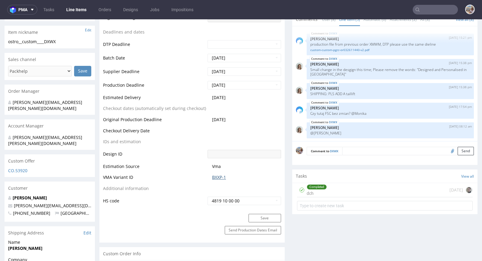
scroll to position [273, 0]
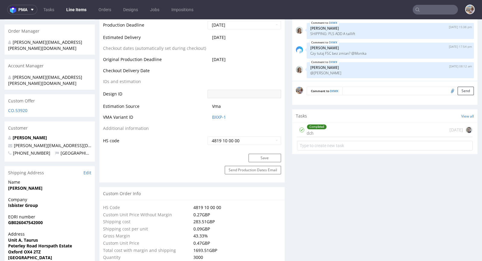
click at [232, 118] on span "BXXP-1" at bounding box center [246, 117] width 69 height 6
drag, startPoint x: 231, startPoint y: 118, endPoint x: 210, endPoint y: 117, distance: 21.4
click at [212, 117] on span "BXXP-1" at bounding box center [246, 117] width 69 height 6
copy link "BXXP-1"
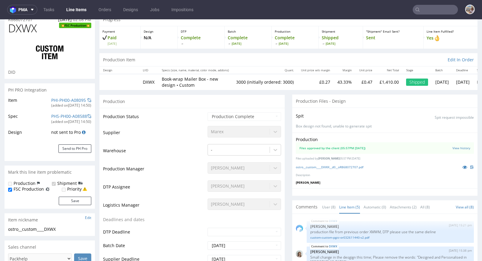
scroll to position [0, 0]
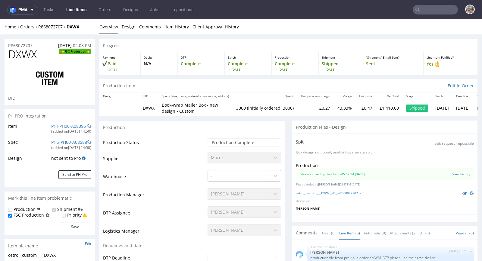
click at [81, 26] on div "Home Orders R868072707 DXWX" at bounding box center [50, 27] width 90 height 6
drag, startPoint x: 84, startPoint y: 28, endPoint x: 69, endPoint y: 26, distance: 15.8
click at [69, 26] on div "Home Orders R868072707 DXWX" at bounding box center [50, 27] width 90 height 6
copy strong "DXWX"
click at [463, 194] on icon at bounding box center [465, 193] width 5 height 4
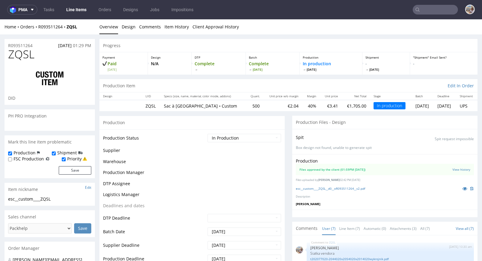
scroll to position [52, 0]
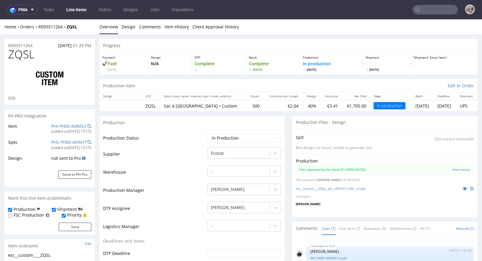
click at [59, 123] on div "PHI-PH00-A08953" at bounding box center [68, 126] width 35 height 6
click at [59, 125] on link "PHI-PH00-A08953" at bounding box center [68, 126] width 35 height 6
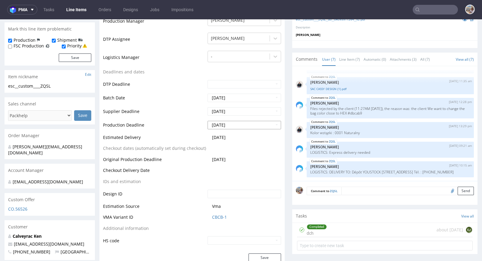
scroll to position [168, 0]
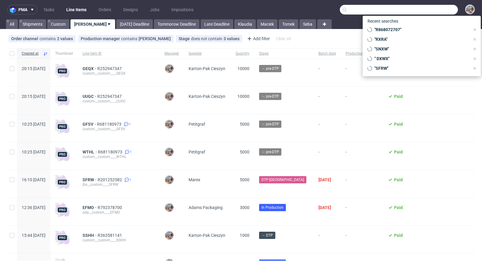
click at [424, 7] on input "text" at bounding box center [399, 10] width 118 height 10
paste input "BXJI"
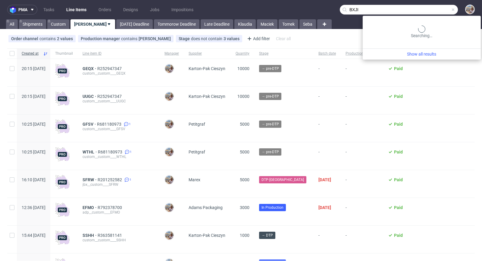
type input "BXJI"
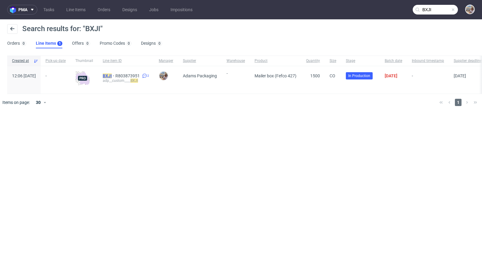
click at [112, 75] on mark "BXJI" at bounding box center [107, 75] width 9 height 5
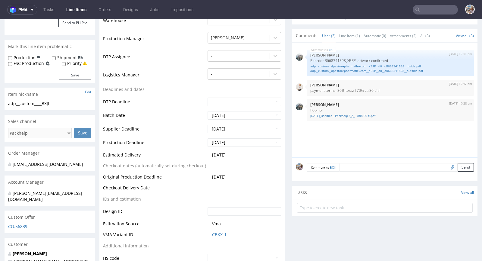
scroll to position [251, 0]
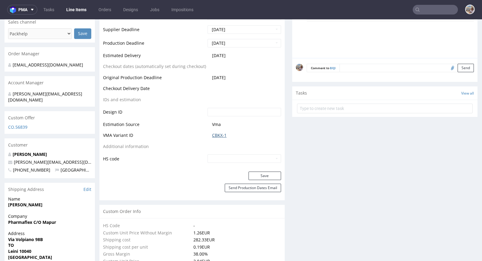
click at [221, 134] on link "CBKX-1" at bounding box center [219, 135] width 14 height 6
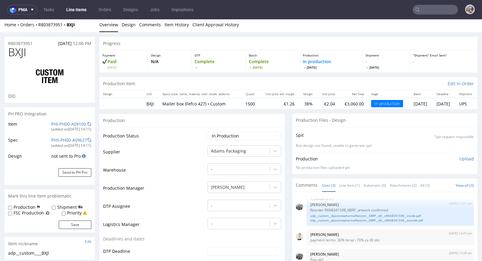
scroll to position [0, 0]
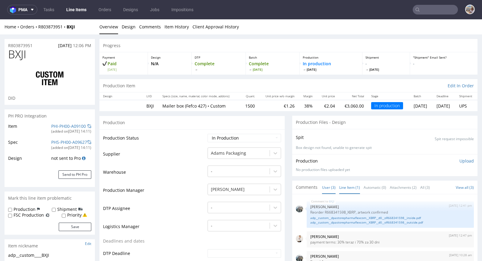
click at [346, 186] on link "Line Item (1)" at bounding box center [350, 187] width 21 height 13
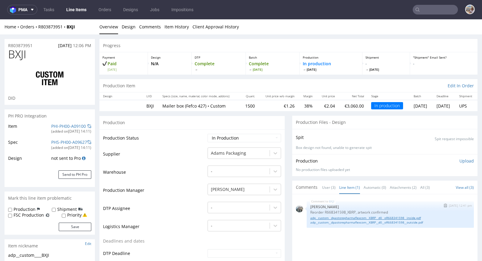
click at [352, 216] on link "adp__custom__dpastorepharmaflexcom__XBRP__d0__oR668341598__inside.pdf" at bounding box center [391, 217] width 160 height 5
click at [394, 222] on link "adp__custom__dpastorepharmaflexcom__XBRP__d0__oR668341598__outside.pdf" at bounding box center [391, 222] width 160 height 5
click at [72, 124] on link "PHI-PH00-A09100" at bounding box center [68, 126] width 35 height 6
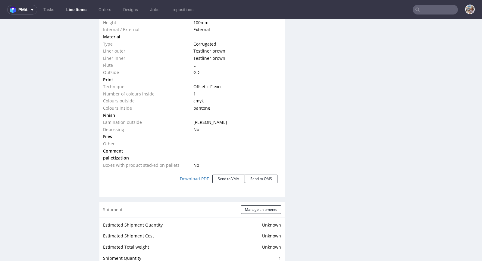
scroll to position [764, 0]
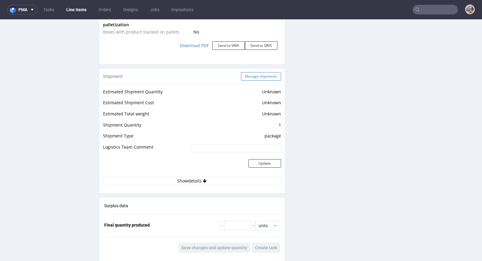
click at [253, 79] on button "Manage shipments" at bounding box center [261, 76] width 40 height 8
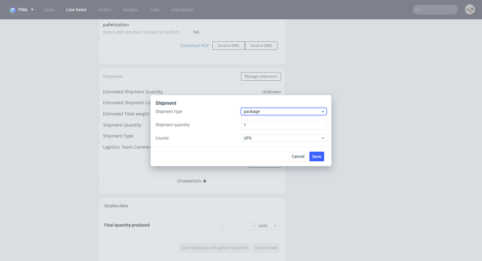
click at [251, 110] on span "package" at bounding box center [282, 111] width 77 height 6
click at [251, 123] on div "pallet" at bounding box center [284, 123] width 81 height 11
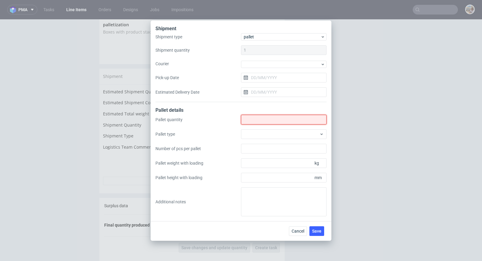
click at [259, 120] on input "Shipment type" at bounding box center [284, 120] width 86 height 10
type input "1"
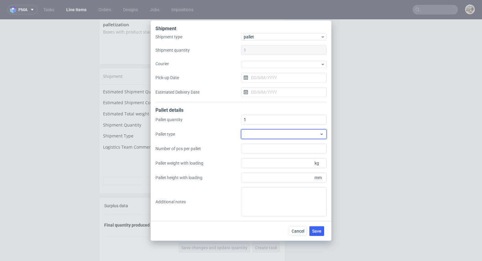
click at [284, 137] on div at bounding box center [284, 134] width 86 height 10
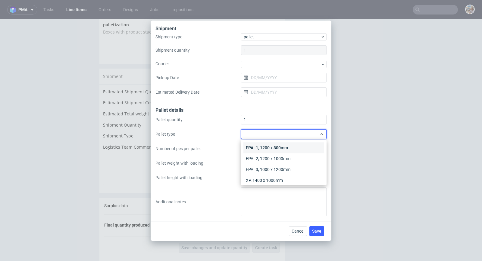
click at [284, 148] on div "EPAL1, 1200 x 800mm" at bounding box center [284, 147] width 81 height 11
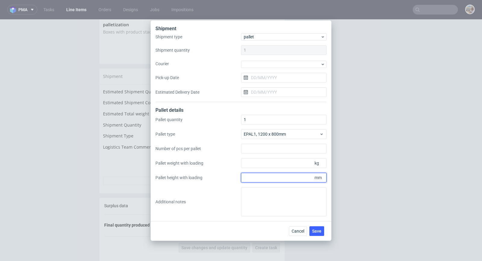
click at [273, 175] on input "Pallet height with loading" at bounding box center [284, 177] width 86 height 10
type input "1800"
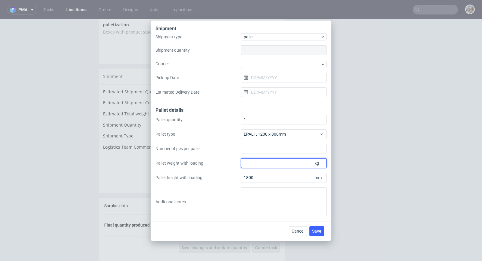
click at [292, 161] on input "Pallet weight with loading" at bounding box center [284, 163] width 86 height 10
type input "279"
click at [317, 236] on div "Cancel Save" at bounding box center [241, 231] width 181 height 20
click at [318, 232] on span "Save" at bounding box center [316, 231] width 9 height 4
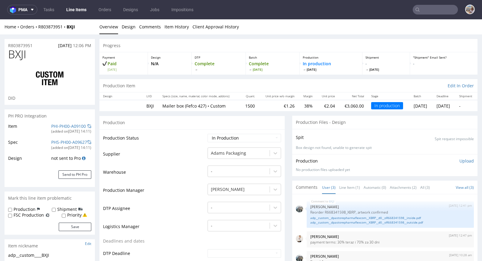
click at [428, 9] on input "text" at bounding box center [435, 10] width 45 height 10
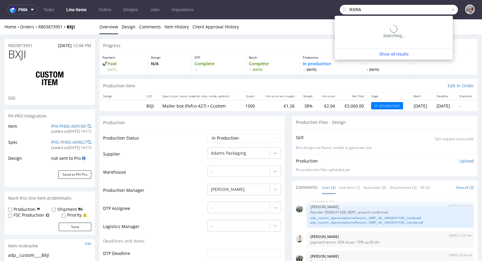
type input "RXRA"
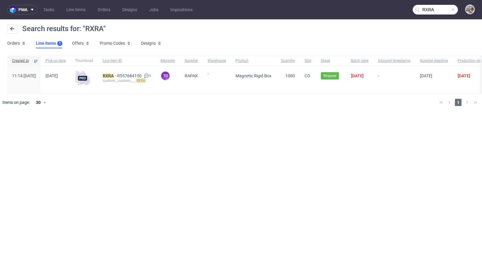
click at [453, 8] on span at bounding box center [453, 9] width 5 height 5
click at [448, 9] on input "text" at bounding box center [435, 10] width 45 height 10
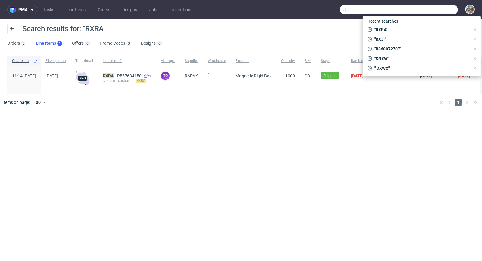
paste input "SNXW"
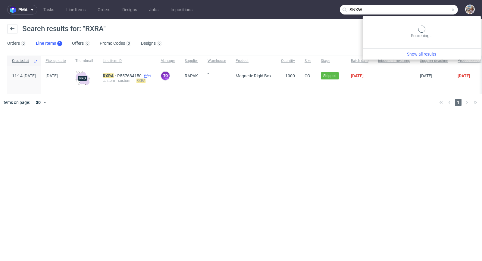
type input "SNXW"
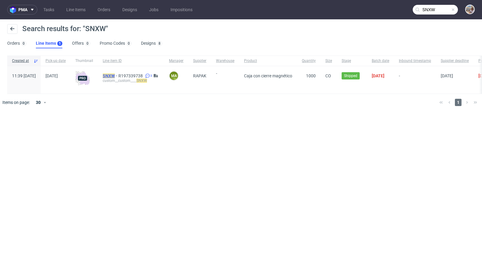
click at [115, 74] on mark "SNXW" at bounding box center [109, 75] width 12 height 5
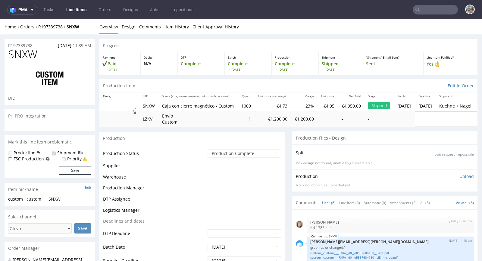
scroll to position [36, 0]
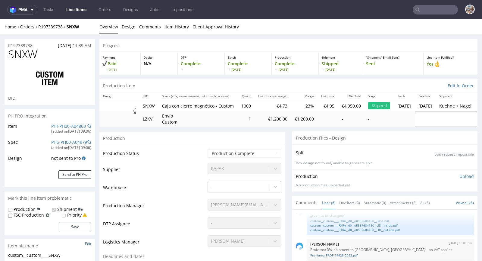
select select "in_progress"
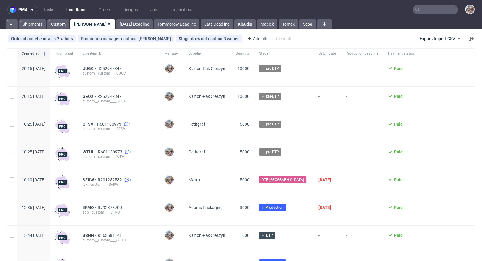
click at [437, 9] on input "text" at bounding box center [435, 10] width 45 height 10
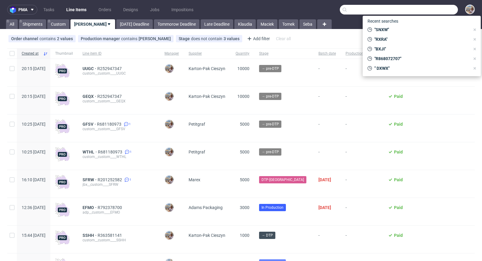
paste input "OSZR"
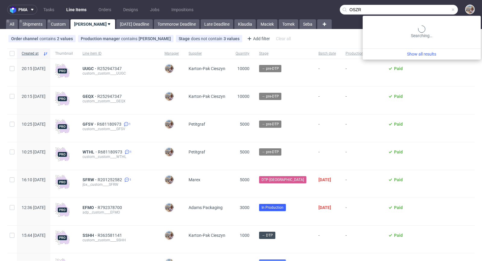
type input "OSZR"
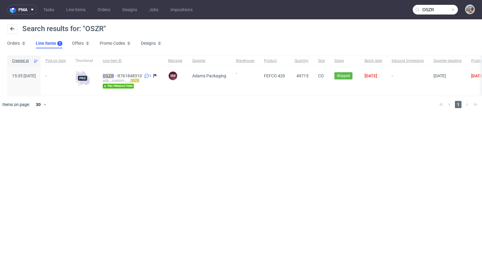
click at [114, 76] on mark "OSZR" at bounding box center [108, 75] width 11 height 5
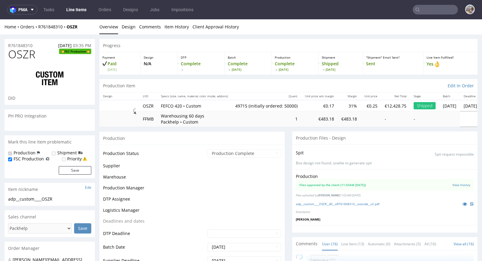
scroll to position [294, 0]
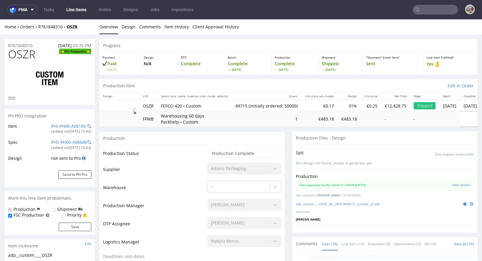
select select "in_progress"
drag, startPoint x: 83, startPoint y: 28, endPoint x: 39, endPoint y: 28, distance: 44.0
click at [39, 28] on div "Home Orders R761848310 OSZR" at bounding box center [50, 27] width 90 height 6
copy div "R761848310 OSZR"
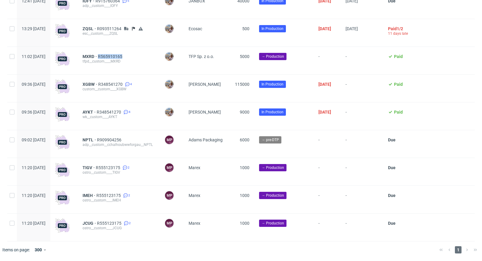
scroll to position [1599, 0]
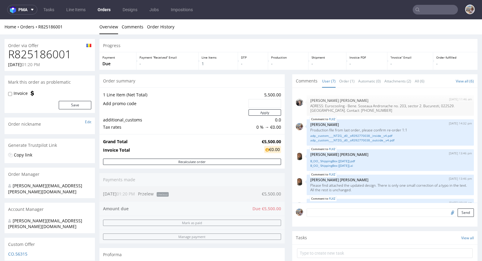
scroll to position [59, 0]
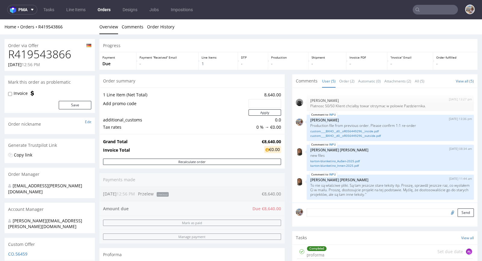
scroll to position [20, 0]
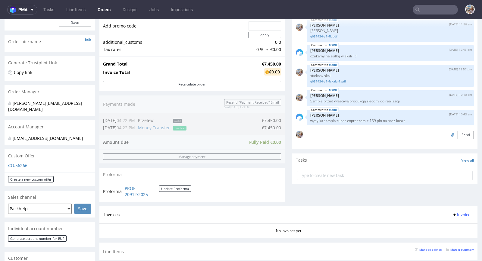
scroll to position [220, 0]
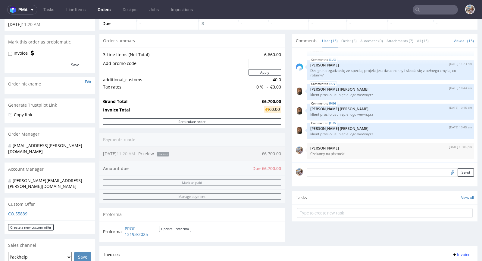
scroll to position [9, 0]
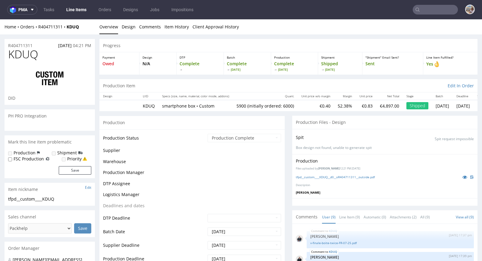
scroll to position [90, 0]
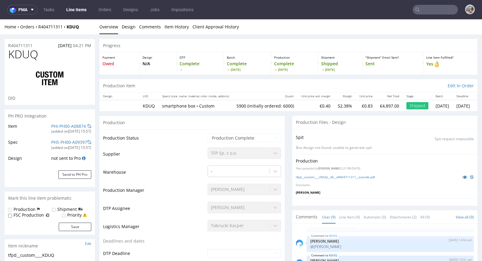
select select "in_progress"
click at [463, 176] on icon at bounding box center [465, 177] width 5 height 4
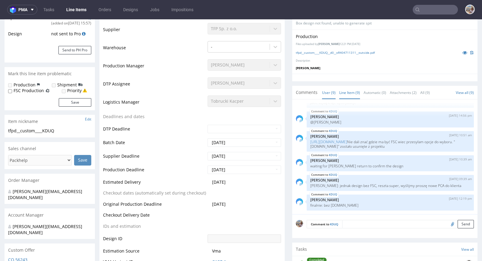
click at [350, 87] on link "Line Item (9)" at bounding box center [350, 92] width 21 height 13
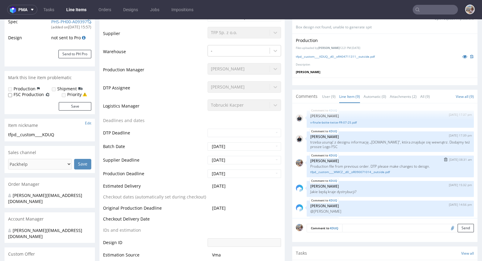
scroll to position [121, 0]
click at [334, 171] on link "tfpd__custom____WMCZ__d0__oR090071014__outside.pdf" at bounding box center [391, 171] width 160 height 5
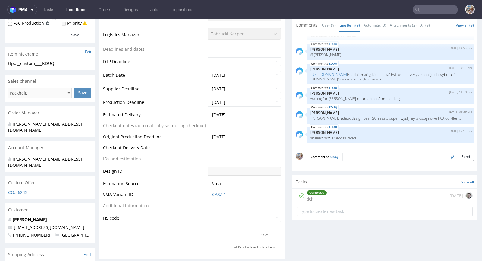
scroll to position [0, 0]
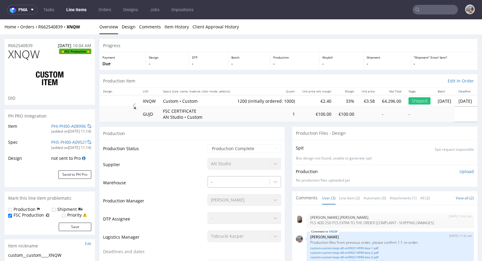
select select "in_progress"
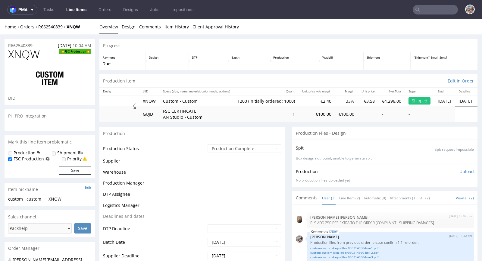
select select "in_progress"
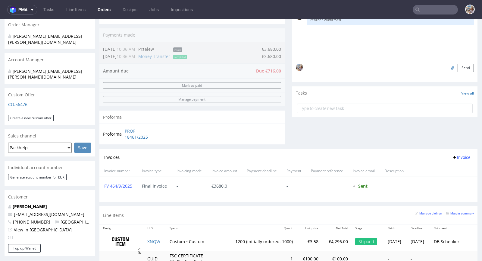
scroll to position [222, 0]
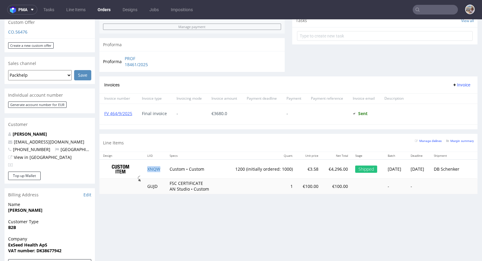
click at [159, 169] on td "XNQW" at bounding box center [155, 168] width 23 height 19
click at [457, 139] on small "Margin summary" at bounding box center [461, 140] width 28 height 3
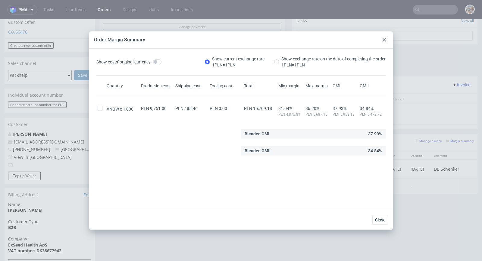
click at [383, 40] on icon at bounding box center [385, 40] width 4 height 4
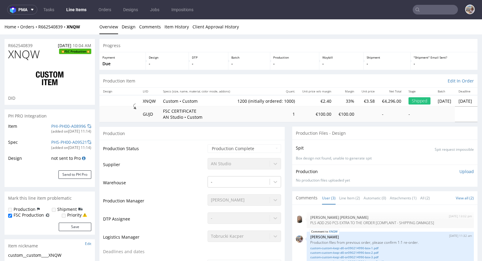
select select "in_progress"
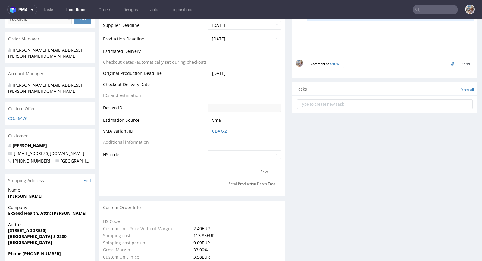
scroll to position [225, 0]
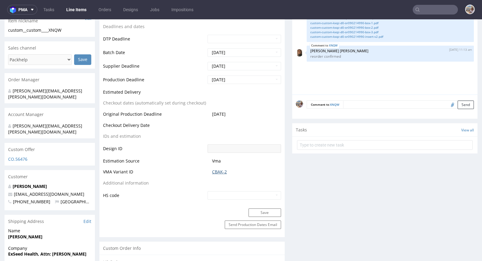
click at [221, 171] on link "CBAK-2" at bounding box center [219, 172] width 15 height 6
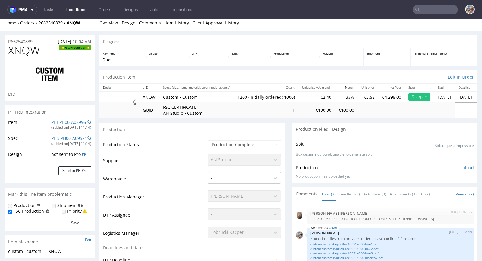
scroll to position [0, 0]
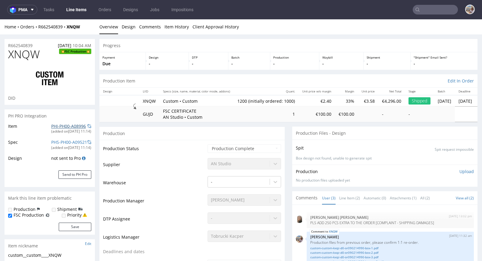
click at [76, 125] on link "PHI-PH00-A08996" at bounding box center [68, 126] width 35 height 6
drag, startPoint x: 43, startPoint y: 54, endPoint x: 10, endPoint y: 57, distance: 32.4
click at [10, 57] on h1 "XNQW FSC Production" at bounding box center [49, 54] width 83 height 12
copy span "XNQW"
click at [93, 26] on div "Home Orders R662540839 XNQW" at bounding box center [50, 27] width 90 height 6
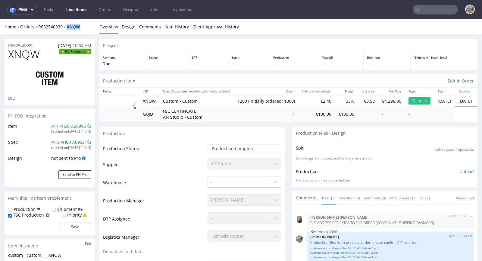
drag, startPoint x: 88, startPoint y: 26, endPoint x: 69, endPoint y: 26, distance: 19.0
click at [69, 26] on div "Home Orders R662540839 XNQW" at bounding box center [50, 27] width 90 height 6
copy strong "XNQW"
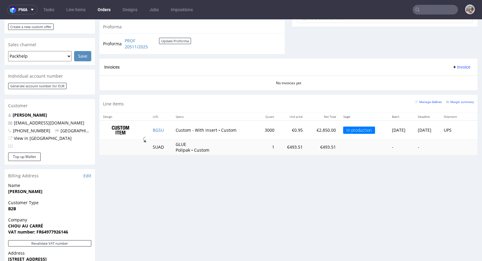
scroll to position [264, 0]
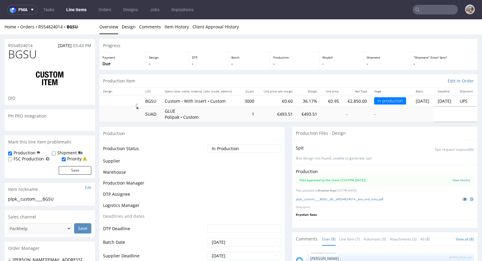
scroll to position [76, 0]
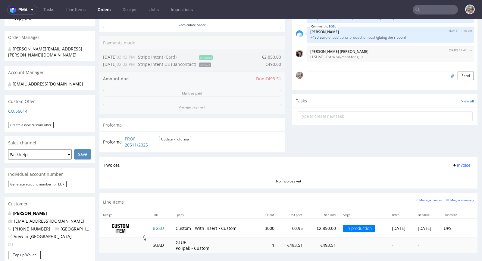
scroll to position [139, 0]
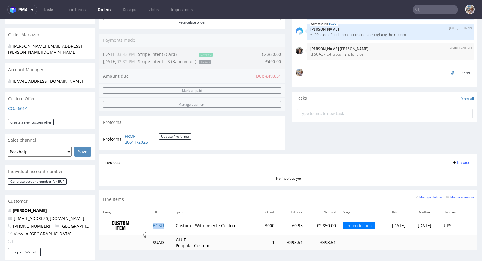
click at [163, 221] on td "BGSU" at bounding box center [160, 225] width 23 height 19
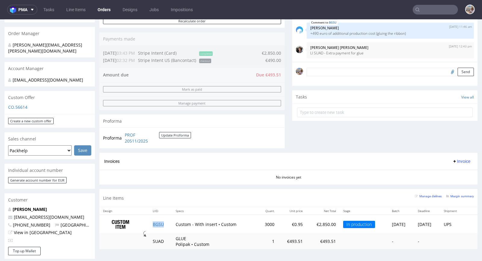
scroll to position [141, 0]
click at [453, 195] on small "Margin summary" at bounding box center [461, 195] width 28 height 3
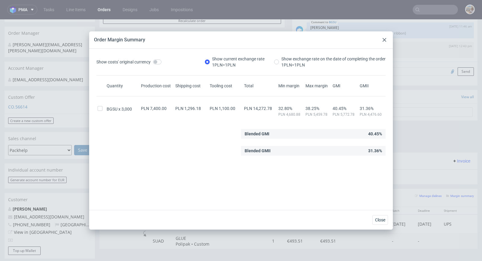
click at [386, 37] on div at bounding box center [384, 39] width 7 height 7
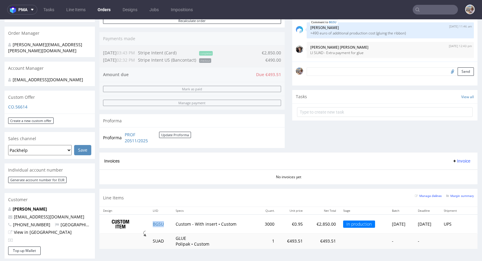
click at [166, 221] on td "BGSU" at bounding box center [160, 223] width 23 height 19
copy link "BGSU"
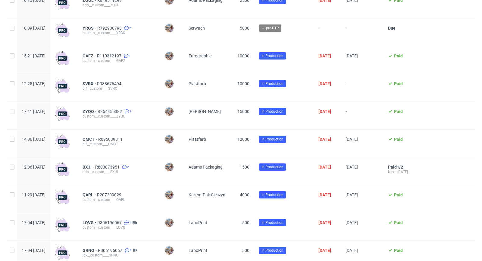
scroll to position [402, 0]
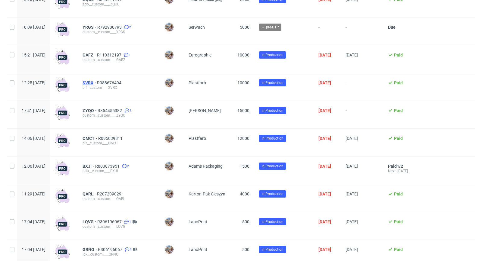
click at [97, 84] on span "SVRX" at bounding box center [90, 82] width 14 height 5
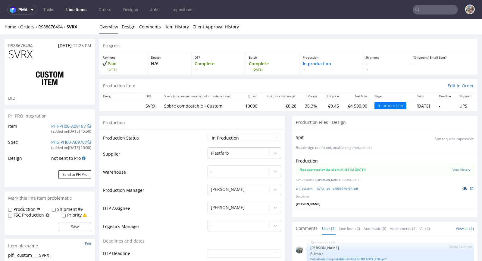
click at [463, 186] on icon at bounding box center [465, 188] width 5 height 4
click at [460, 189] on link at bounding box center [465, 188] width 11 height 7
drag, startPoint x: 83, startPoint y: 27, endPoint x: 68, endPoint y: 27, distance: 14.8
click at [68, 27] on div "Home Orders R988676494 SVRX" at bounding box center [50, 27] width 90 height 6
copy strong "SVRX"
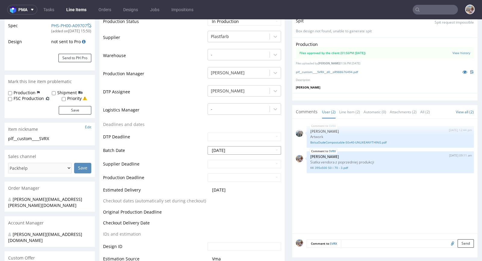
scroll to position [117, 0]
click at [219, 161] on input "text" at bounding box center [245, 163] width 74 height 8
click at [267, 92] on th at bounding box center [266, 90] width 9 height 9
click at [232, 125] on td "11" at bounding box center [230, 126] width 9 height 9
type input "2025-11-11"
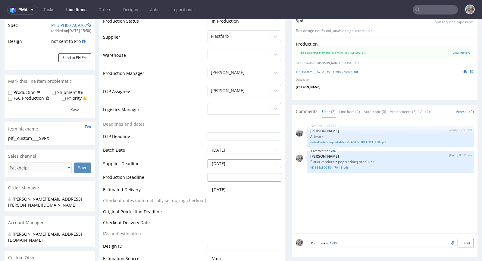
click at [216, 176] on input "text" at bounding box center [245, 177] width 74 height 8
click at [267, 105] on icon at bounding box center [267, 104] width 2 height 4
click at [247, 139] on td "13" at bounding box center [248, 140] width 9 height 9
type input "2025-11-13"
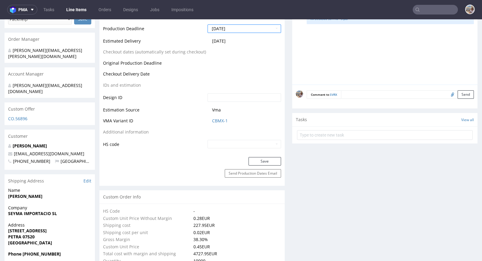
scroll to position [265, 0]
click at [258, 159] on button "Save" at bounding box center [265, 160] width 33 height 8
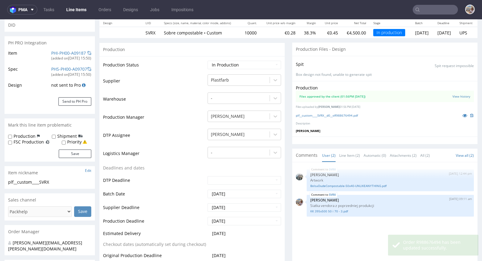
scroll to position [66, 0]
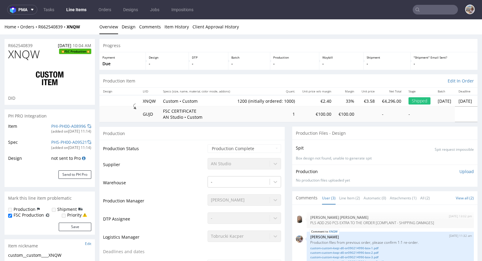
select select "in_progress"
